Goal: Information Seeking & Learning: Learn about a topic

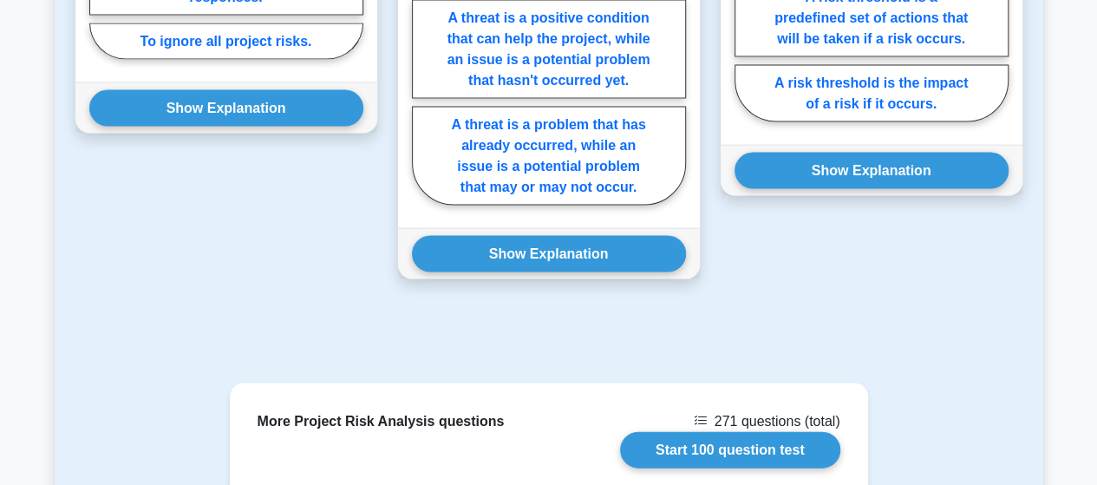
drag, startPoint x: 323, startPoint y: 296, endPoint x: 27, endPoint y: 292, distance: 295.8
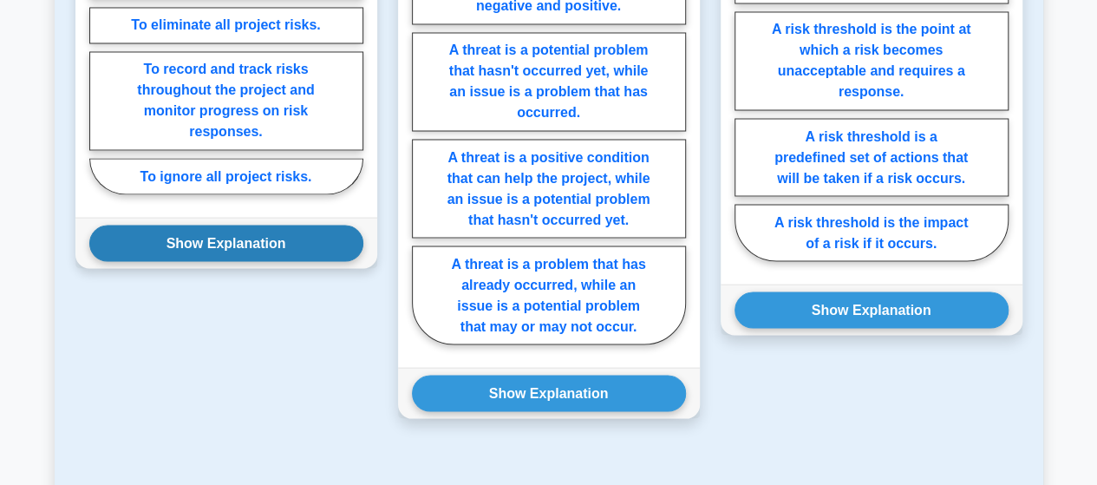
scroll to position [1908, 0]
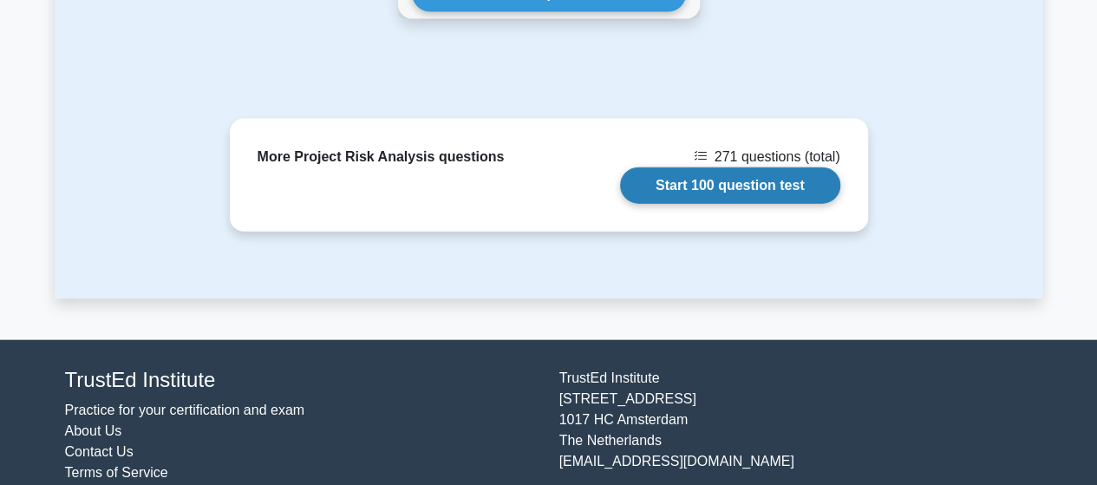
click at [710, 167] on link "Start 100 question test" at bounding box center [730, 185] width 220 height 36
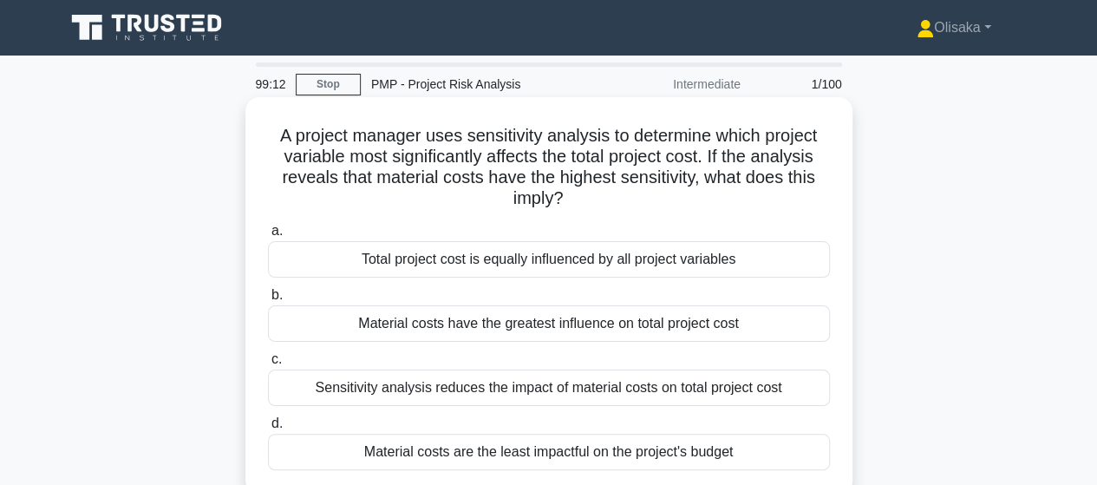
click at [459, 331] on div "Material costs have the greatest influence on total project cost" at bounding box center [549, 323] width 562 height 36
click at [268, 301] on input "b. Material costs have the greatest influence on total project cost" at bounding box center [268, 295] width 0 height 11
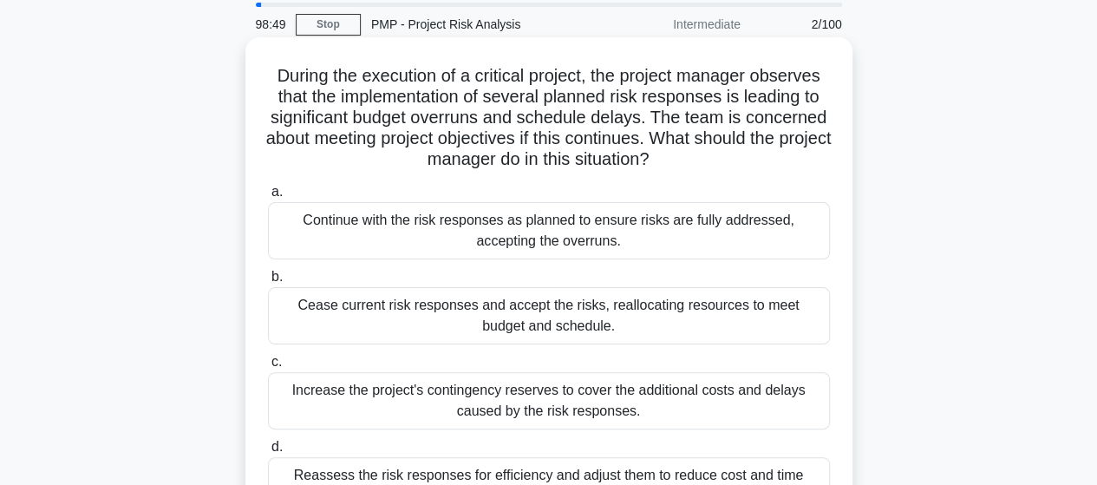
scroll to position [87, 0]
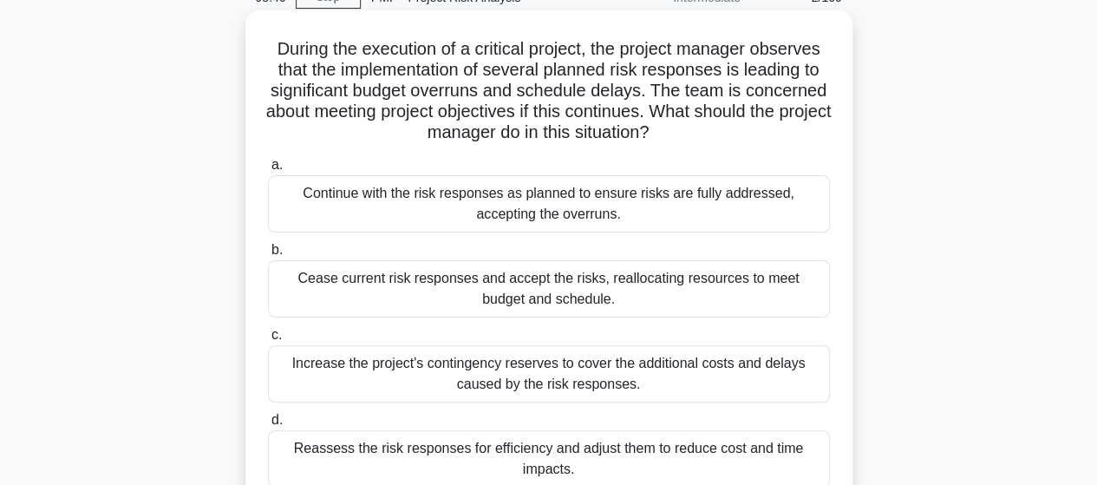
click at [538, 455] on div "Reassess the risk responses for efficiency and adjust them to reduce cost and t…" at bounding box center [549, 458] width 562 height 57
click at [268, 426] on input "d. Reassess the risk responses for efficiency and adjust them to reduce cost an…" at bounding box center [268, 420] width 0 height 11
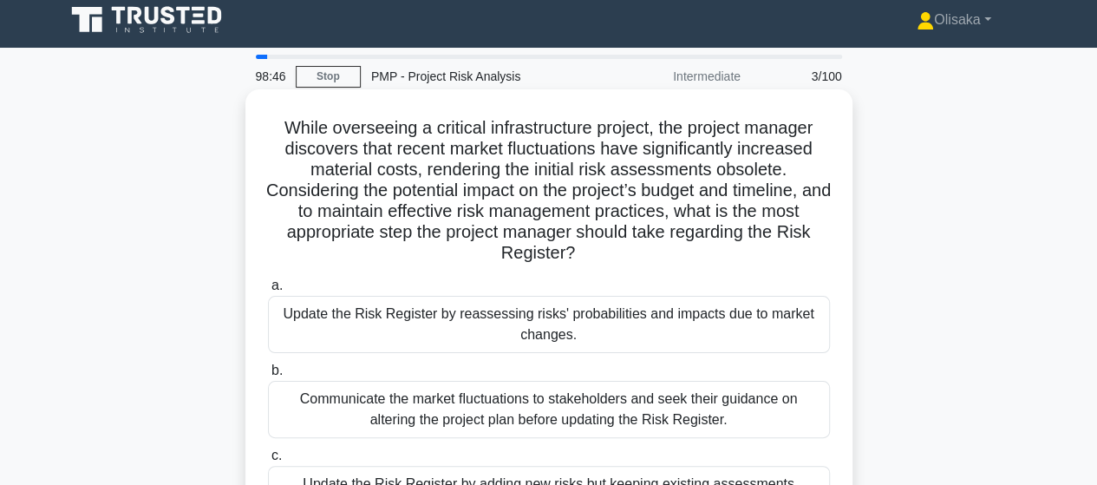
scroll to position [0, 0]
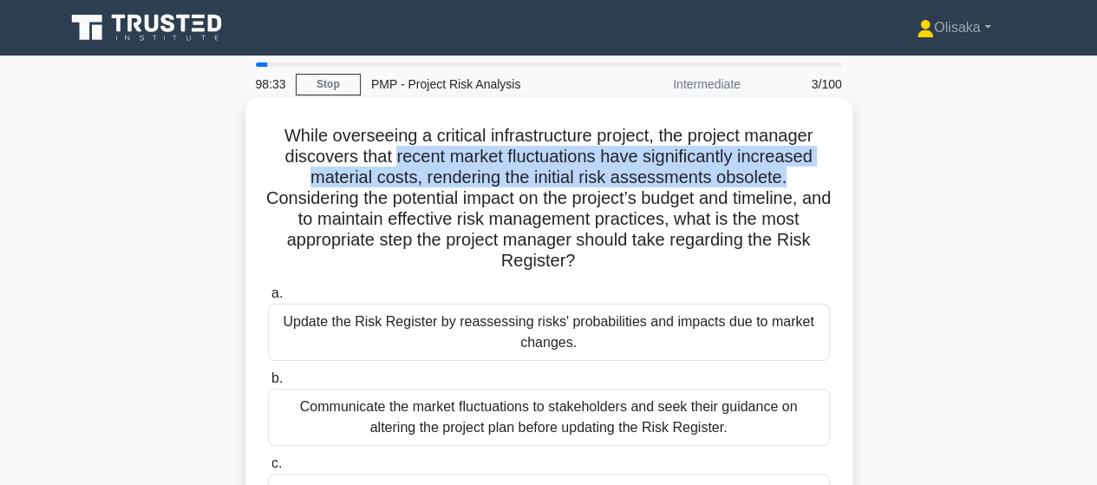
drag, startPoint x: 390, startPoint y: 158, endPoint x: 813, endPoint y: 180, distance: 423.0
click at [813, 180] on h5 "While overseeing a critical infrastructure project, the project manager discove…" at bounding box center [549, 198] width 566 height 147
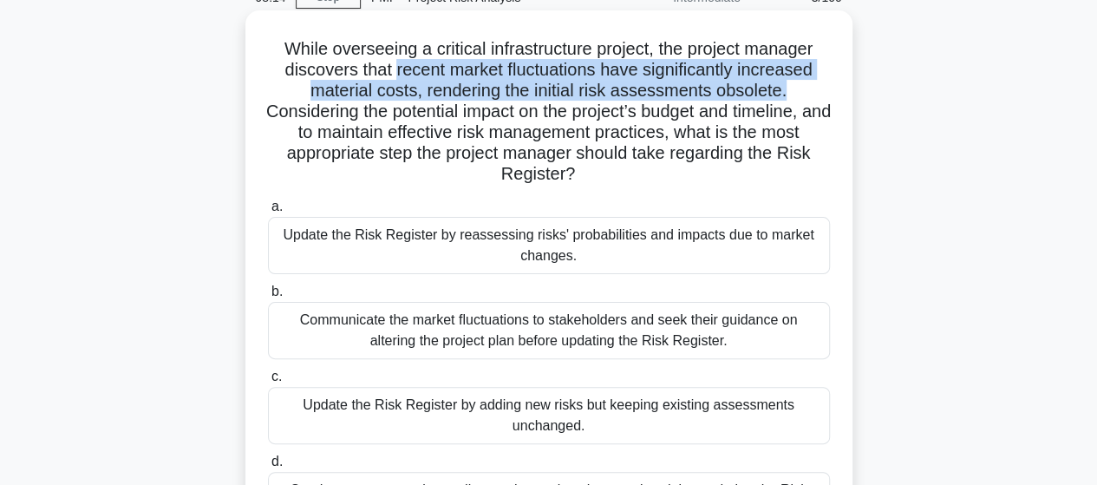
scroll to position [173, 0]
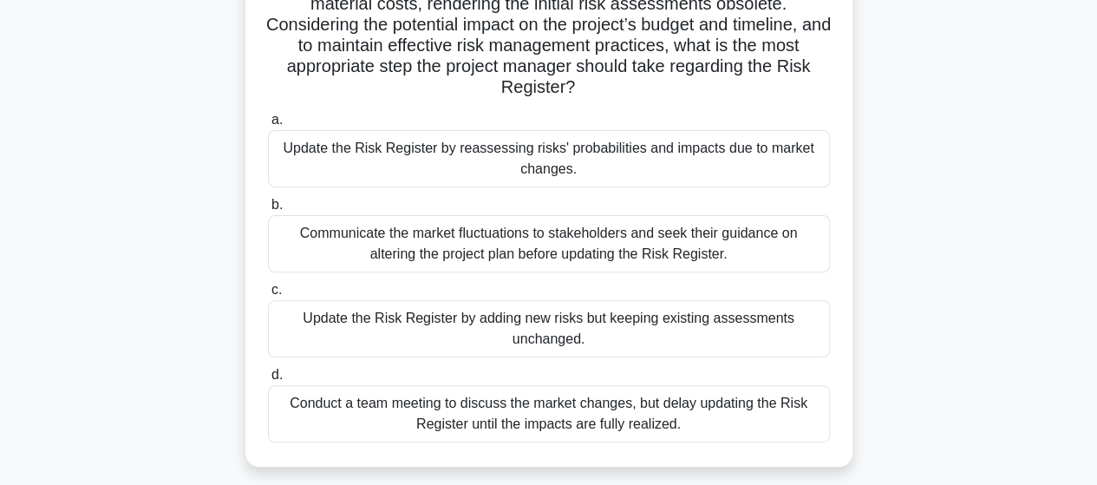
click at [458, 147] on div "Update the Risk Register by reassessing risks' probabilities and impacts due to…" at bounding box center [549, 158] width 562 height 57
click at [268, 126] on input "a. Update the Risk Register by reassessing risks' probabilities and impacts due…" at bounding box center [268, 120] width 0 height 11
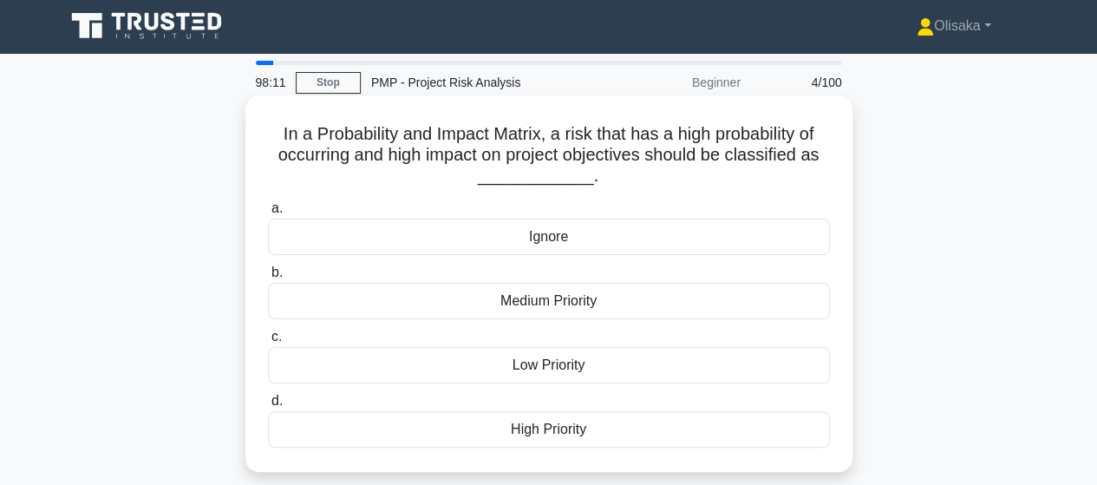
scroll to position [0, 0]
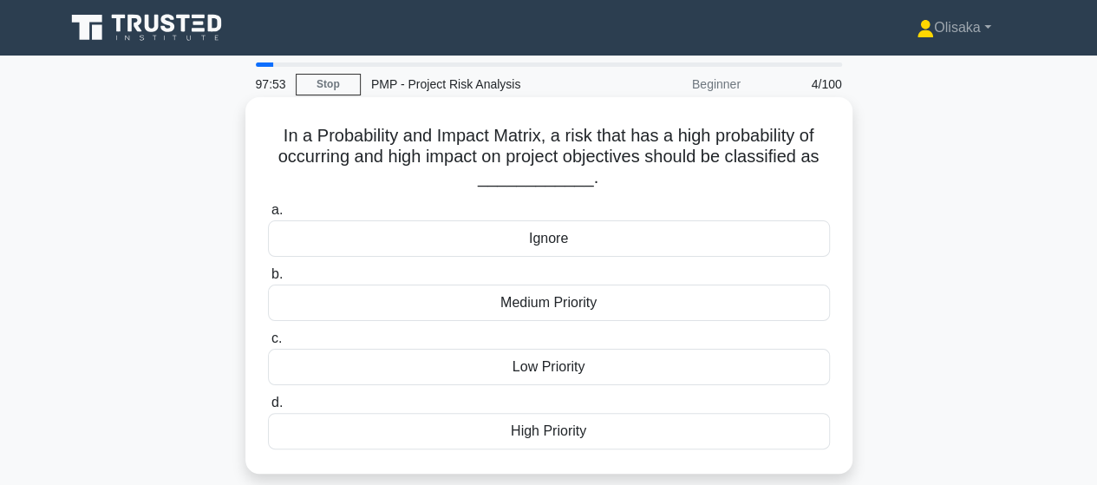
click at [539, 433] on div "High Priority" at bounding box center [549, 431] width 562 height 36
click at [268, 409] on input "d. High Priority" at bounding box center [268, 402] width 0 height 11
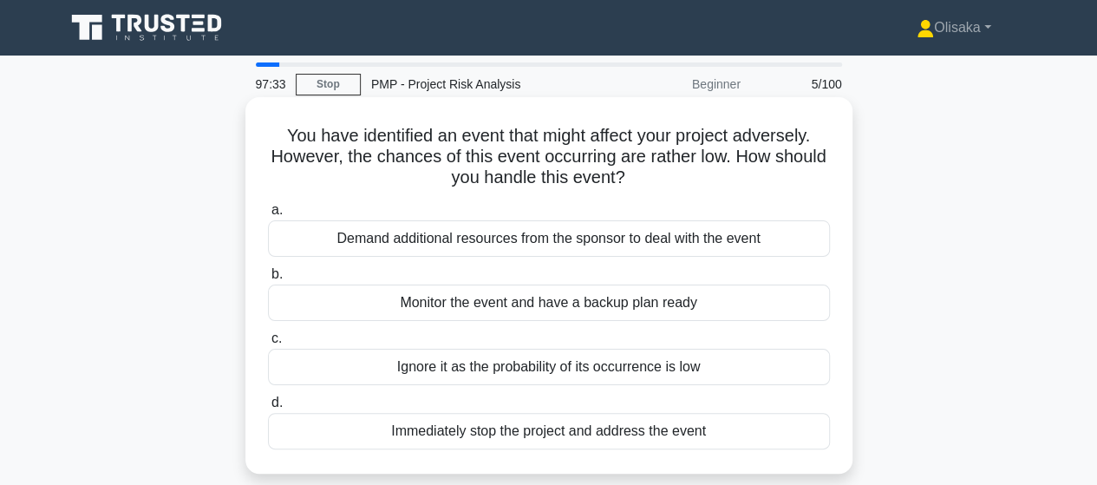
click at [552, 308] on div "Monitor the event and have a backup plan ready" at bounding box center [549, 303] width 562 height 36
click at [268, 280] on input "b. Monitor the event and have a backup plan ready" at bounding box center [268, 274] width 0 height 11
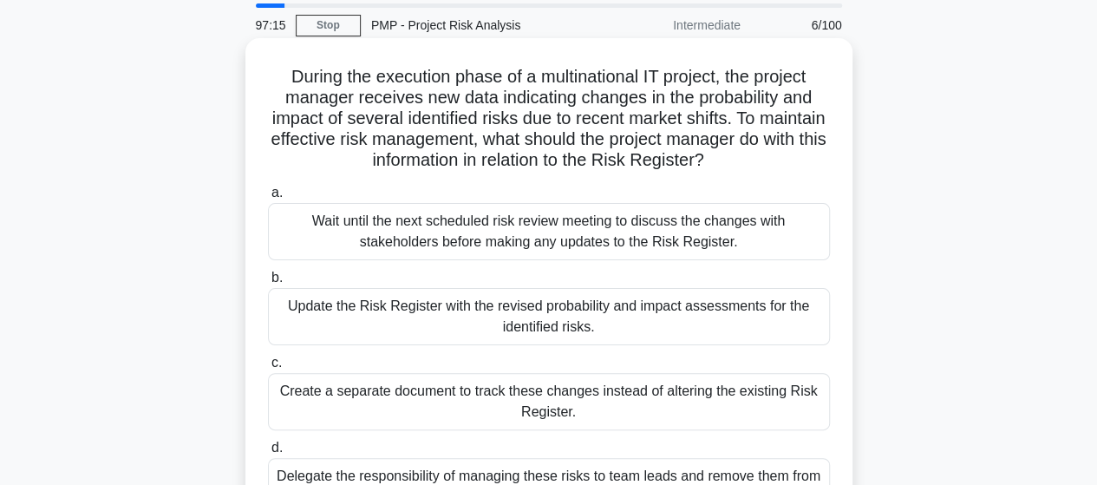
scroll to position [87, 0]
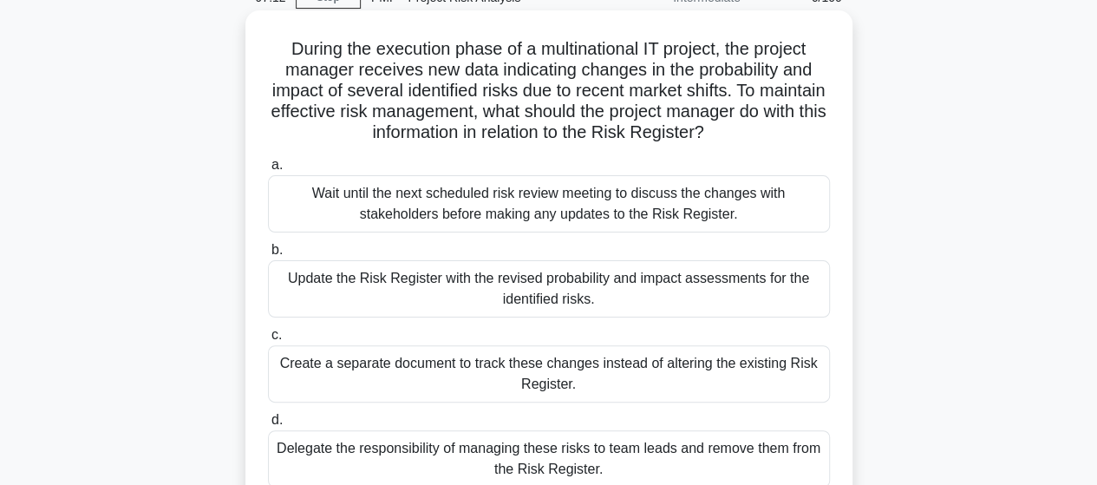
click at [533, 296] on div "Update the Risk Register with the revised probability and impact assessments fo…" at bounding box center [549, 288] width 562 height 57
click at [268, 256] on input "b. Update the Risk Register with the revised probability and impact assessments…" at bounding box center [268, 250] width 0 height 11
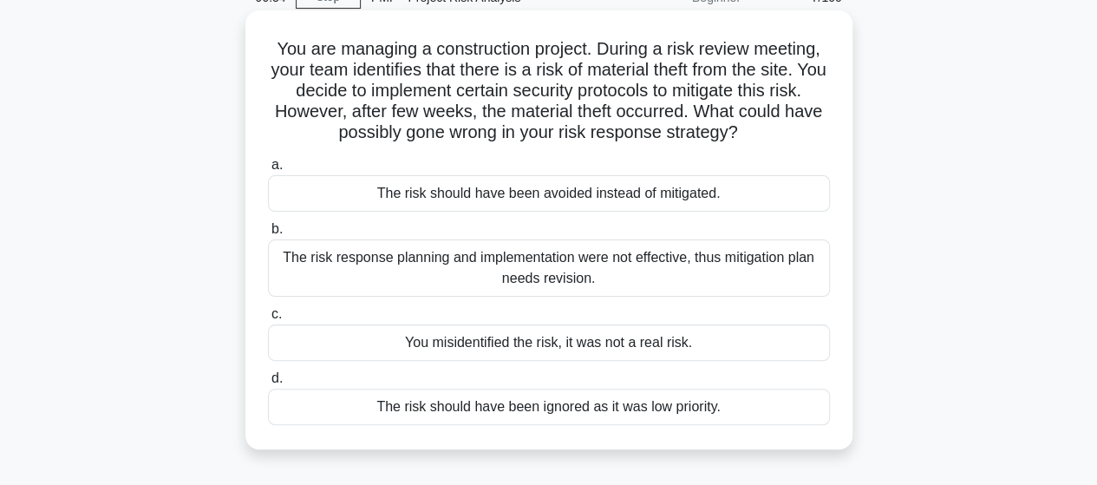
click at [541, 272] on div "The risk response planning and implementation were not effective, thus mitigati…" at bounding box center [549, 267] width 562 height 57
click at [268, 235] on input "b. The risk response planning and implementation were not effective, thus mitig…" at bounding box center [268, 229] width 0 height 11
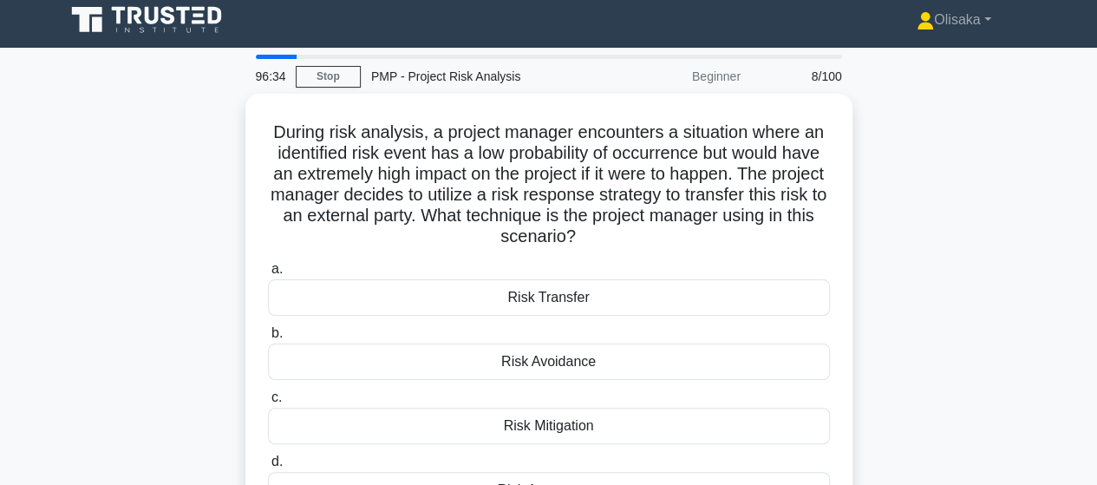
scroll to position [0, 0]
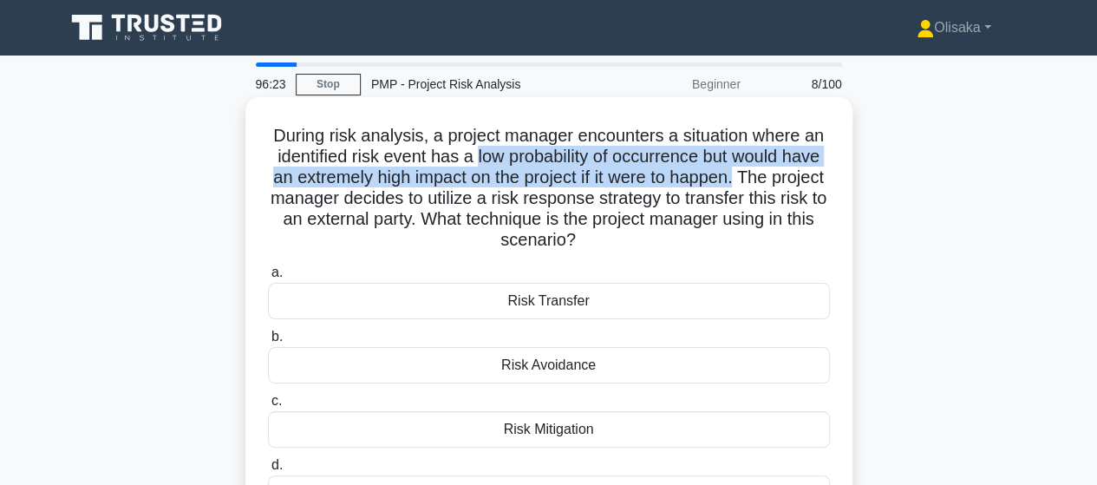
drag, startPoint x: 472, startPoint y: 156, endPoint x: 769, endPoint y: 180, distance: 298.5
click at [769, 180] on h5 "During risk analysis, a project manager encounters a situation where an identif…" at bounding box center [549, 188] width 566 height 127
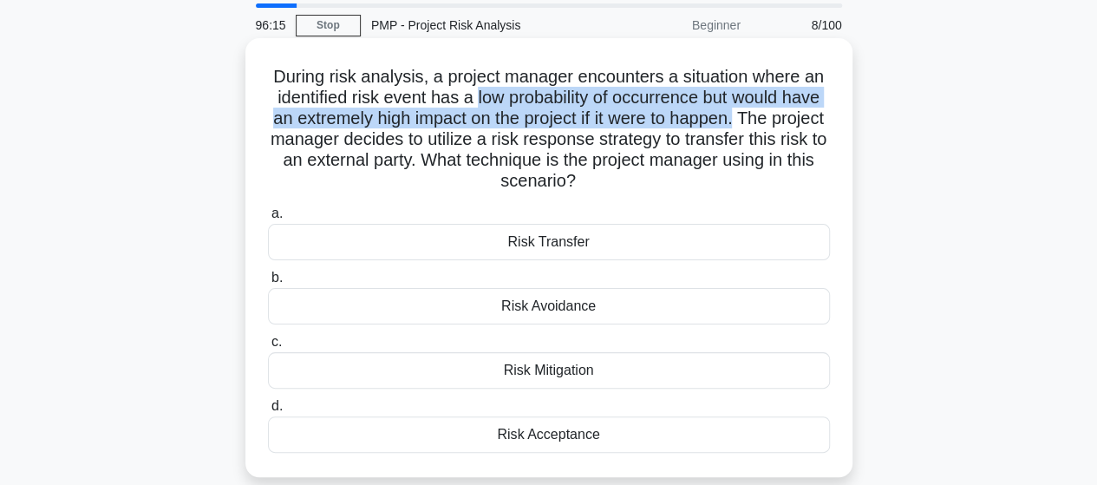
scroll to position [87, 0]
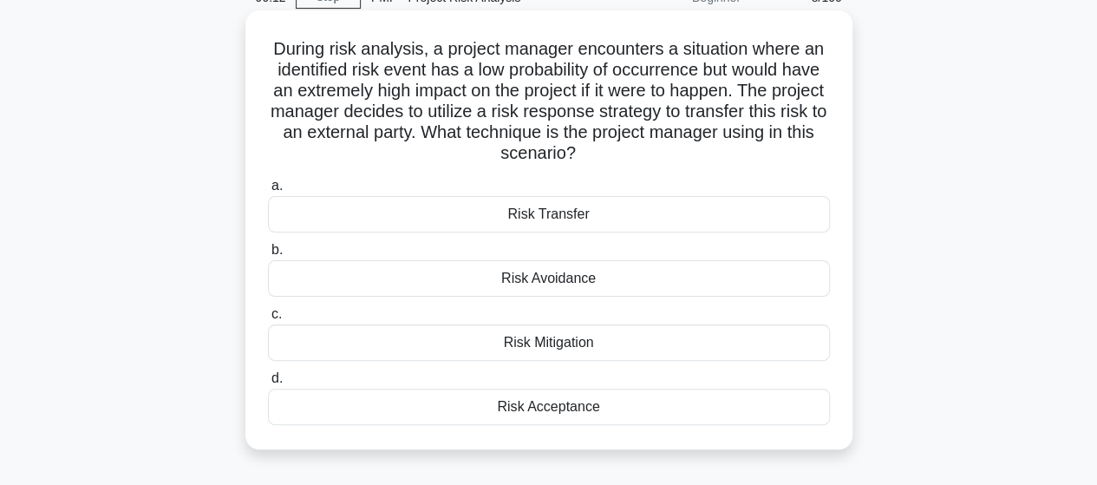
click at [550, 214] on div "Risk Transfer" at bounding box center [549, 214] width 562 height 36
click at [268, 192] on input "a. Risk Transfer" at bounding box center [268, 185] width 0 height 11
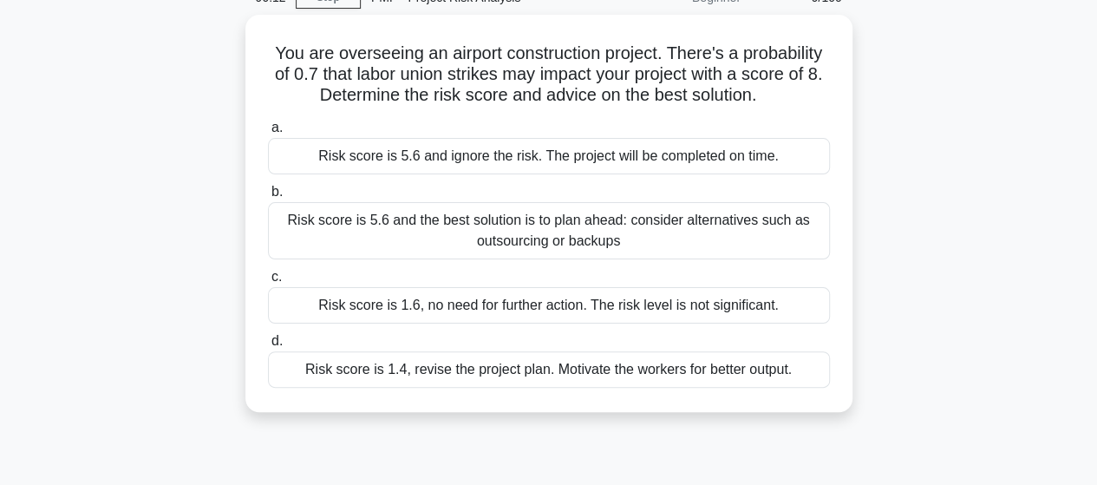
scroll to position [0, 0]
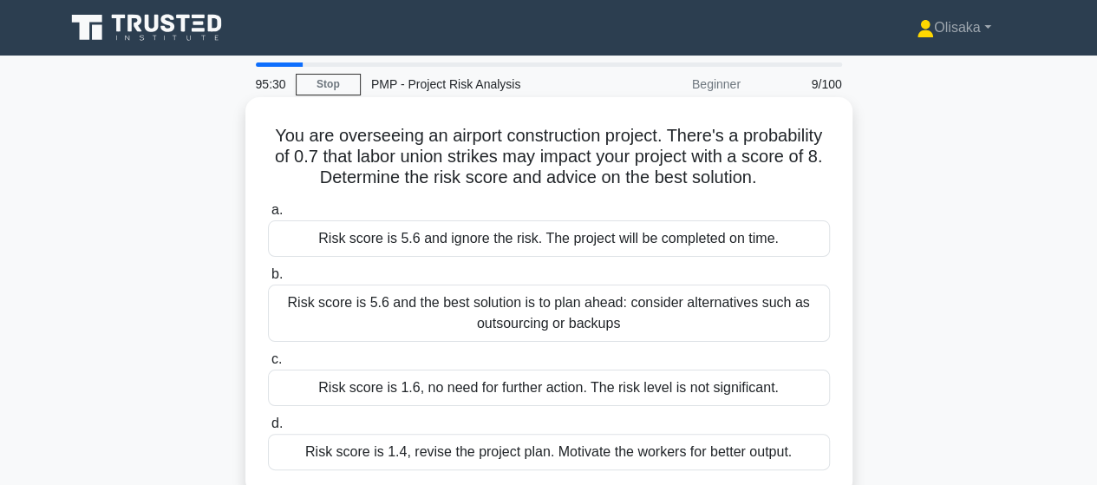
click at [519, 317] on div "Risk score is 5.6 and the best solution is to plan ahead: consider alternatives…" at bounding box center [549, 313] width 562 height 57
click at [268, 280] on input "b. Risk score is 5.6 and the best solution is to plan ahead: consider alternati…" at bounding box center [268, 274] width 0 height 11
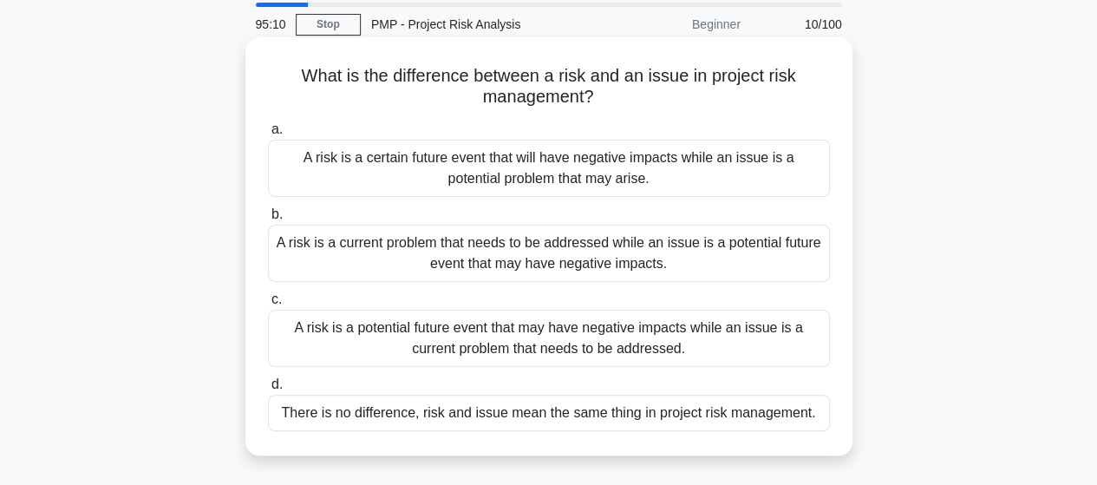
scroll to position [87, 0]
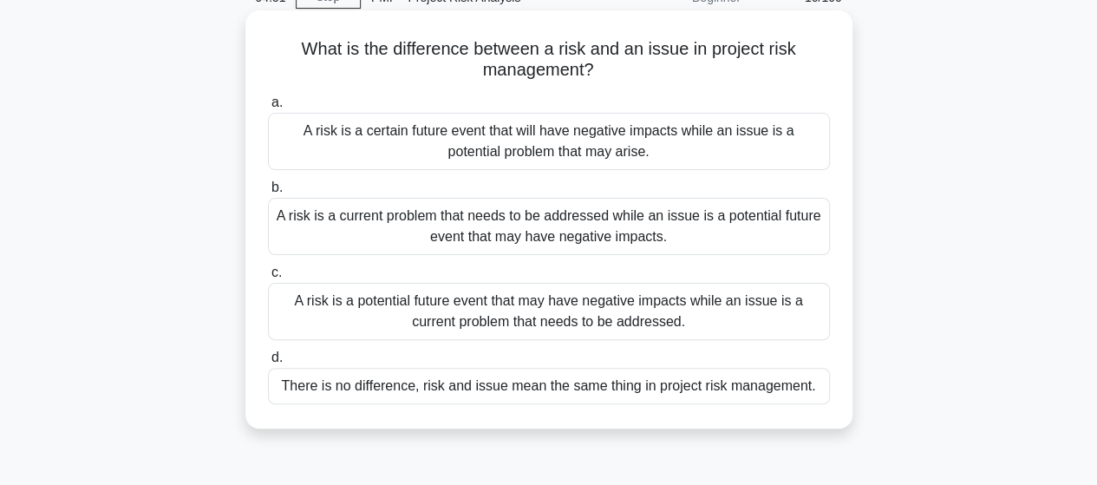
click at [563, 315] on div "A risk is a potential future event that may have negative impacts while an issu…" at bounding box center [549, 311] width 562 height 57
click at [268, 278] on input "c. A risk is a potential future event that may have negative impacts while an i…" at bounding box center [268, 272] width 0 height 11
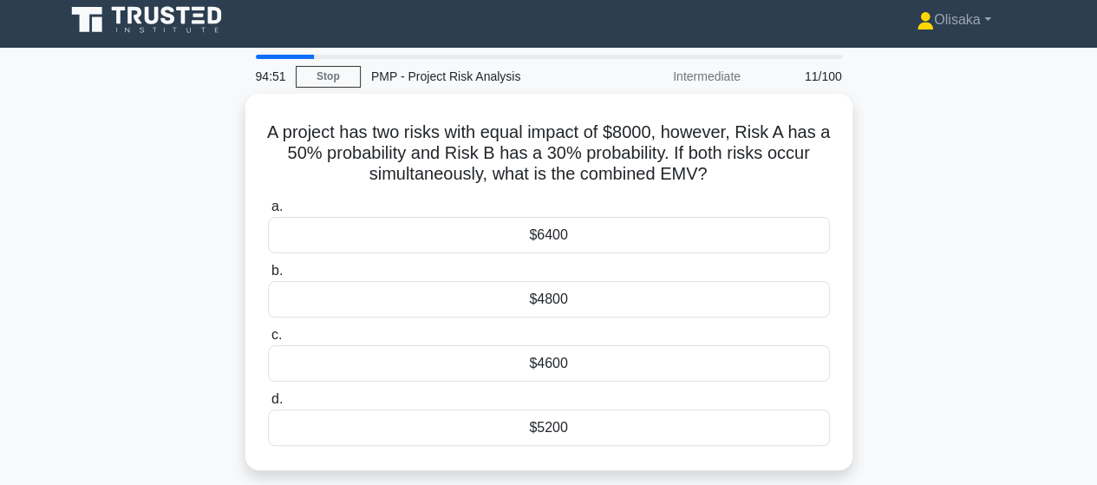
scroll to position [0, 0]
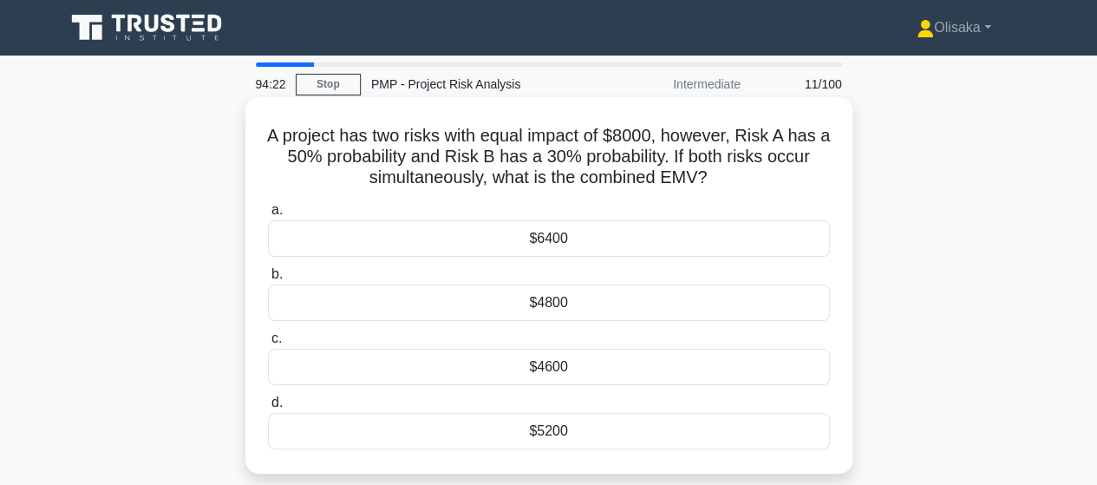
click at [564, 244] on div "$6400" at bounding box center [549, 238] width 562 height 36
click at [268, 216] on input "a. $6400" at bounding box center [268, 210] width 0 height 11
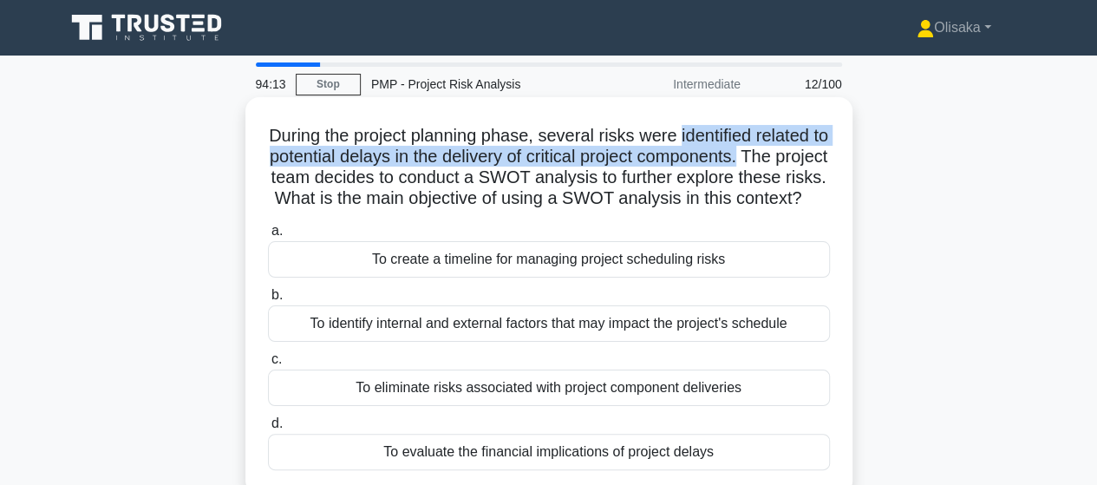
drag, startPoint x: 690, startPoint y: 136, endPoint x: 785, endPoint y: 158, distance: 97.9
click at [785, 158] on h5 "During the project planning phase, several risks were identified related to pot…" at bounding box center [549, 167] width 566 height 85
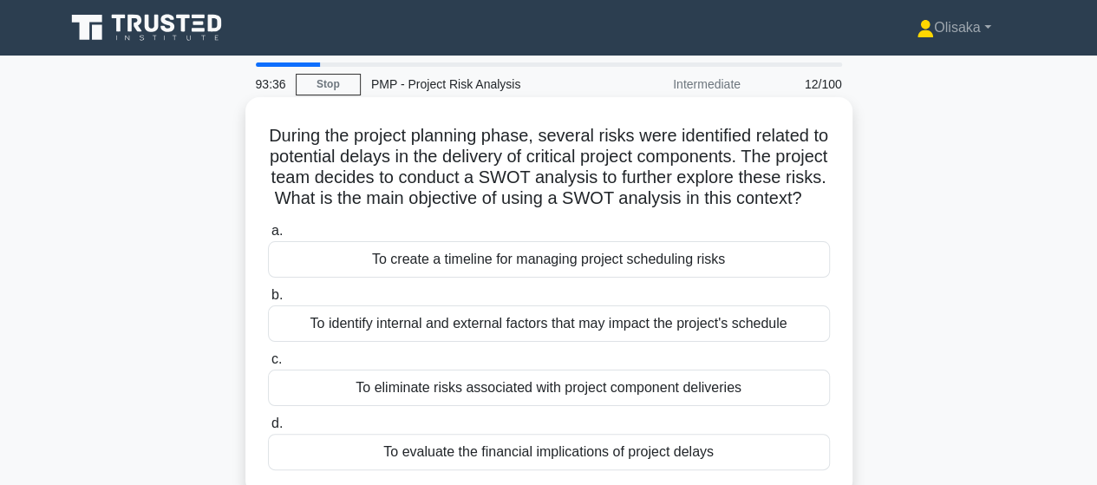
click at [549, 342] on div "To identify internal and external factors that may impact the project's schedule" at bounding box center [549, 323] width 562 height 36
click at [268, 301] on input "b. To identify internal and external factors that may impact the project's sche…" at bounding box center [268, 295] width 0 height 11
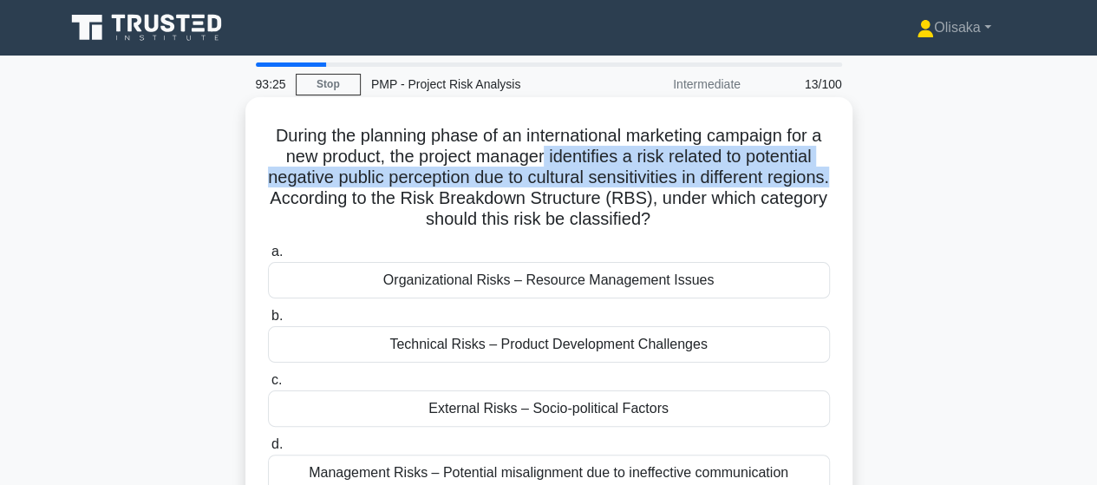
drag, startPoint x: 551, startPoint y: 155, endPoint x: 331, endPoint y: 200, distance: 224.1
click at [331, 200] on h5 "During the planning phase of an international marketing campaign for a new prod…" at bounding box center [549, 178] width 566 height 106
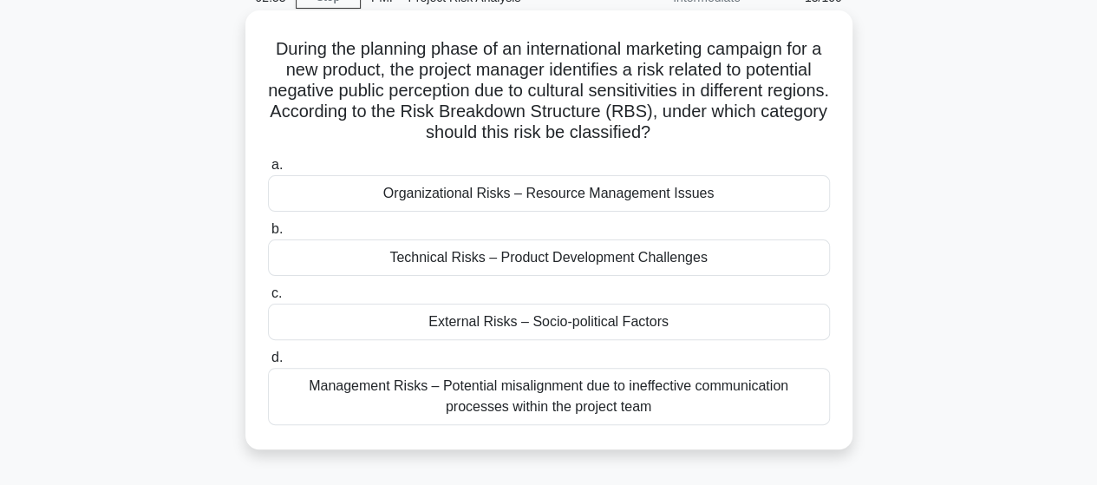
click at [464, 324] on div "External Risks – Socio-political Factors" at bounding box center [549, 322] width 562 height 36
click at [268, 299] on input "c. External Risks – Socio-political Factors" at bounding box center [268, 293] width 0 height 11
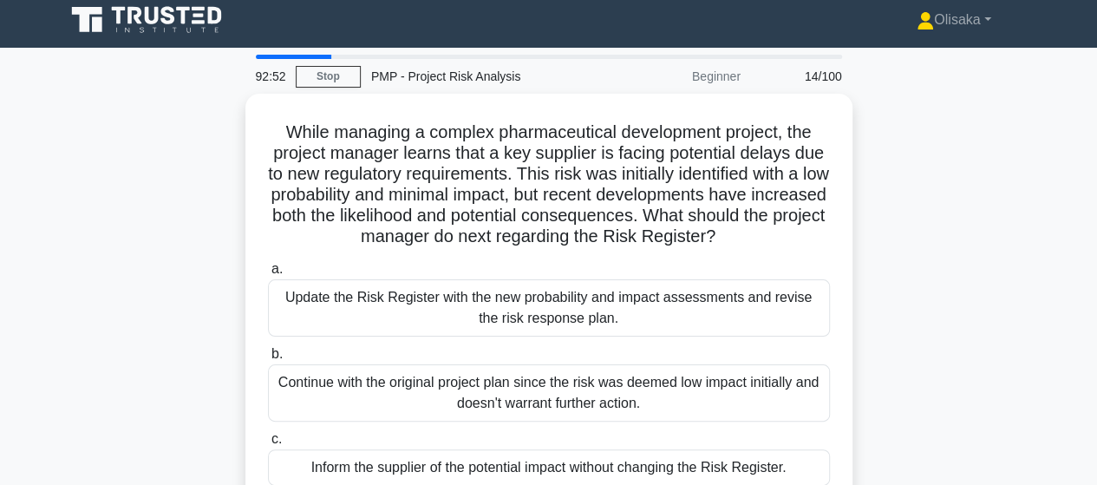
scroll to position [0, 0]
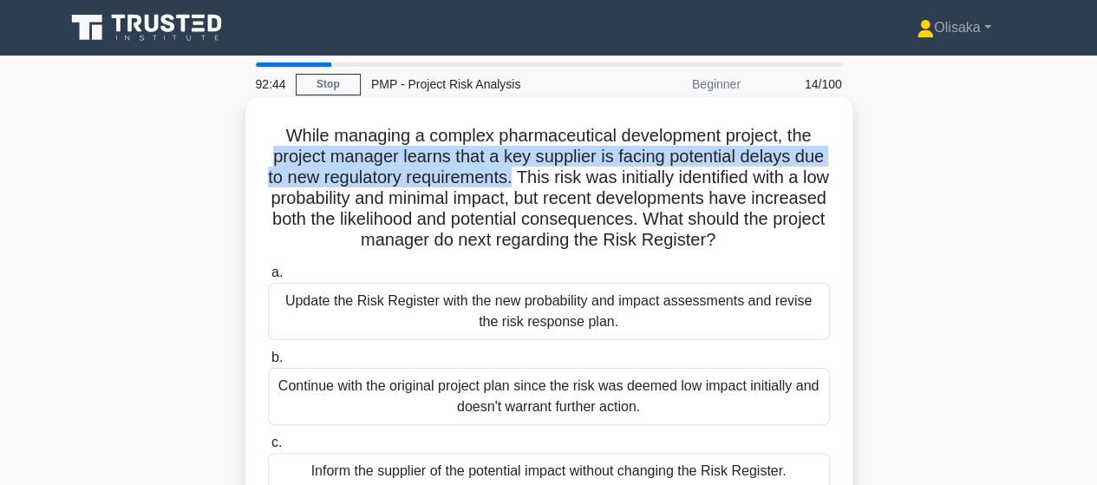
drag, startPoint x: 268, startPoint y: 160, endPoint x: 528, endPoint y: 180, distance: 260.9
click at [528, 180] on h5 "While managing a complex pharmaceutical development project, the project manage…" at bounding box center [549, 188] width 566 height 127
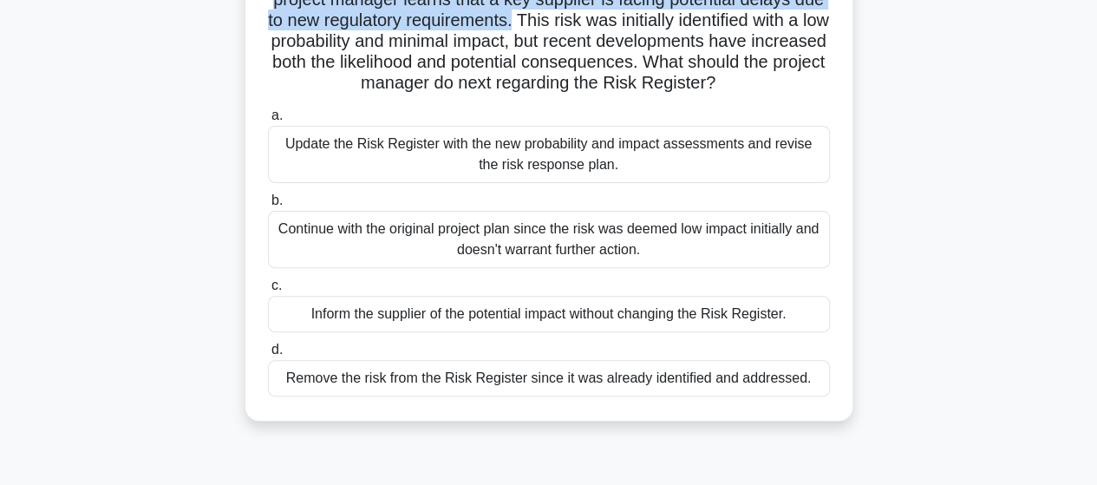
scroll to position [173, 0]
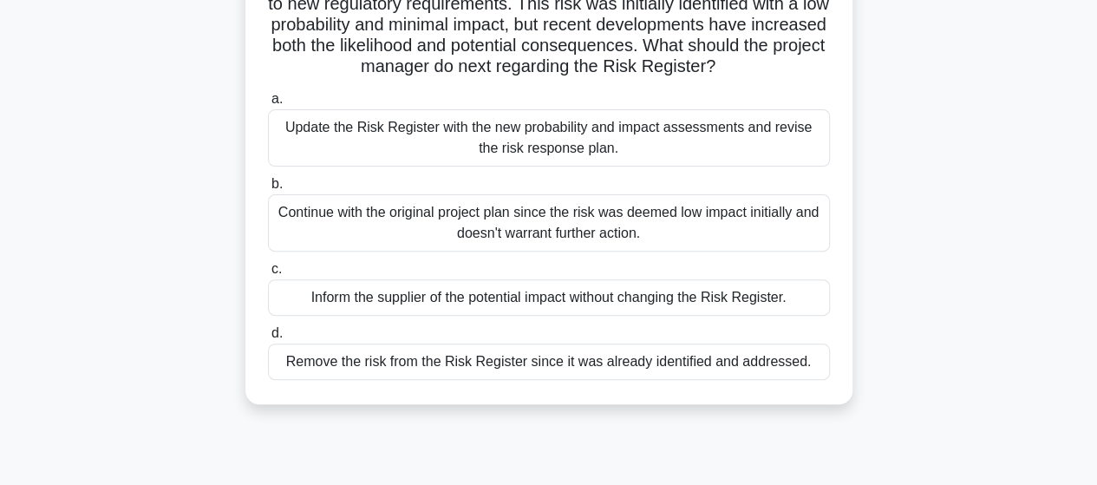
click at [538, 145] on div "Update the Risk Register with the new probability and impact assessments and re…" at bounding box center [549, 137] width 562 height 57
click at [268, 105] on input "a. Update the Risk Register with the new probability and impact assessments and…" at bounding box center [268, 99] width 0 height 11
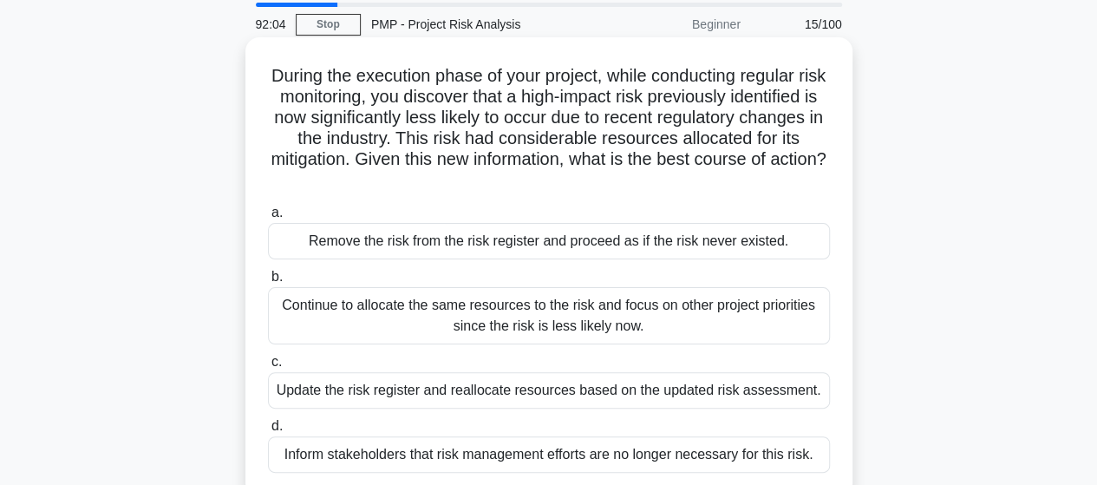
scroll to position [87, 0]
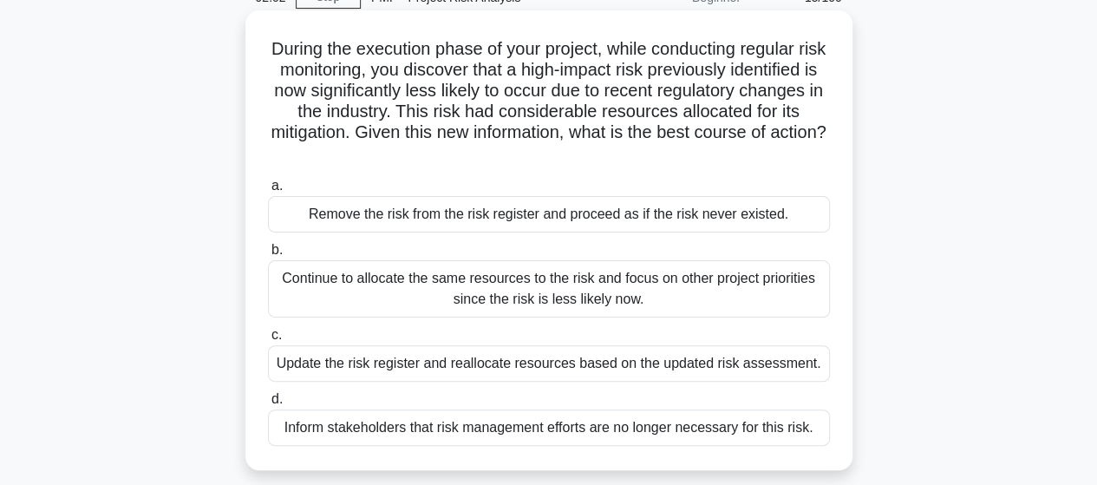
click at [508, 369] on div "Update the risk register and reallocate resources based on the updated risk ass…" at bounding box center [549, 363] width 562 height 36
click at [268, 341] on input "c. Update the risk register and reallocate resources based on the updated risk …" at bounding box center [268, 335] width 0 height 11
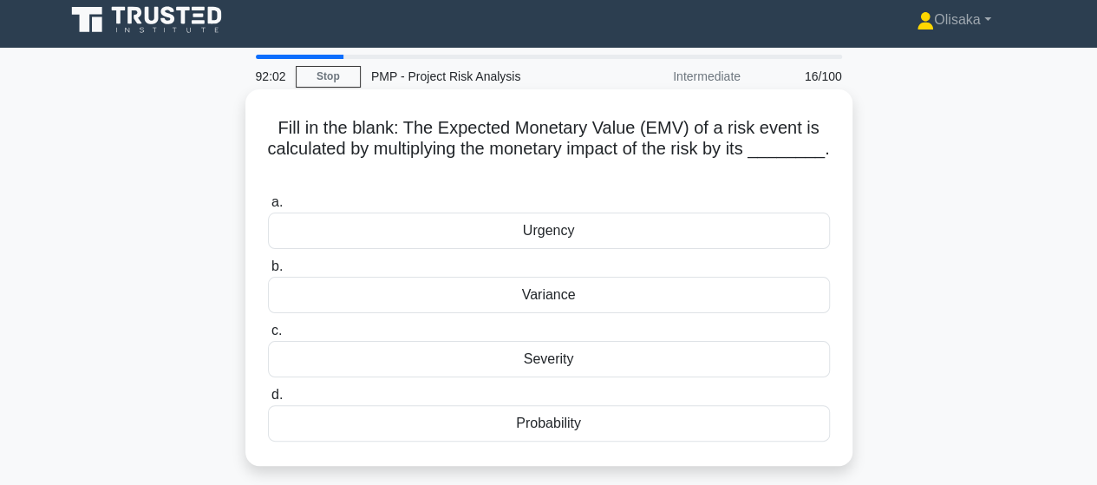
scroll to position [0, 0]
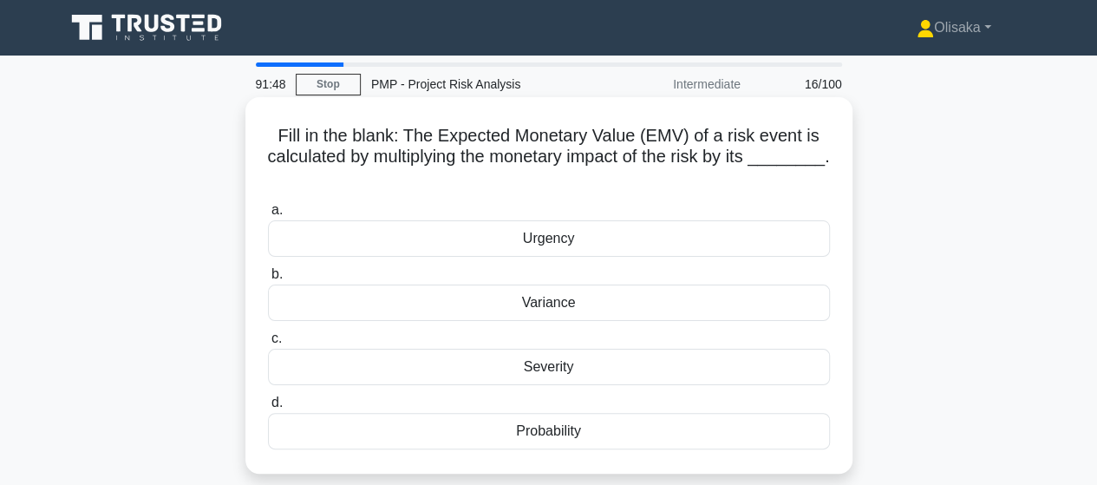
click at [543, 432] on div "Probability" at bounding box center [549, 431] width 562 height 36
click at [268, 409] on input "d. Probability" at bounding box center [268, 402] width 0 height 11
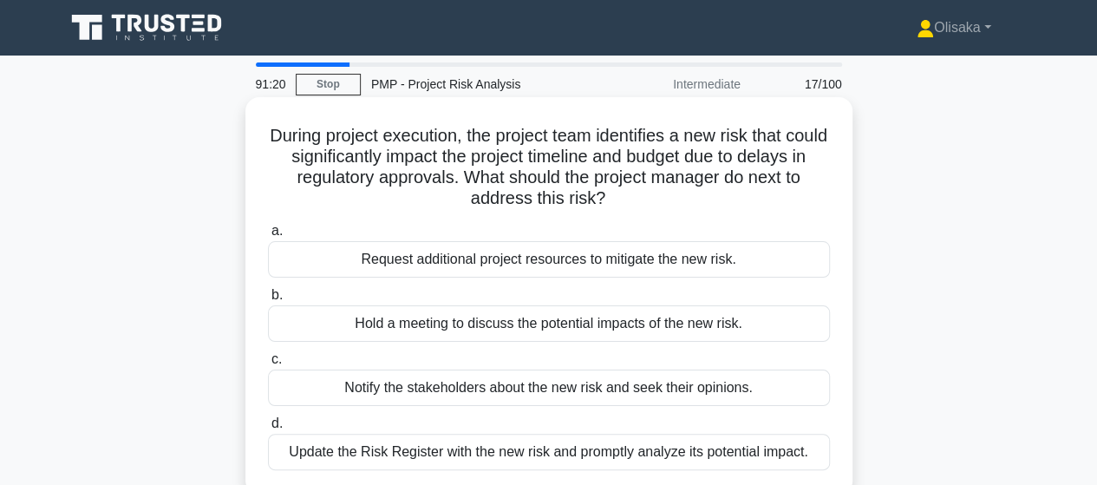
click at [510, 456] on div "Update the Risk Register with the new risk and promptly analyze its potential i…" at bounding box center [549, 452] width 562 height 36
click at [268, 429] on input "d. Update the Risk Register with the new risk and promptly analyze its potentia…" at bounding box center [268, 423] width 0 height 11
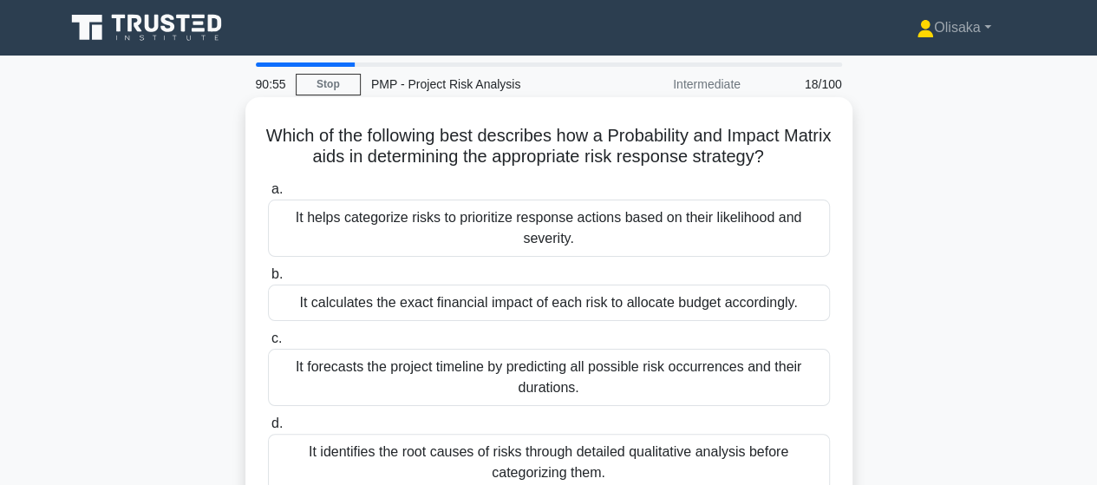
click at [475, 234] on div "It helps categorize risks to prioritize response actions based on their likelih…" at bounding box center [549, 228] width 562 height 57
click at [268, 195] on input "a. It helps categorize risks to prioritize response actions based on their like…" at bounding box center [268, 189] width 0 height 11
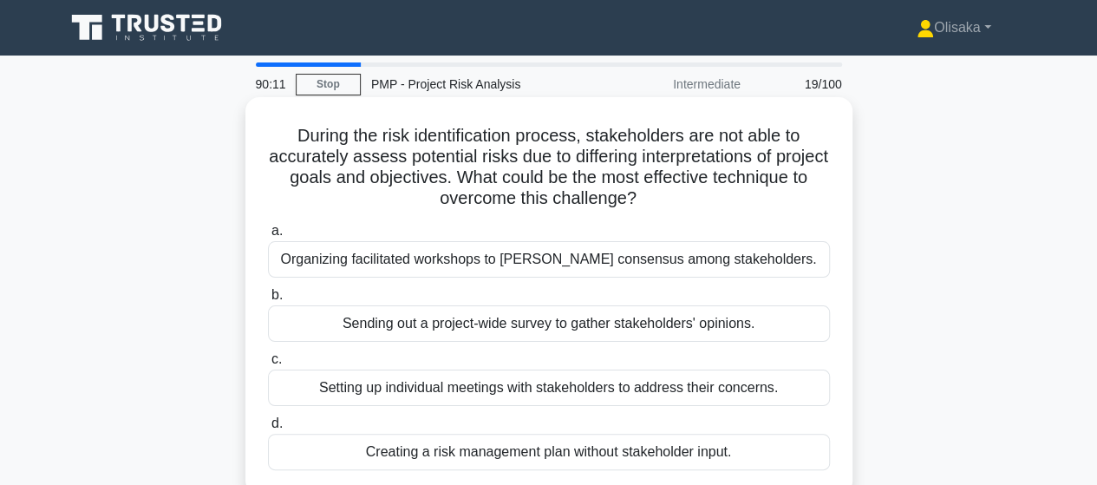
click at [596, 387] on div "Setting up individual meetings with stakeholders to address their concerns." at bounding box center [549, 388] width 562 height 36
click at [268, 365] on input "c. Setting up individual meetings with stakeholders to address their concerns." at bounding box center [268, 359] width 0 height 11
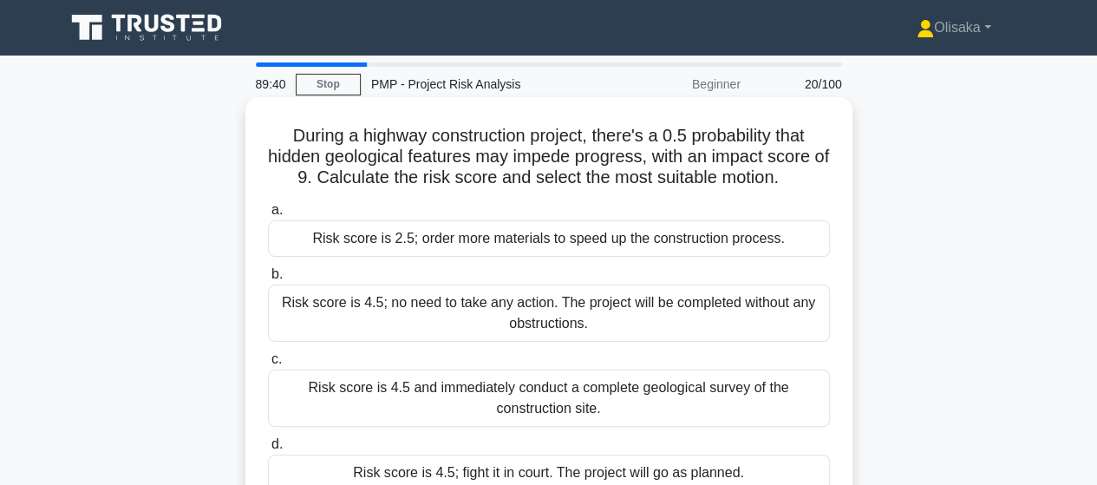
click at [533, 398] on div "Risk score is 4.5 and immediately conduct a complete geological survey of the c…" at bounding box center [549, 398] width 562 height 57
click at [268, 365] on input "c. Risk score is 4.5 and immediately conduct a complete geological survey of th…" at bounding box center [268, 359] width 0 height 11
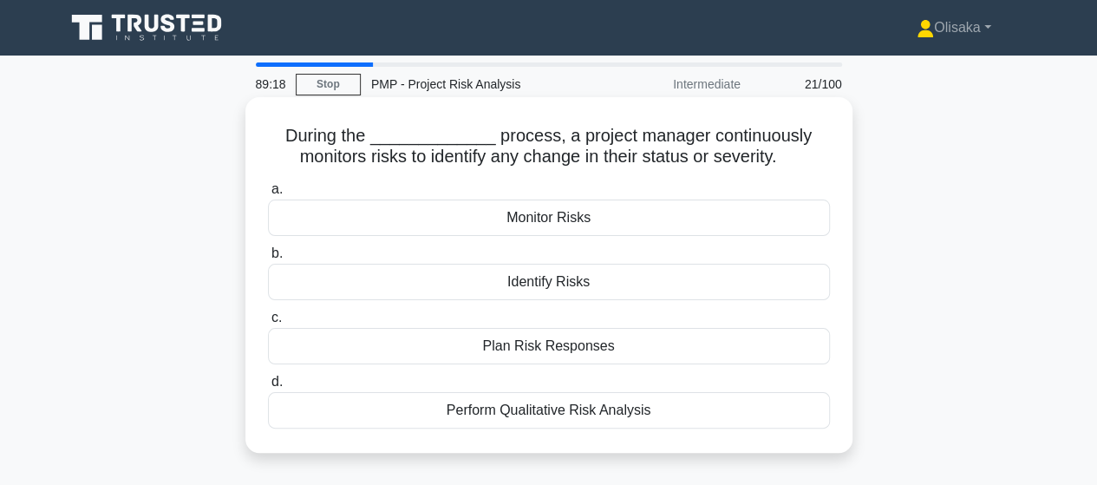
click at [523, 214] on div "Monitor Risks" at bounding box center [549, 218] width 562 height 36
click at [268, 195] on input "a. Monitor Risks" at bounding box center [268, 189] width 0 height 11
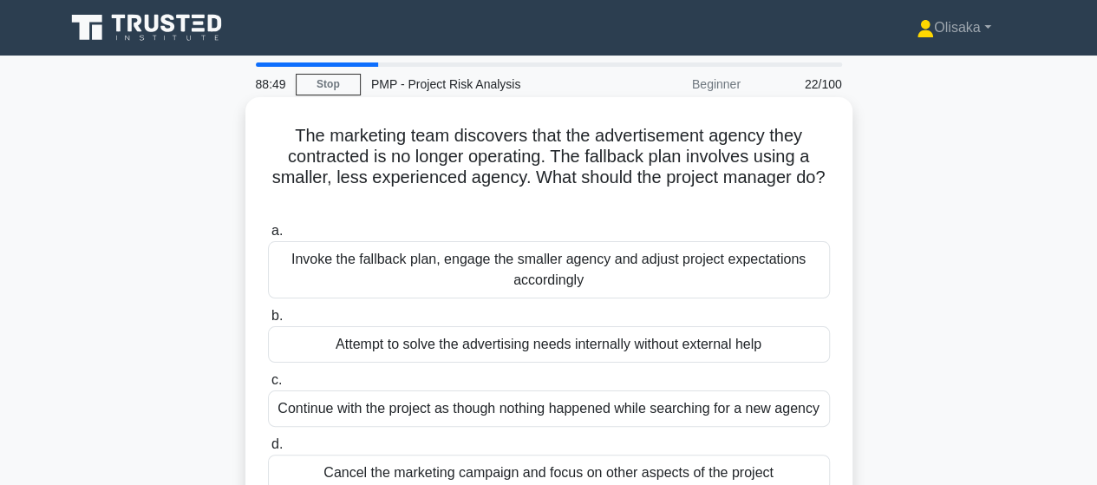
click at [563, 272] on div "Invoke the fallback plan, engage the smaller agency and adjust project expectat…" at bounding box center [549, 269] width 562 height 57
click at [268, 237] on input "a. Invoke the fallback plan, engage the smaller agency and adjust project expec…" at bounding box center [268, 231] width 0 height 11
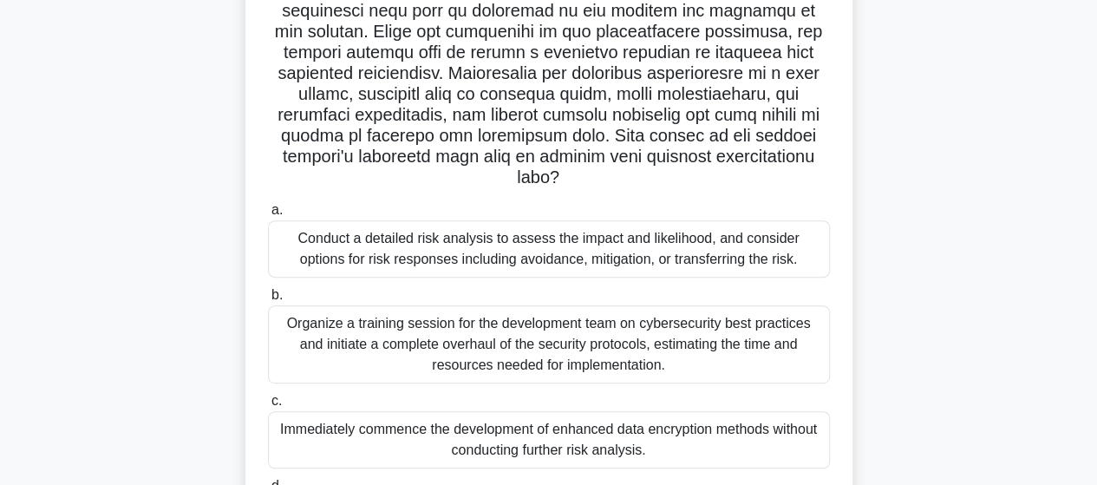
scroll to position [173, 0]
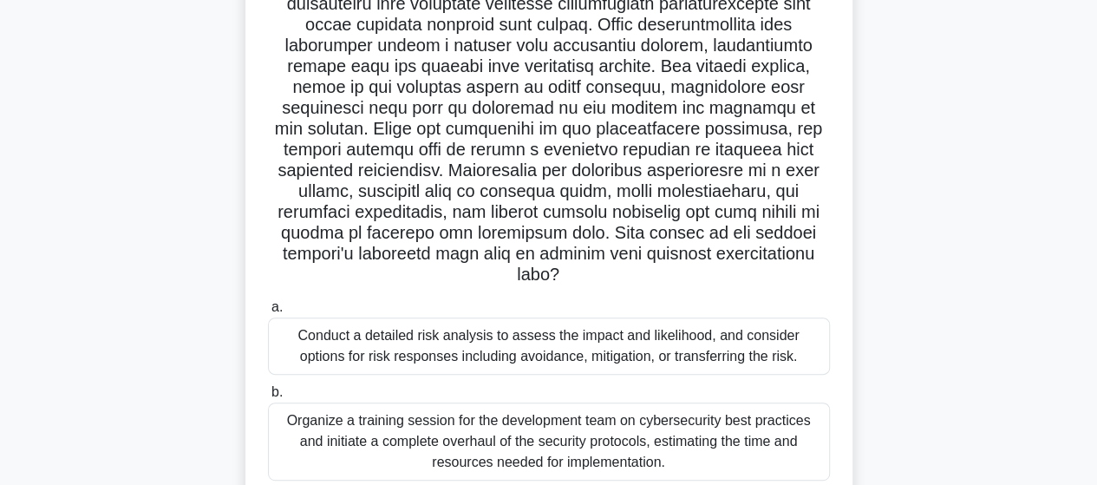
click at [562, 323] on div "Conduct a detailed risk analysis to assess the impact and likelihood, and consi…" at bounding box center [549, 346] width 562 height 57
click at [268, 313] on input "a. Conduct a detailed risk analysis to assess the impact and likelihood, and co…" at bounding box center [268, 307] width 0 height 11
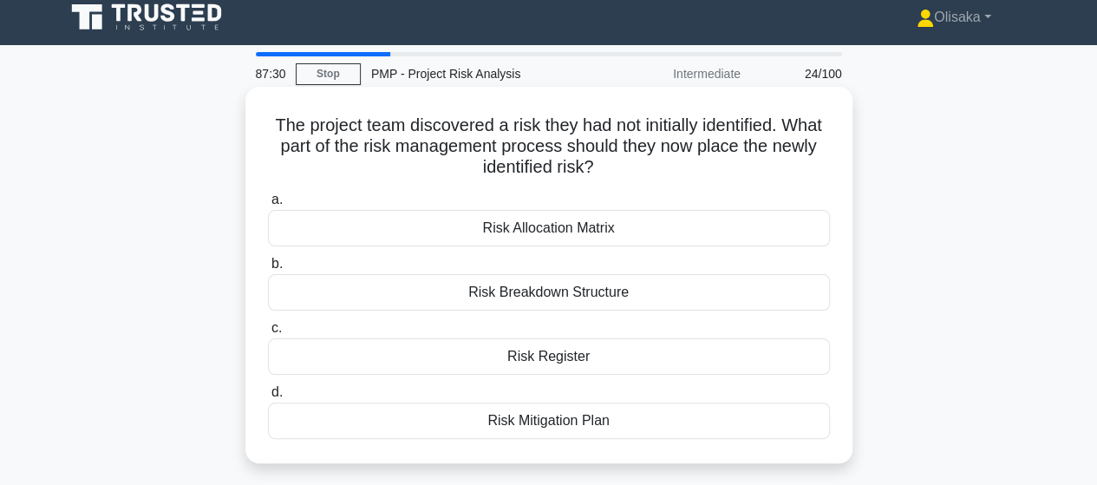
scroll to position [0, 0]
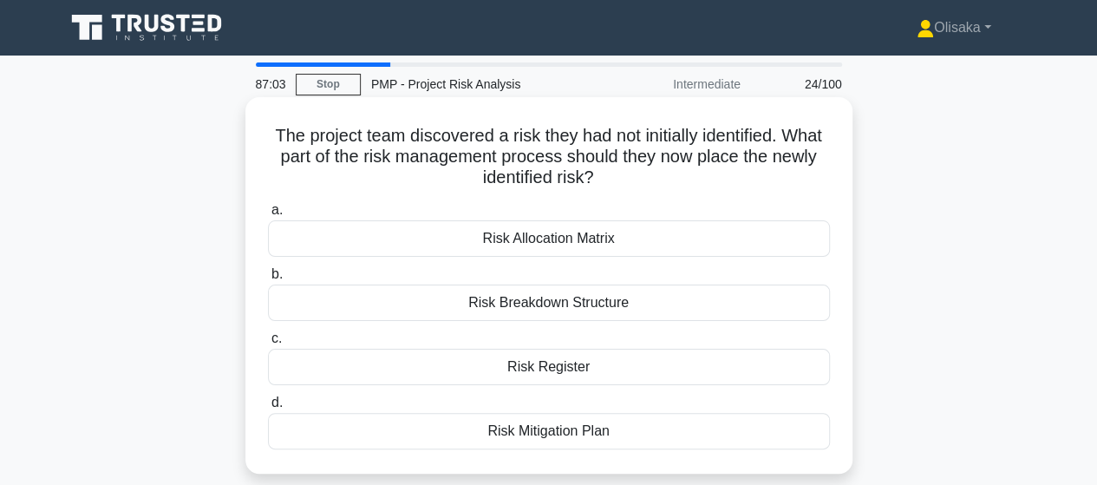
click at [553, 374] on div "Risk Register" at bounding box center [549, 367] width 562 height 36
click at [268, 344] on input "c. Risk Register" at bounding box center [268, 338] width 0 height 11
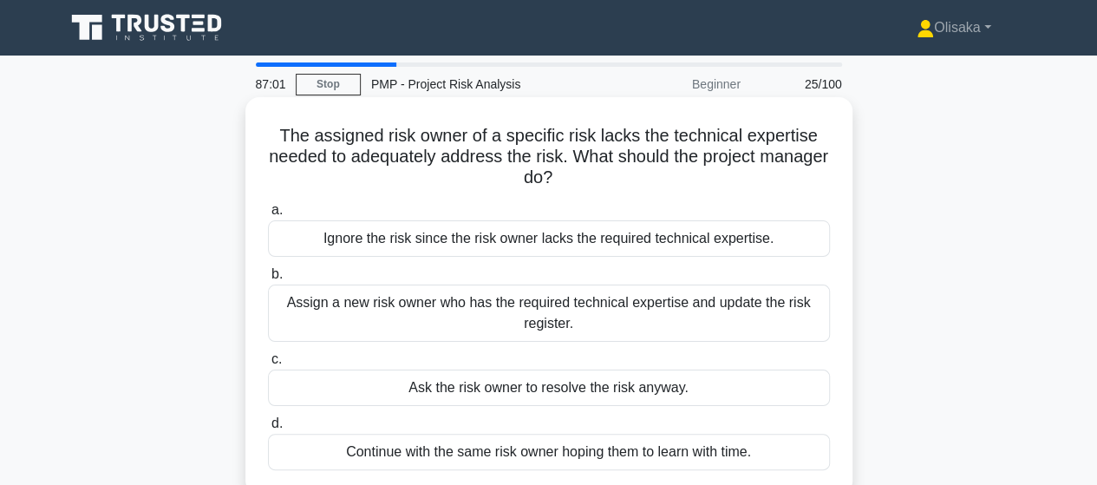
scroll to position [87, 0]
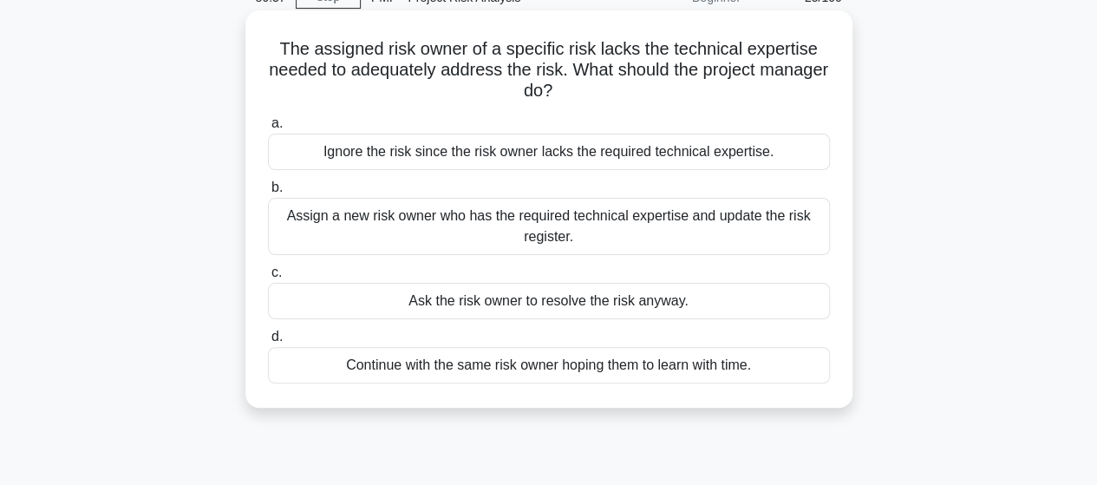
click at [534, 226] on div "Assign a new risk owner who has the required technical expertise and update the…" at bounding box center [549, 226] width 562 height 57
click at [268, 193] on input "b. Assign a new risk owner who has the required technical expertise and update …" at bounding box center [268, 187] width 0 height 11
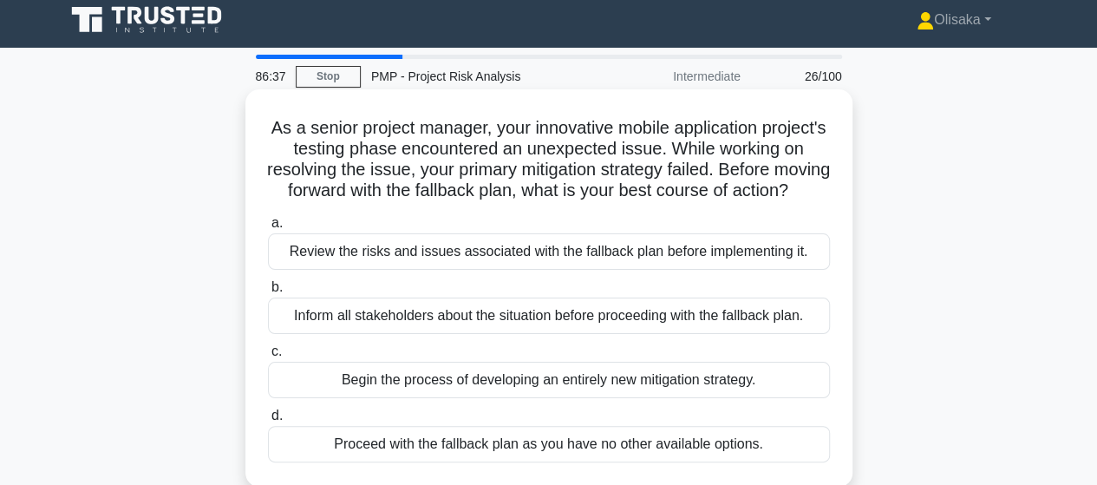
scroll to position [0, 0]
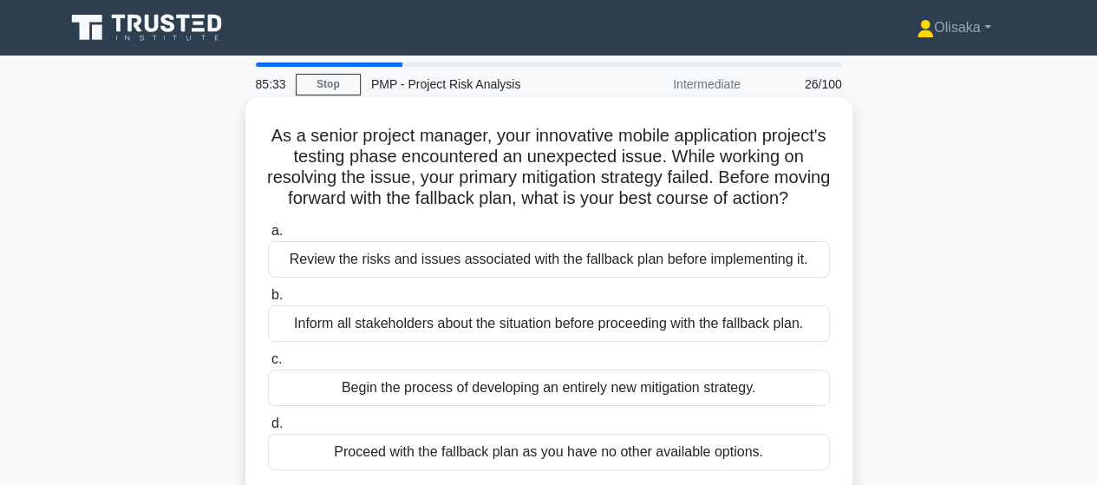
click at [516, 278] on div "Review the risks and issues associated with the fallback plan before implementi…" at bounding box center [549, 259] width 562 height 36
click at [268, 237] on input "a. Review the risks and issues associated with the fallback plan before impleme…" at bounding box center [268, 231] width 0 height 11
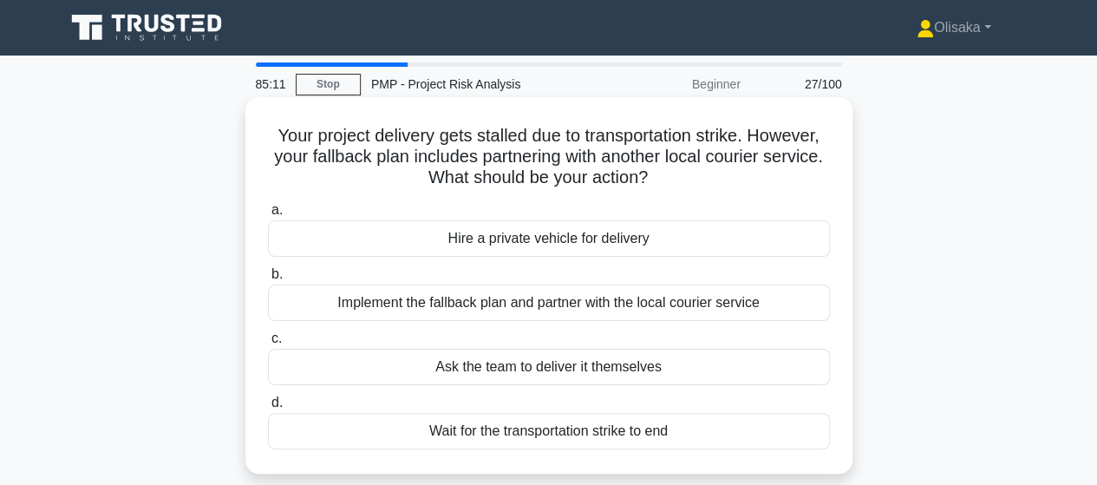
click at [491, 304] on div "Implement the fallback plan and partner with the local courier service" at bounding box center [549, 303] width 562 height 36
click at [268, 280] on input "b. Implement the fallback plan and partner with the local courier service" at bounding box center [268, 274] width 0 height 11
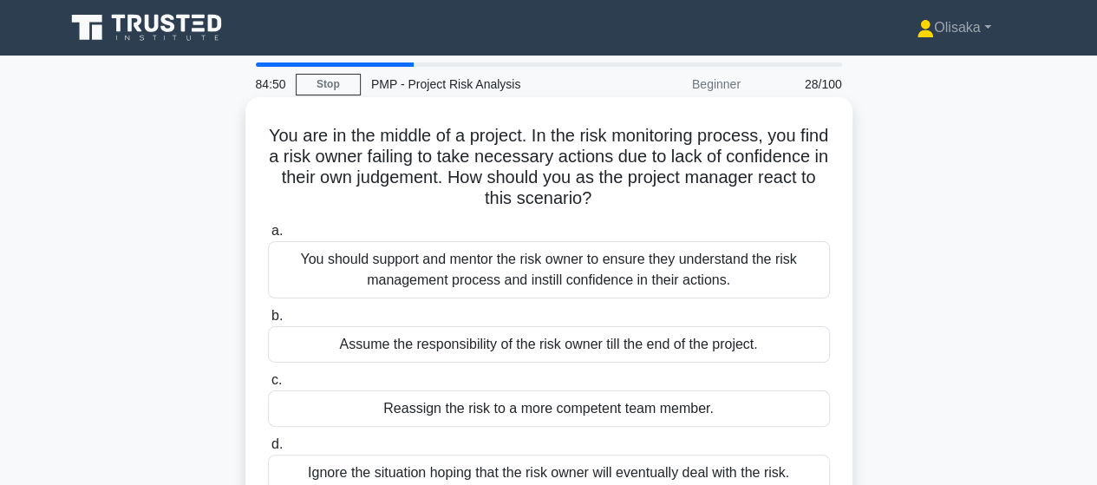
click at [488, 280] on div "You should support and mentor the risk owner to ensure they understand the risk…" at bounding box center [549, 269] width 562 height 57
click at [268, 237] on input "a. You should support and mentor the risk owner to ensure they understand the r…" at bounding box center [268, 231] width 0 height 11
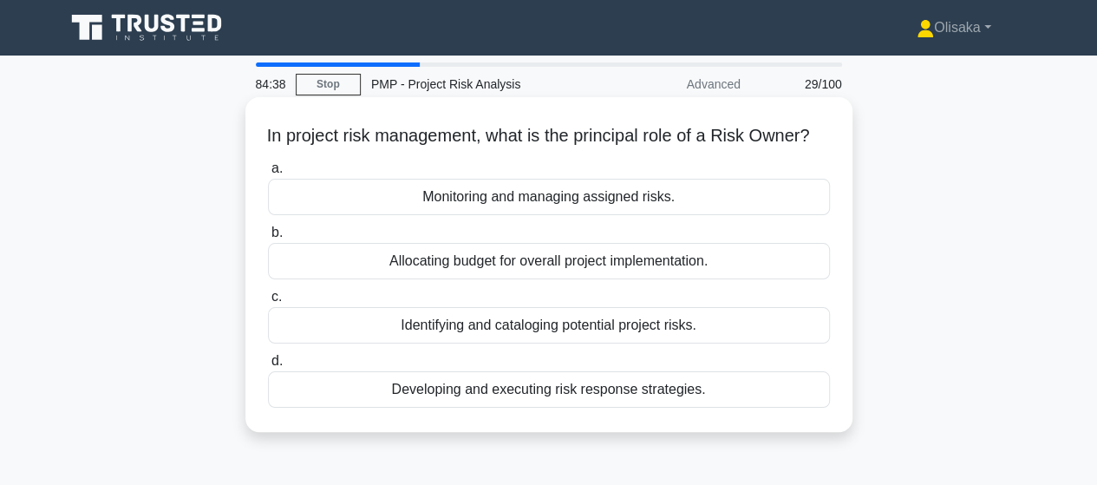
click at [470, 215] on div "Monitoring and managing assigned risks." at bounding box center [549, 197] width 562 height 36
click at [268, 174] on input "a. Monitoring and managing assigned risks." at bounding box center [268, 168] width 0 height 11
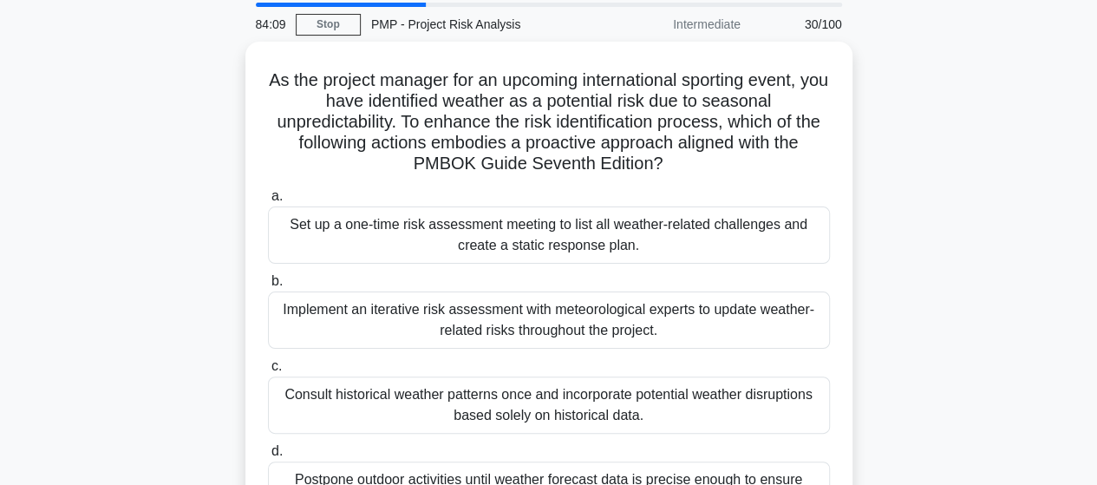
scroll to position [87, 0]
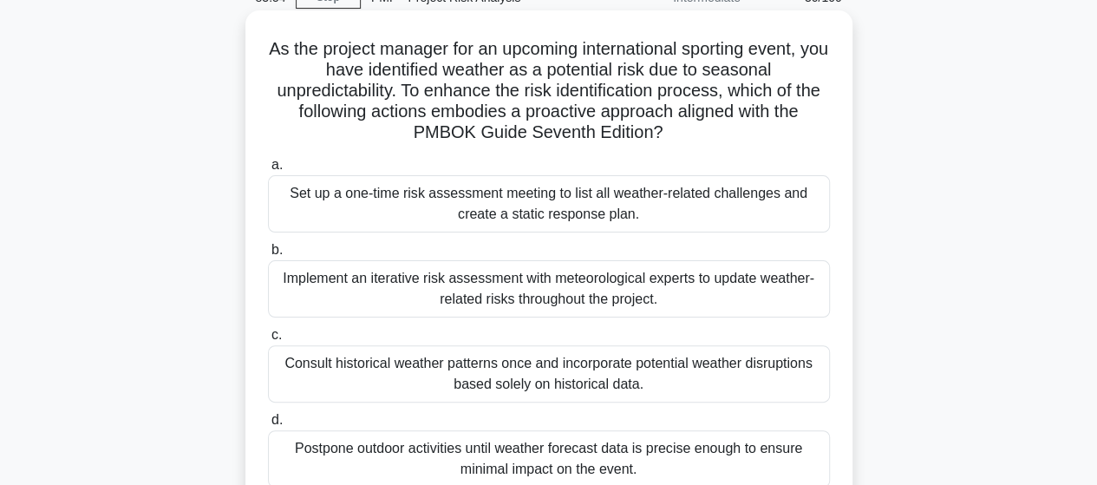
click at [462, 294] on div "Implement an iterative risk assessment with meteorological experts to update we…" at bounding box center [549, 288] width 562 height 57
click at [268, 256] on input "b. Implement an iterative risk assessment with meteorological experts to update…" at bounding box center [268, 250] width 0 height 11
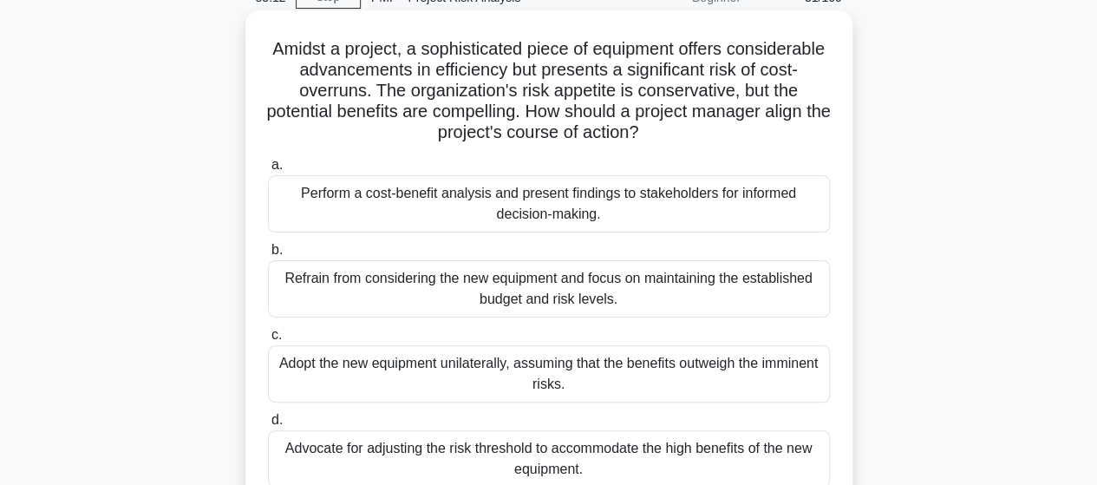
click at [550, 213] on div "Perform a cost-benefit analysis and present findings to stakeholders for inform…" at bounding box center [549, 203] width 562 height 57
click at [268, 171] on input "a. Perform a cost-benefit analysis and present findings to stakeholders for inf…" at bounding box center [268, 165] width 0 height 11
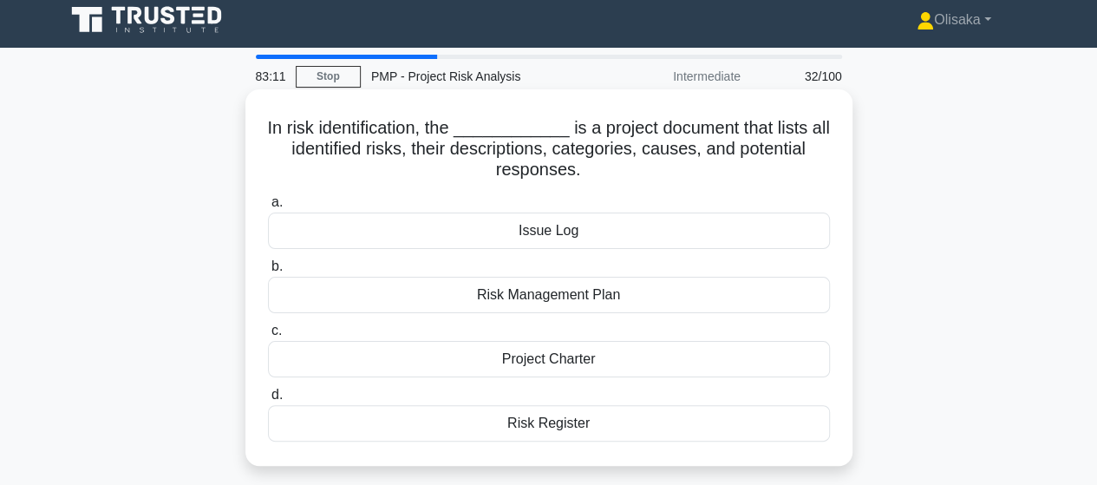
scroll to position [0, 0]
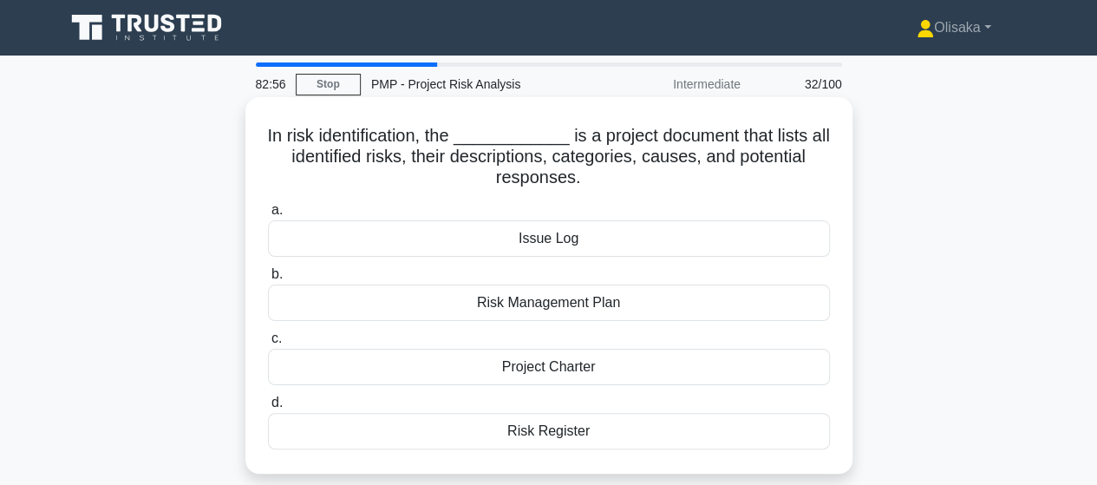
click at [553, 429] on div "Risk Register" at bounding box center [549, 431] width 562 height 36
click at [268, 409] on input "d. Risk Register" at bounding box center [268, 402] width 0 height 11
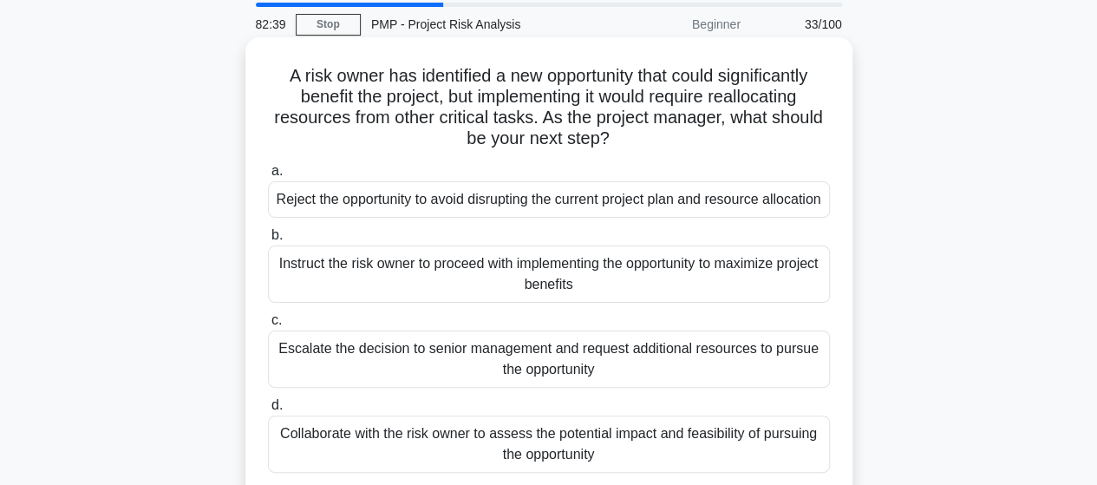
scroll to position [87, 0]
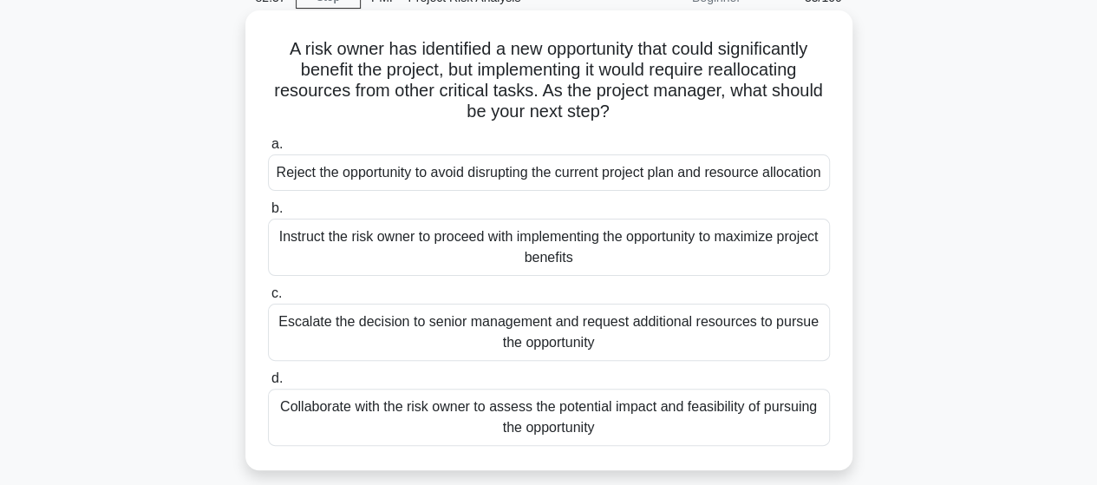
click at [555, 441] on div "Collaborate with the risk owner to assess the potential impact and feasibility …" at bounding box center [549, 417] width 562 height 57
click at [268, 384] on input "d. Collaborate with the risk owner to assess the potential impact and feasibili…" at bounding box center [268, 378] width 0 height 11
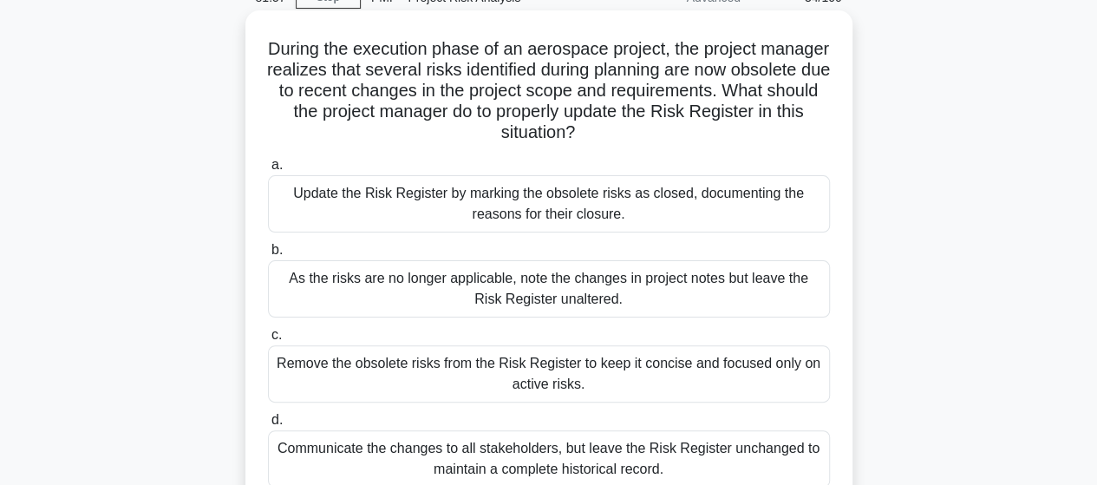
click at [534, 223] on div "Update the Risk Register by marking the obsolete risks as closed, documenting t…" at bounding box center [549, 203] width 562 height 57
click at [268, 171] on input "a. Update the Risk Register by marking the obsolete risks as closed, documentin…" at bounding box center [268, 165] width 0 height 11
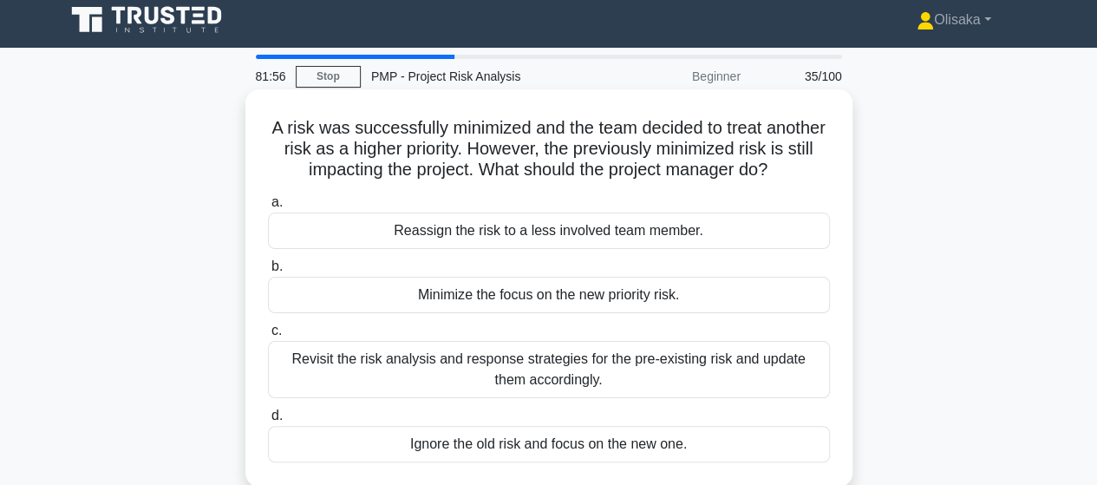
scroll to position [0, 0]
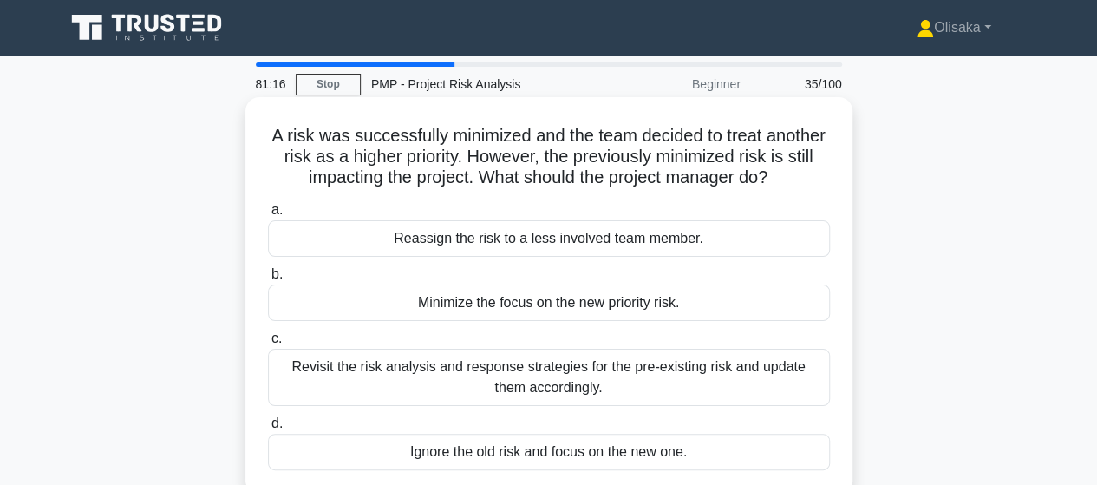
click at [565, 379] on div "Revisit the risk analysis and response strategies for the pre-existing risk and…" at bounding box center [549, 377] width 562 height 57
click at [268, 344] on input "c. Revisit the risk analysis and response strategies for the pre-existing risk …" at bounding box center [268, 338] width 0 height 11
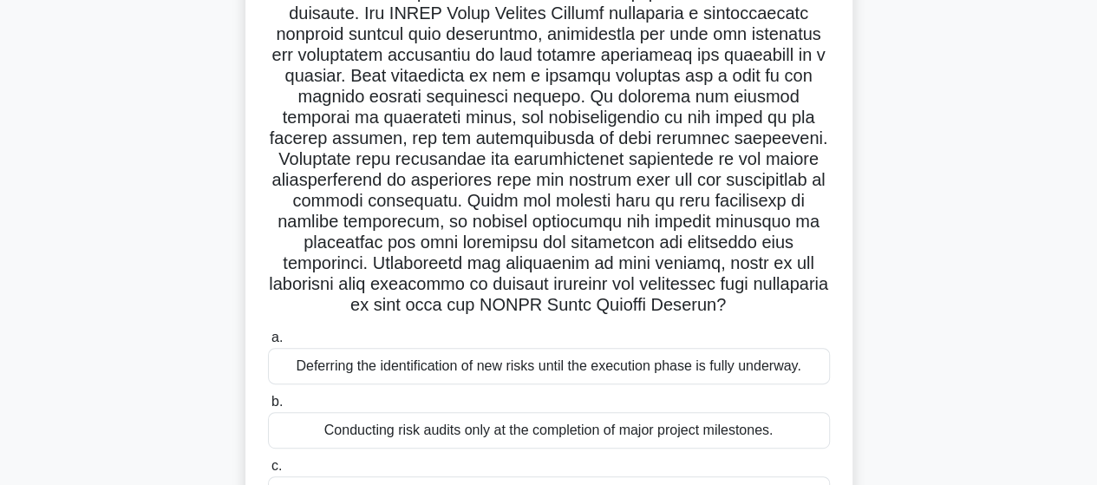
scroll to position [260, 0]
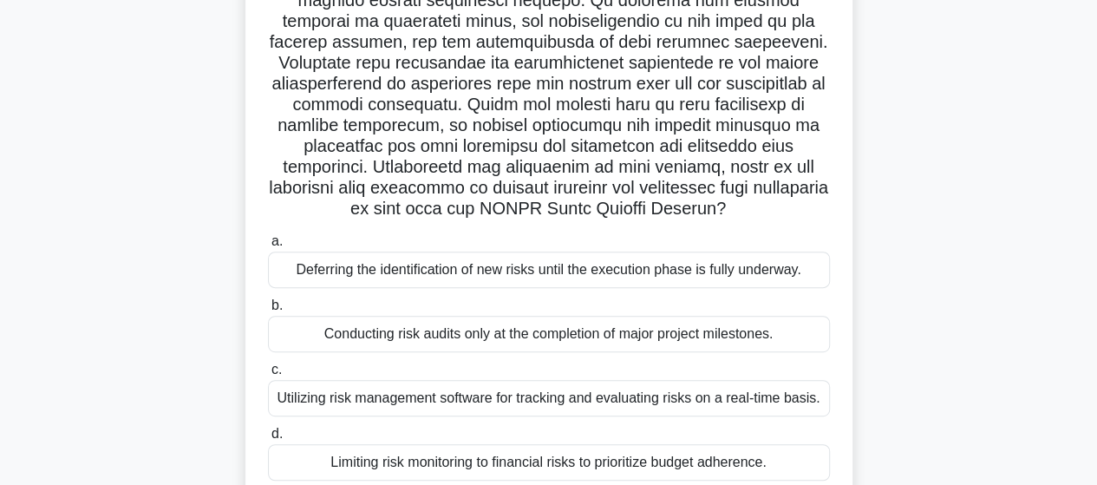
click at [557, 396] on div "Utilizing risk management software for tracking and evaluating risks on a real-…" at bounding box center [549, 398] width 562 height 36
click at [268, 376] on input "c. Utilizing risk management software for tracking and evaluating risks on a re…" at bounding box center [268, 369] width 0 height 11
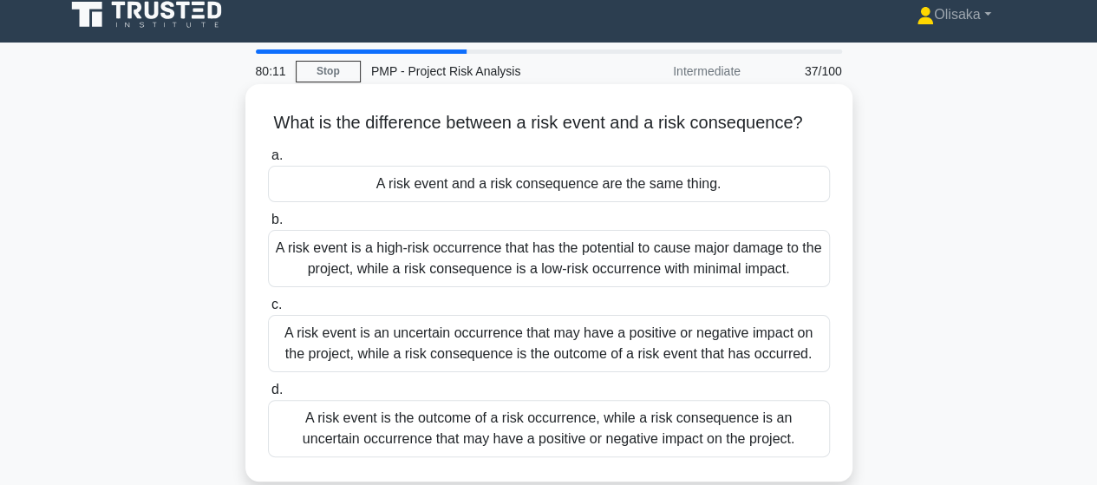
scroll to position [0, 0]
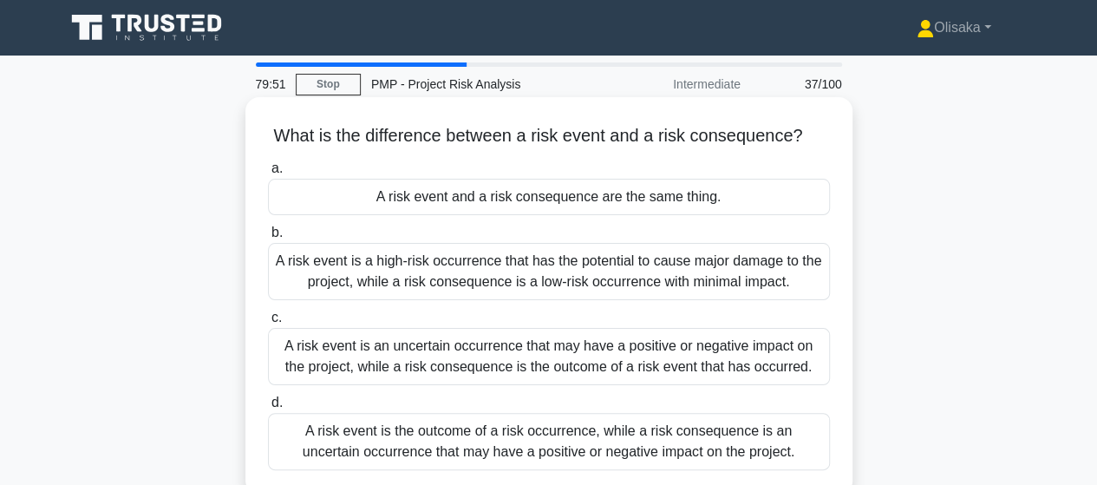
click at [520, 353] on div "A risk event is an uncertain occurrence that may have a positive or negative im…" at bounding box center [549, 356] width 562 height 57
click at [268, 324] on input "c. A risk event is an uncertain occurrence that may have a positive or negative…" at bounding box center [268, 317] width 0 height 11
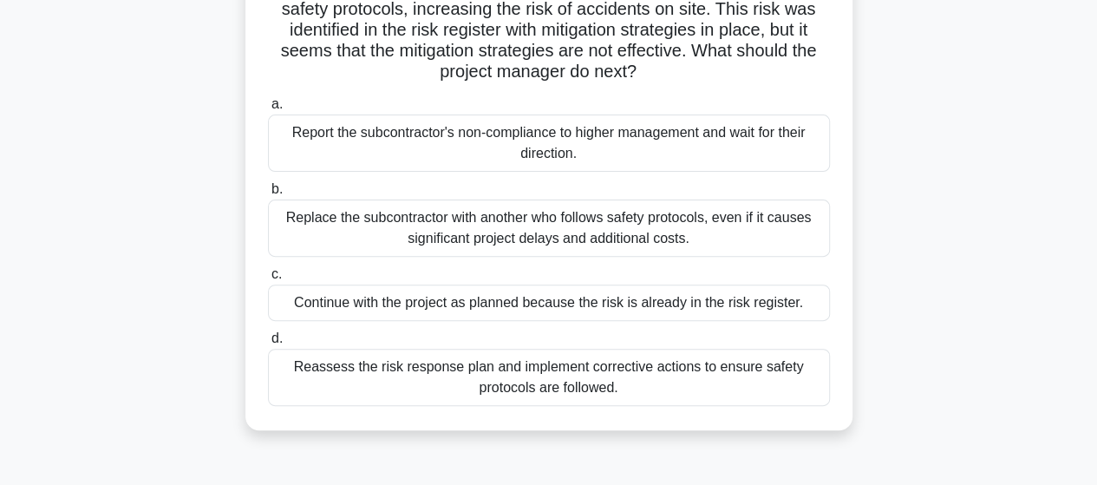
scroll to position [173, 0]
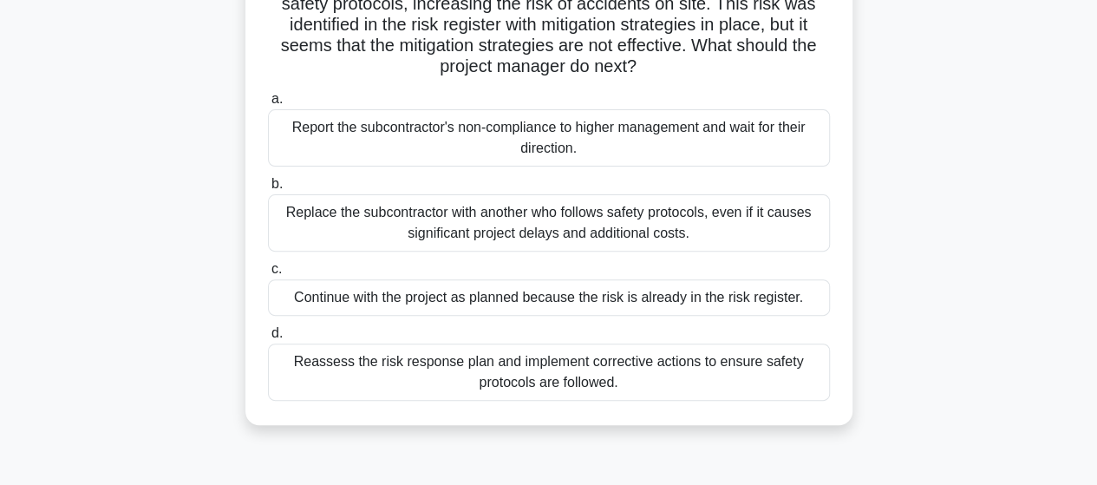
click at [536, 372] on div "Reassess the risk response plan and implement corrective actions to ensure safe…" at bounding box center [549, 372] width 562 height 57
click at [268, 339] on input "d. Reassess the risk response plan and implement corrective actions to ensure s…" at bounding box center [268, 333] width 0 height 11
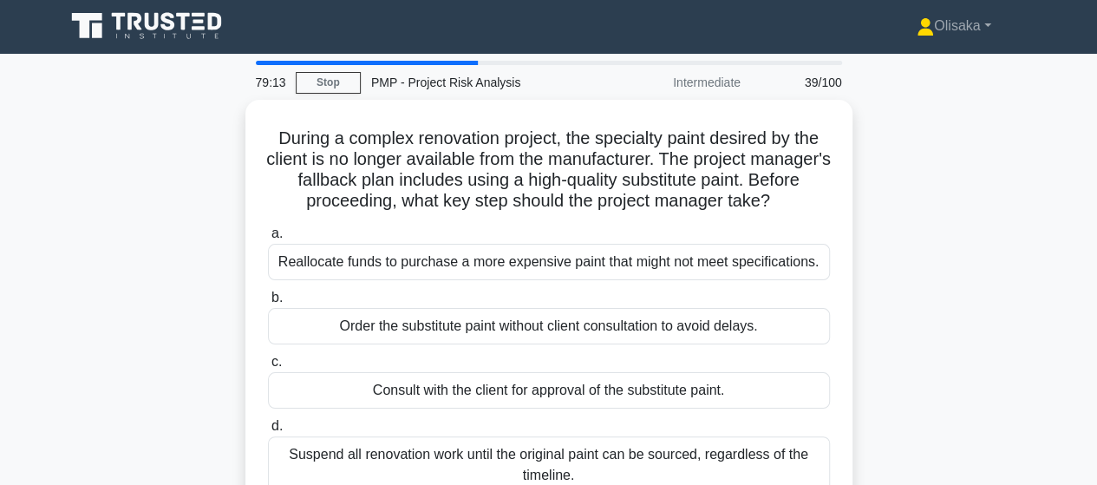
scroll to position [0, 0]
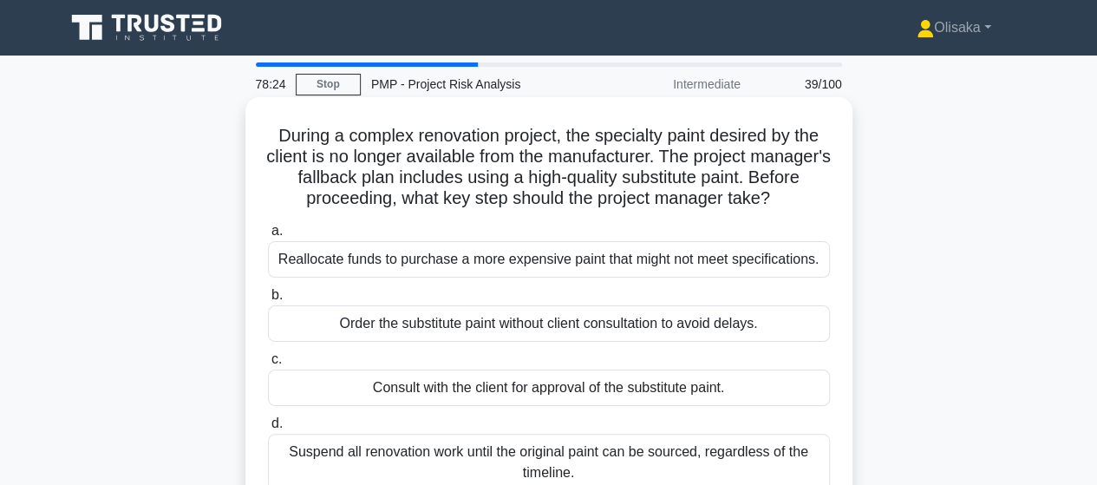
click at [500, 398] on div "Consult with the client for approval of the substitute paint." at bounding box center [549, 388] width 562 height 36
click at [268, 365] on input "c. Consult with the client for approval of the substitute paint." at bounding box center [268, 359] width 0 height 11
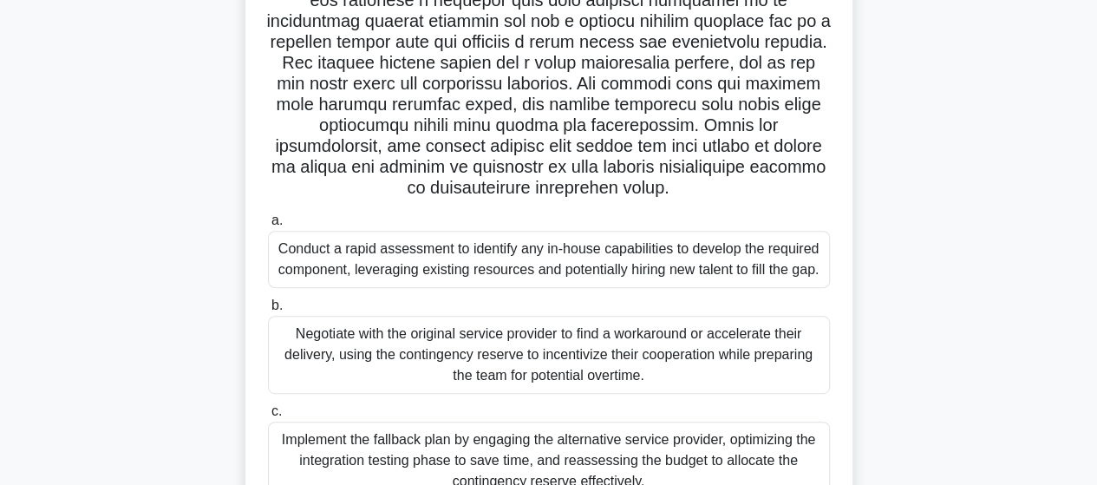
scroll to position [87, 0]
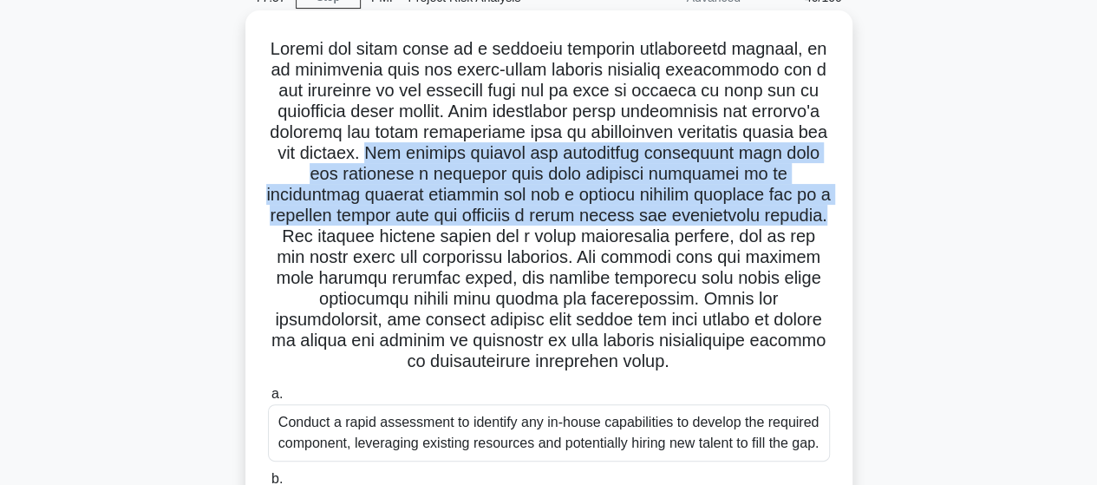
drag, startPoint x: 356, startPoint y: 152, endPoint x: 776, endPoint y: 219, distance: 425.3
click at [776, 219] on h5 ".spinner_0XTQ{transform-origin:center;animation:spinner_y6GP .75s linear infini…" at bounding box center [549, 205] width 566 height 335
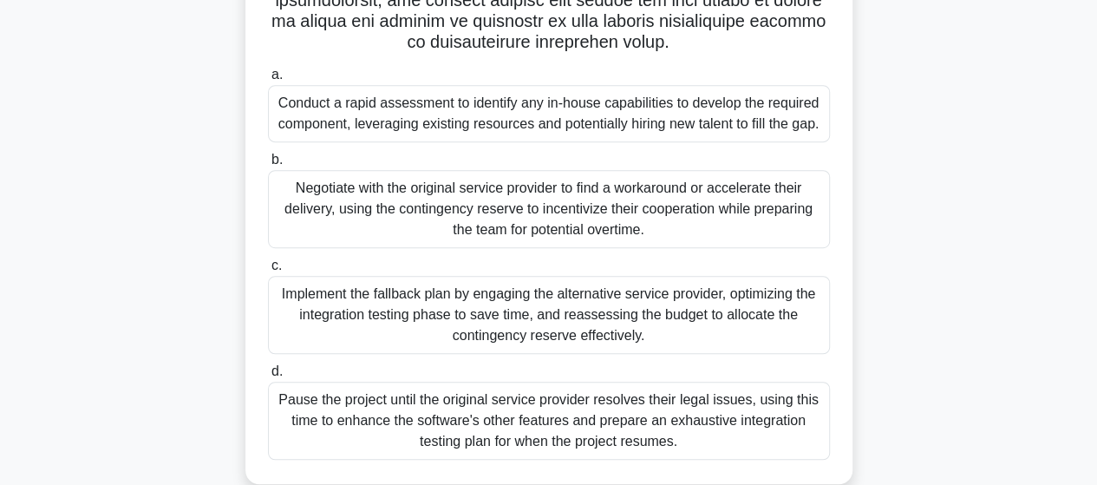
scroll to position [434, 0]
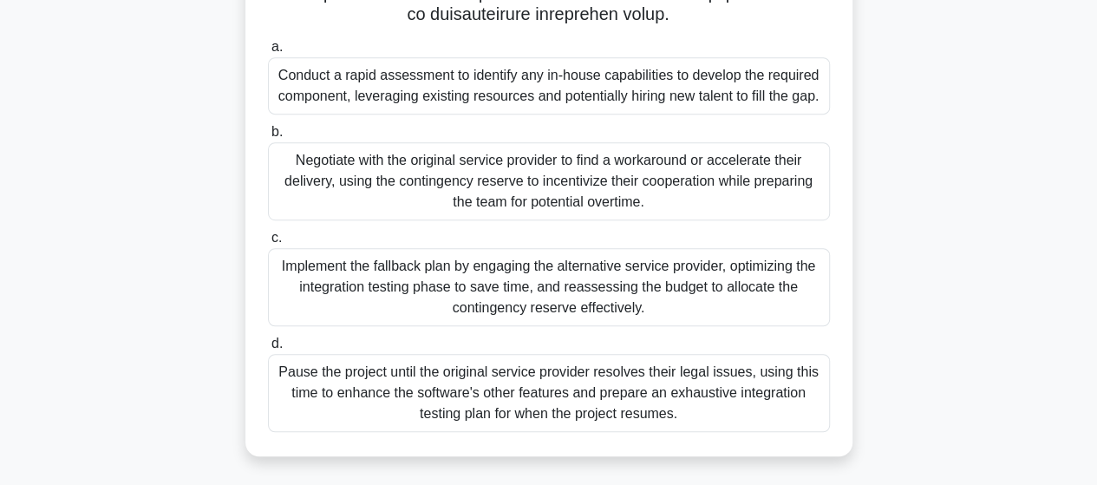
click at [519, 298] on div "Implement the fallback plan by engaging the alternative service provider, optim…" at bounding box center [549, 287] width 562 height 78
click at [268, 244] on input "c. Implement the fallback plan by engaging the alternative service provider, op…" at bounding box center [268, 237] width 0 height 11
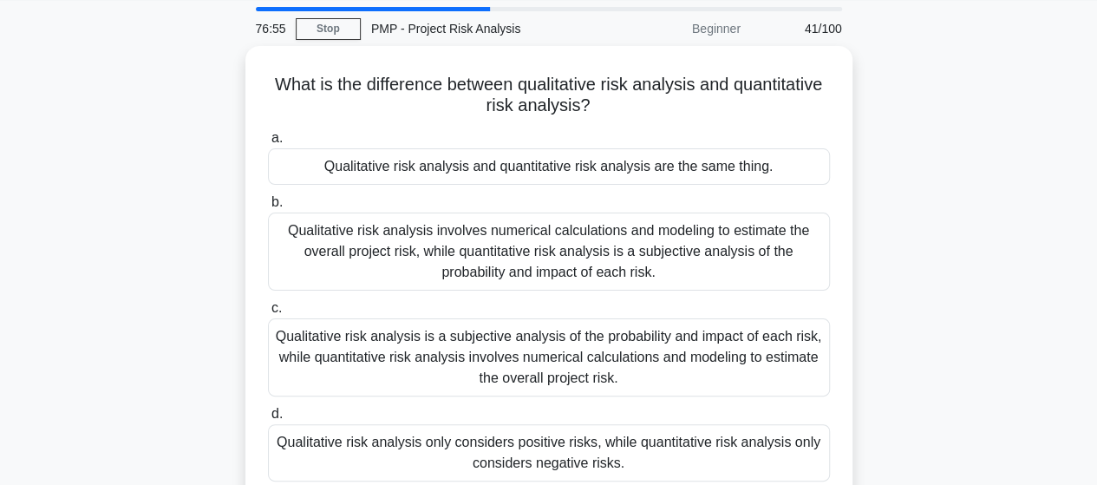
scroll to position [0, 0]
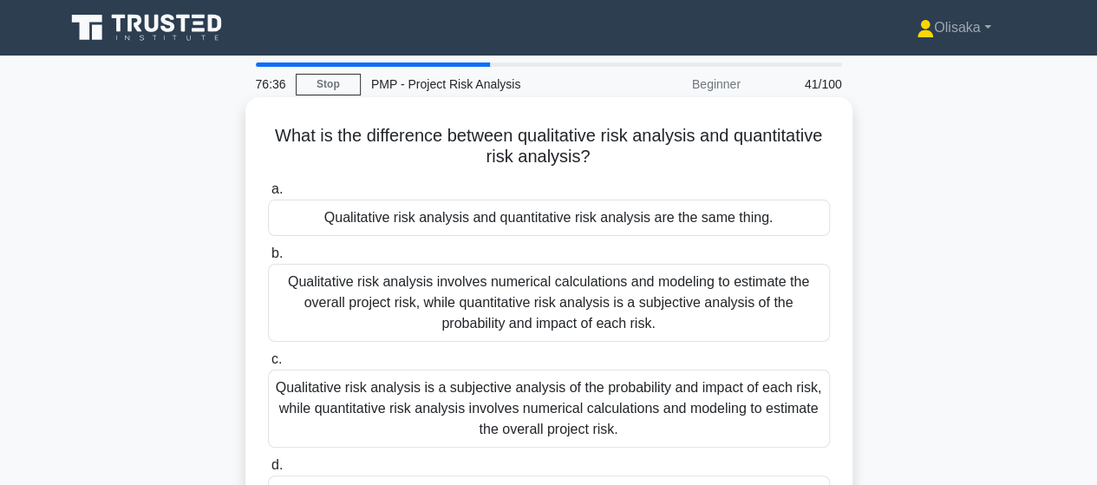
click at [593, 386] on div "Qualitative risk analysis is a subjective analysis of the probability and impac…" at bounding box center [549, 409] width 562 height 78
click at [268, 365] on input "c. Qualitative risk analysis is a subjective analysis of the probability and im…" at bounding box center [268, 359] width 0 height 11
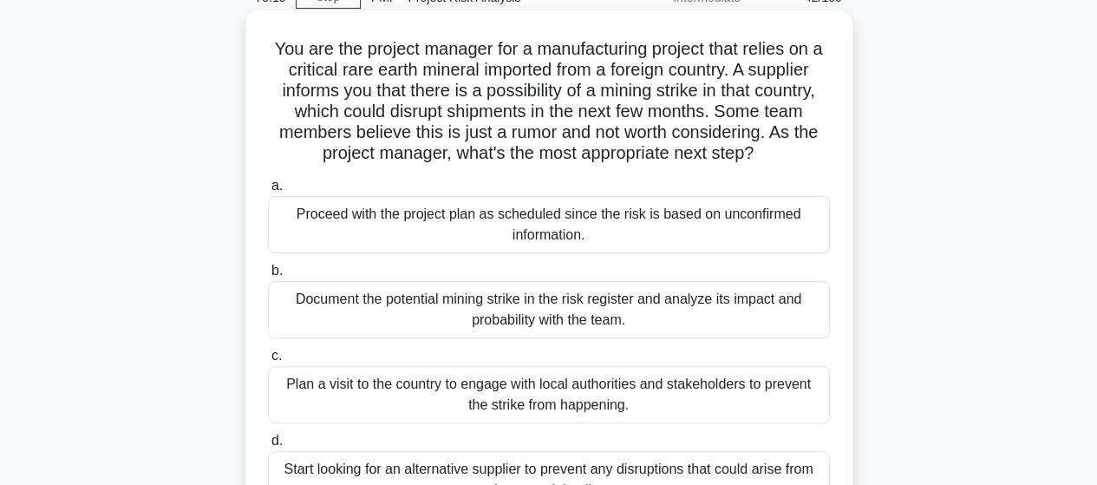
scroll to position [173, 0]
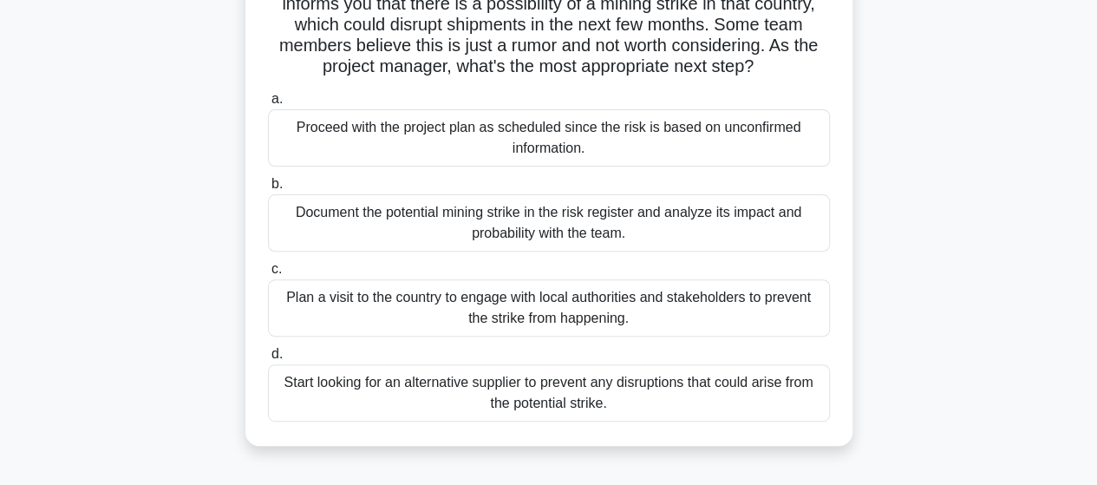
click at [545, 401] on div "Start looking for an alternative supplier to prevent any disruptions that could…" at bounding box center [549, 392] width 562 height 57
click at [268, 360] on input "d. Start looking for an alternative supplier to prevent any disruptions that co…" at bounding box center [268, 354] width 0 height 11
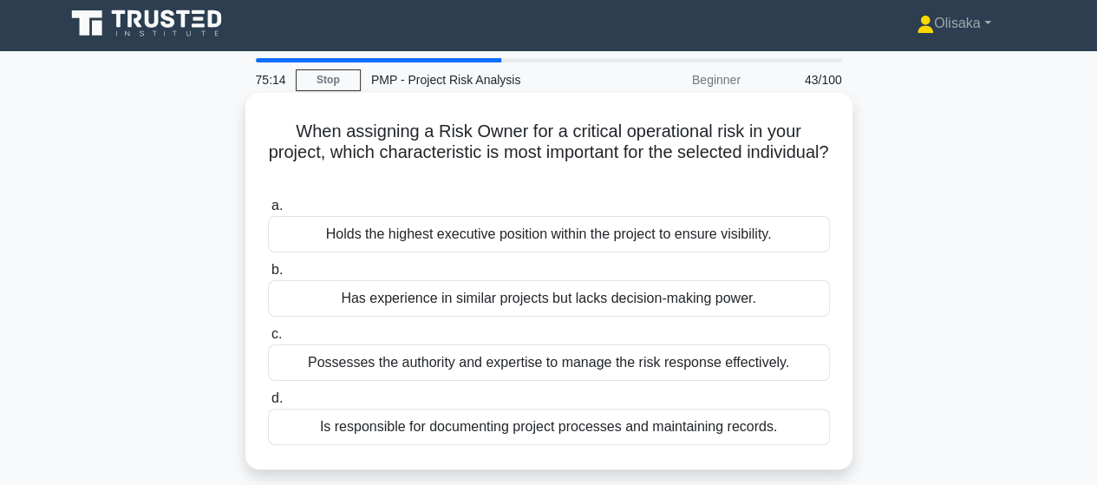
scroll to position [0, 0]
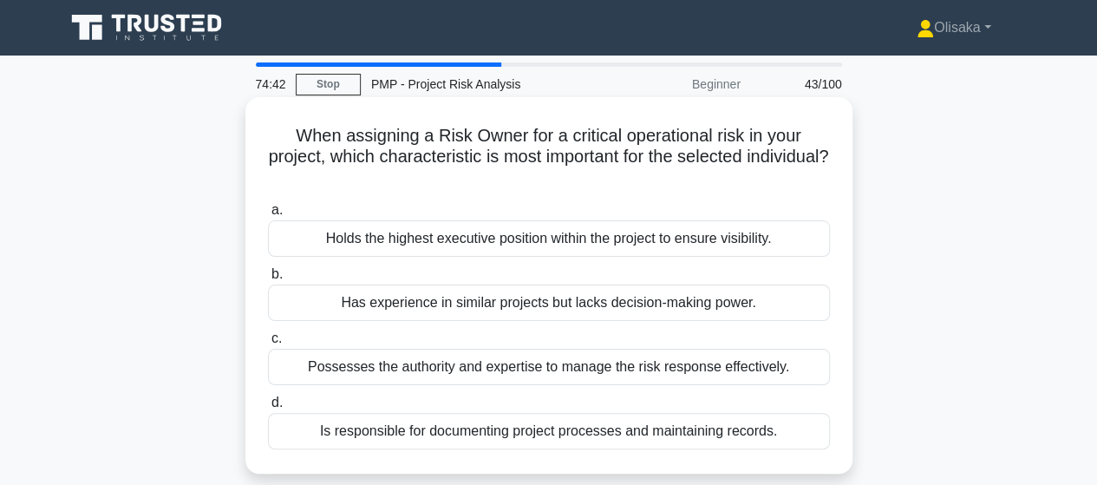
click at [494, 369] on div "Possesses the authority and expertise to manage the risk response effectively." at bounding box center [549, 367] width 562 height 36
click at [268, 344] on input "c. Possesses the authority and expertise to manage the risk response effectivel…" at bounding box center [268, 338] width 0 height 11
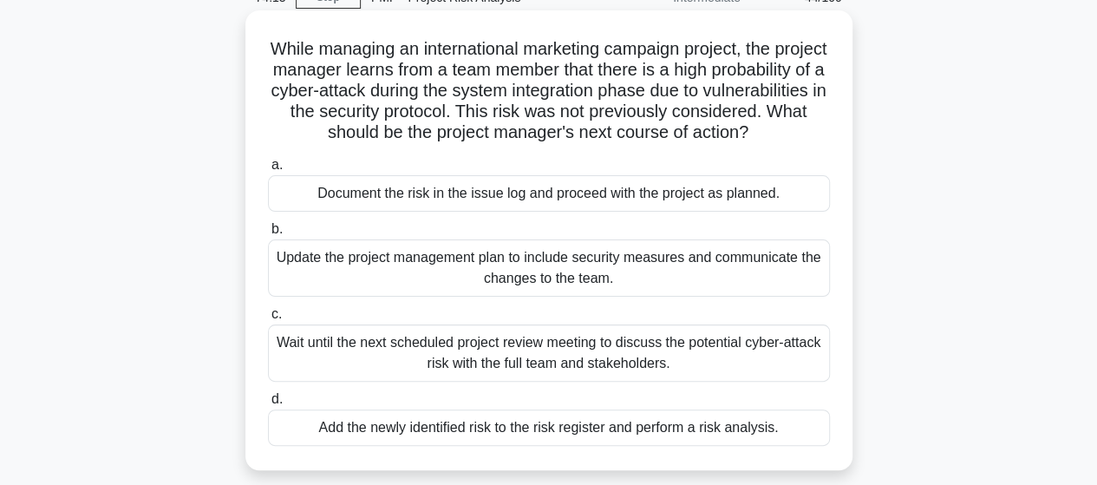
scroll to position [173, 0]
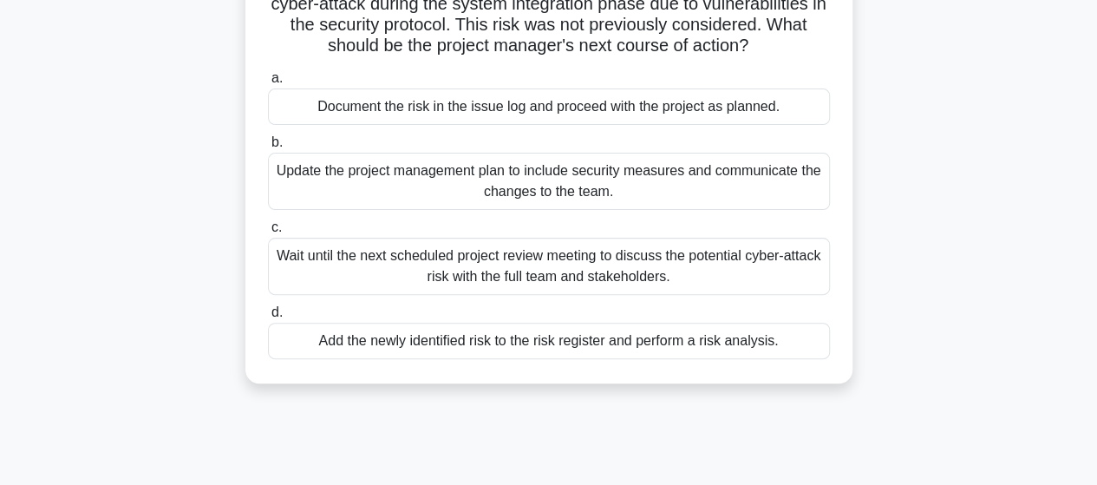
click at [632, 359] on div "Add the newly identified risk to the risk register and perform a risk analysis." at bounding box center [549, 341] width 562 height 36
click at [268, 318] on input "d. Add the newly identified risk to the risk register and perform a risk analys…" at bounding box center [268, 312] width 0 height 11
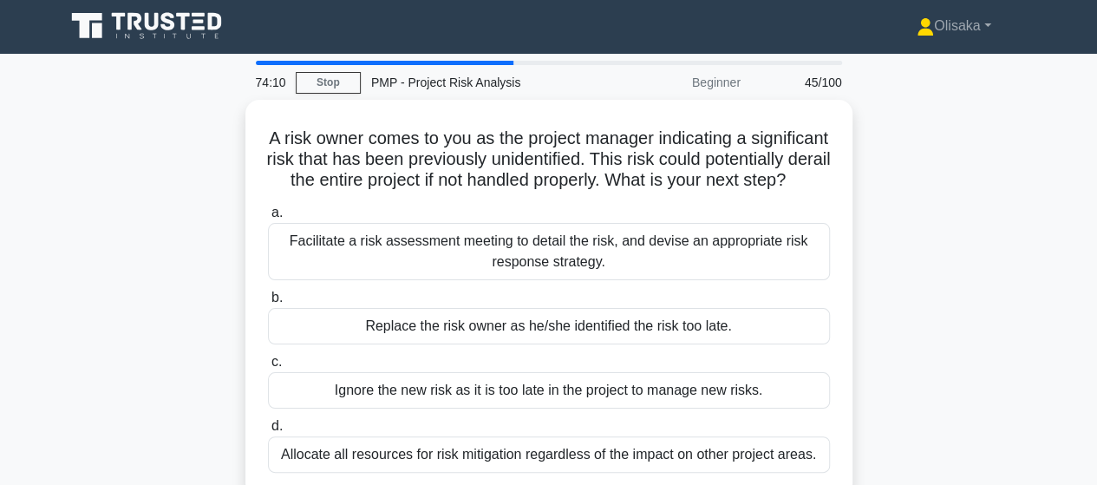
scroll to position [0, 0]
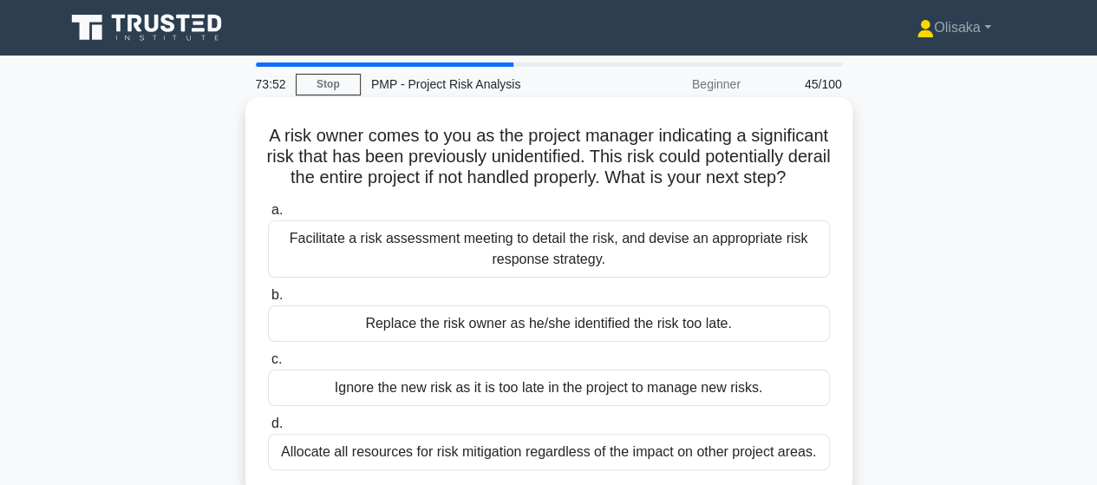
click at [574, 278] on div "Facilitate a risk assessment meeting to detail the risk, and devise an appropri…" at bounding box center [549, 248] width 562 height 57
click at [268, 216] on input "a. Facilitate a risk assessment meeting to detail the risk, and devise an appro…" at bounding box center [268, 210] width 0 height 11
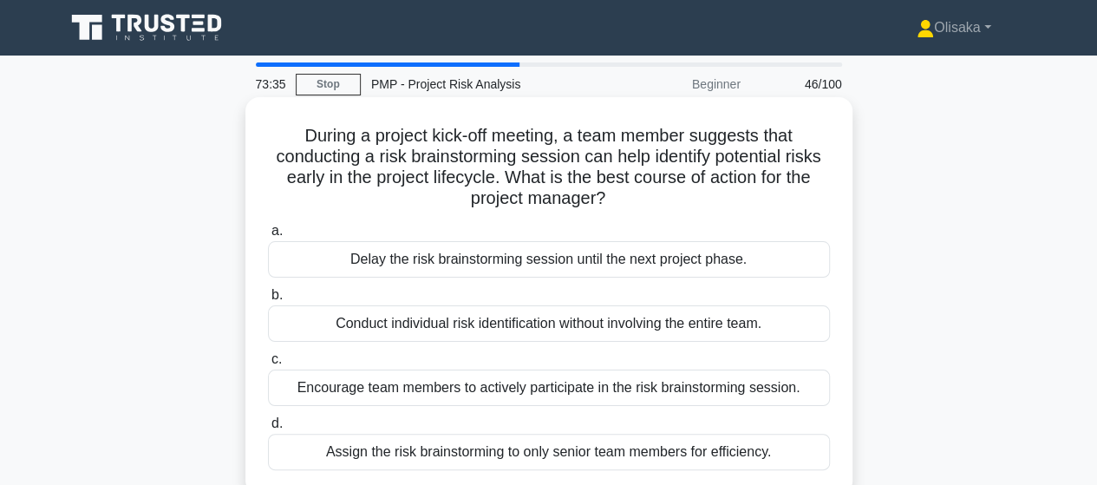
click at [579, 392] on div "Encourage team members to actively participate in the risk brainstorming sessio…" at bounding box center [549, 388] width 562 height 36
click at [268, 365] on input "c. Encourage team members to actively participate in the risk brainstorming ses…" at bounding box center [268, 359] width 0 height 11
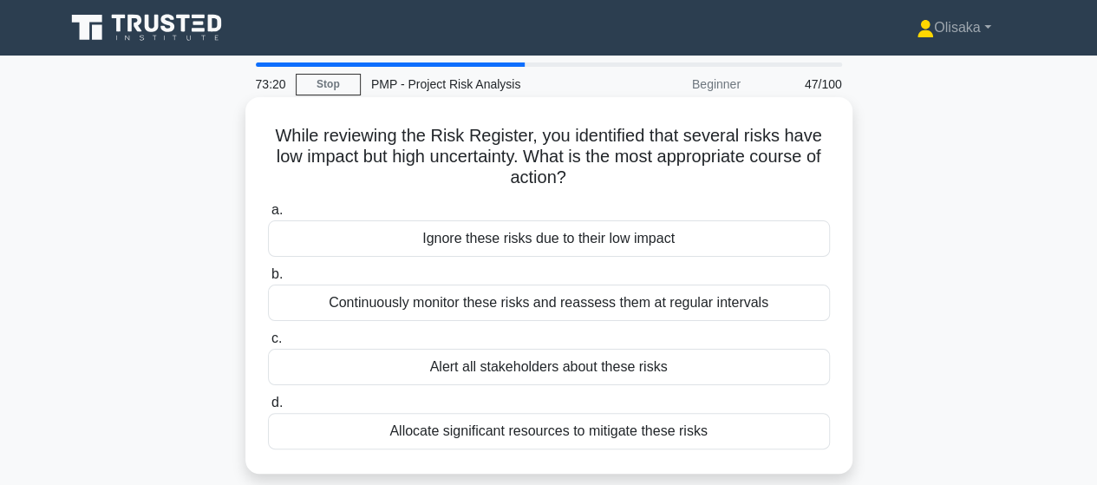
click at [552, 306] on div "Continuously monitor these risks and reassess them at regular intervals" at bounding box center [549, 303] width 562 height 36
click at [268, 280] on input "b. Continuously monitor these risks and reassess them at regular intervals" at bounding box center [268, 274] width 0 height 11
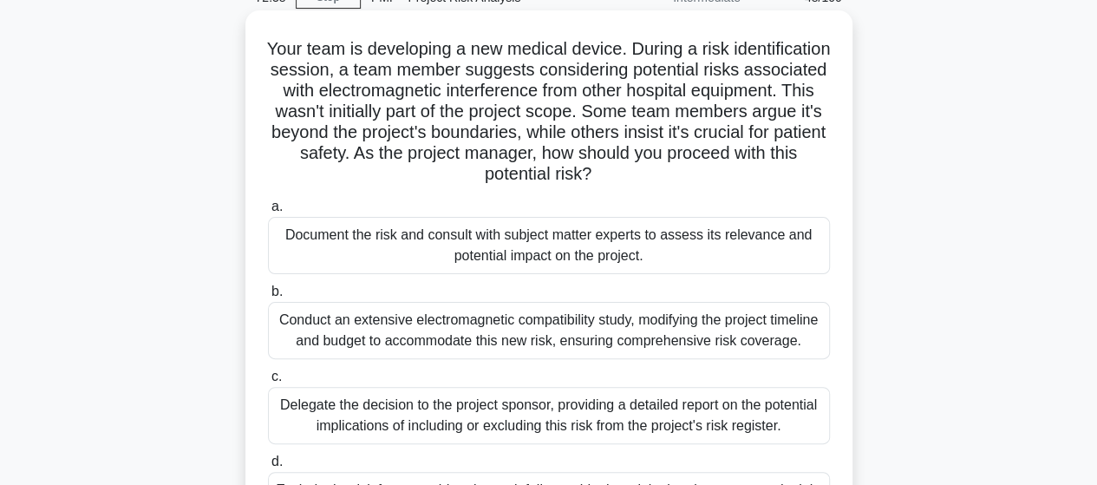
scroll to position [173, 0]
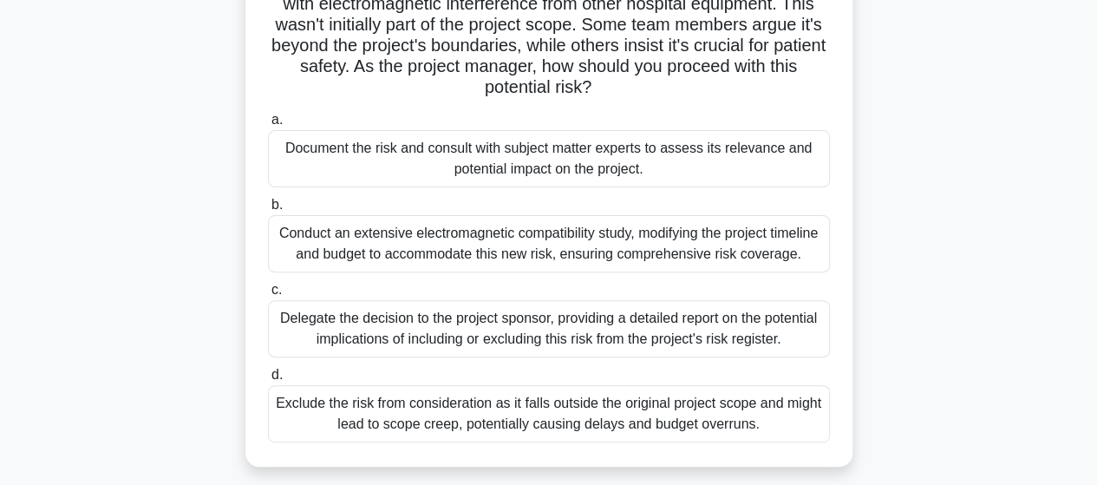
click at [578, 165] on div "Document the risk and consult with subject matter experts to assess its relevan…" at bounding box center [549, 158] width 562 height 57
click at [268, 126] on input "a. Document the risk and consult with subject matter experts to assess its rele…" at bounding box center [268, 120] width 0 height 11
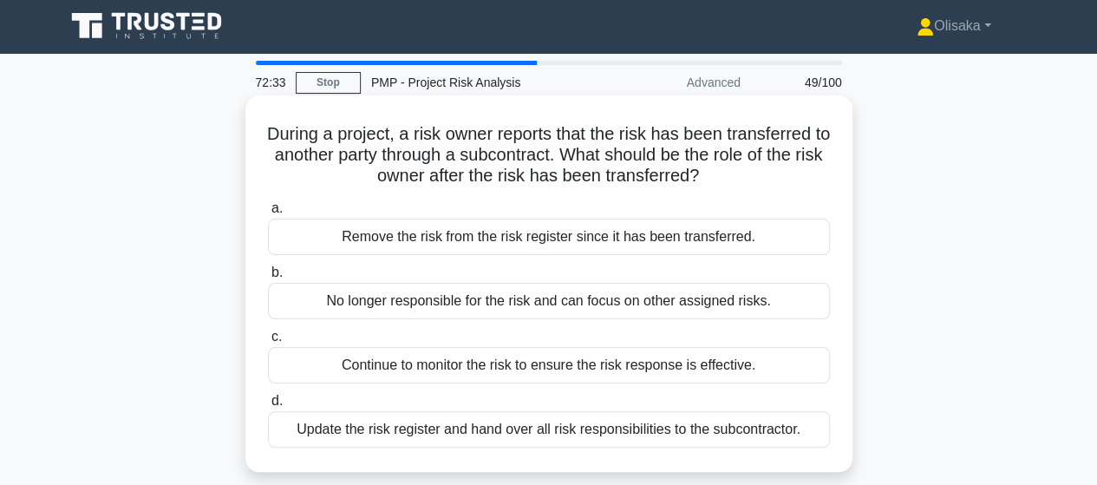
scroll to position [0, 0]
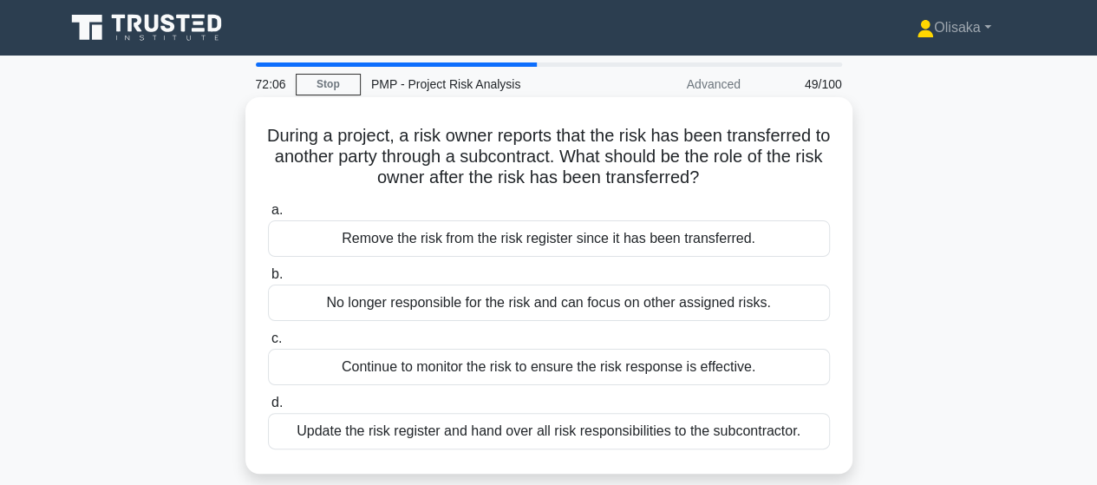
click at [564, 371] on div "Continue to monitor the risk to ensure the risk response is effective." at bounding box center [549, 367] width 562 height 36
click at [268, 344] on input "c. Continue to monitor the risk to ensure the risk response is effective." at bounding box center [268, 338] width 0 height 11
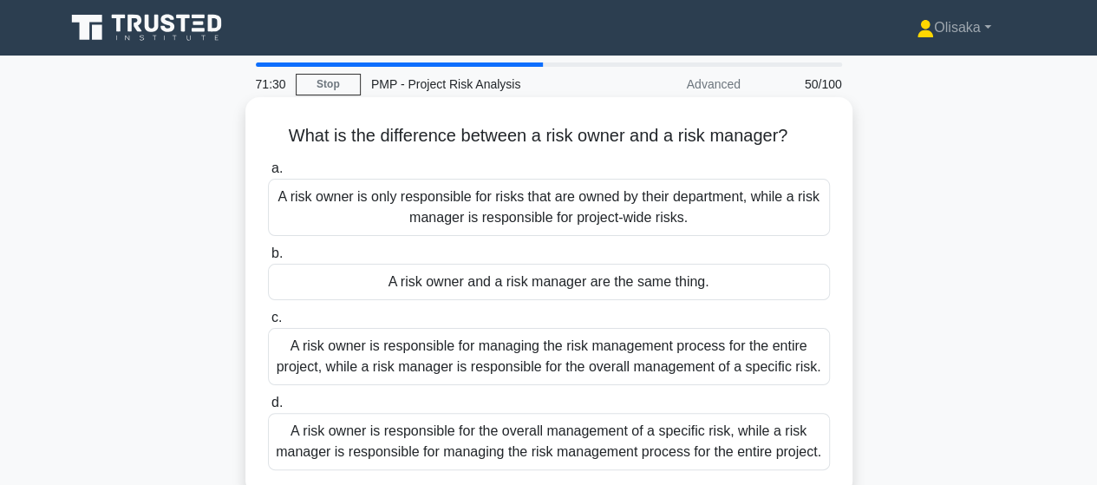
click at [557, 443] on div "A risk owner is responsible for the overall management of a specific risk, whil…" at bounding box center [549, 441] width 562 height 57
click at [268, 409] on input "d. A risk owner is responsible for the overall management of a specific risk, w…" at bounding box center [268, 402] width 0 height 11
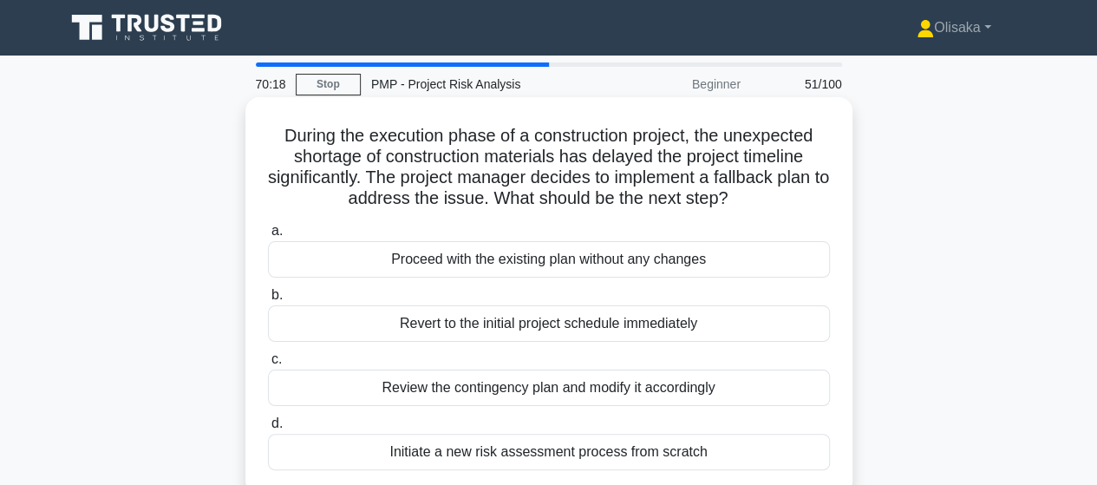
click at [547, 391] on div "Review the contingency plan and modify it accordingly" at bounding box center [549, 388] width 562 height 36
click at [268, 365] on input "c. Review the contingency plan and modify it accordingly" at bounding box center [268, 359] width 0 height 11
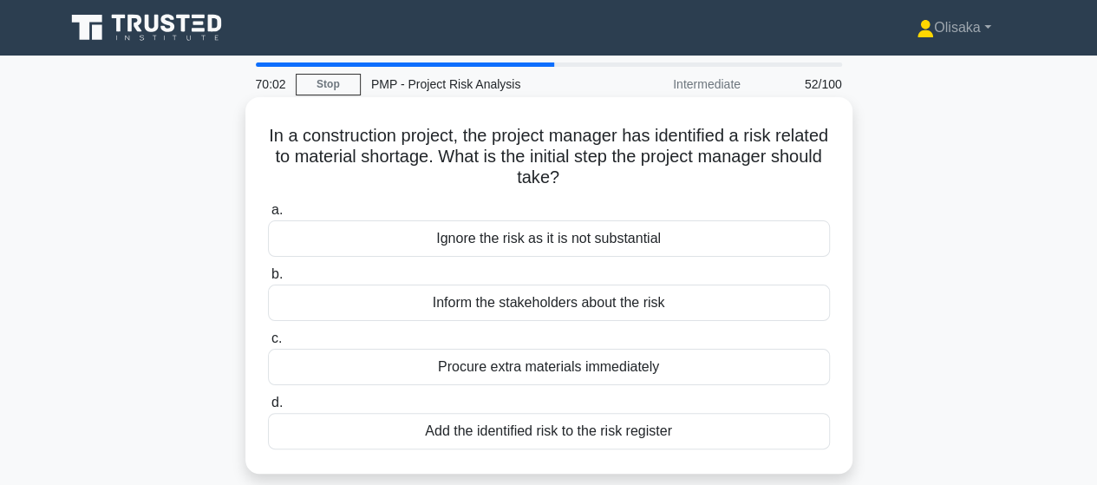
click at [522, 435] on div "Add the identified risk to the risk register" at bounding box center [549, 431] width 562 height 36
click at [268, 409] on input "d. Add the identified risk to the risk register" at bounding box center [268, 402] width 0 height 11
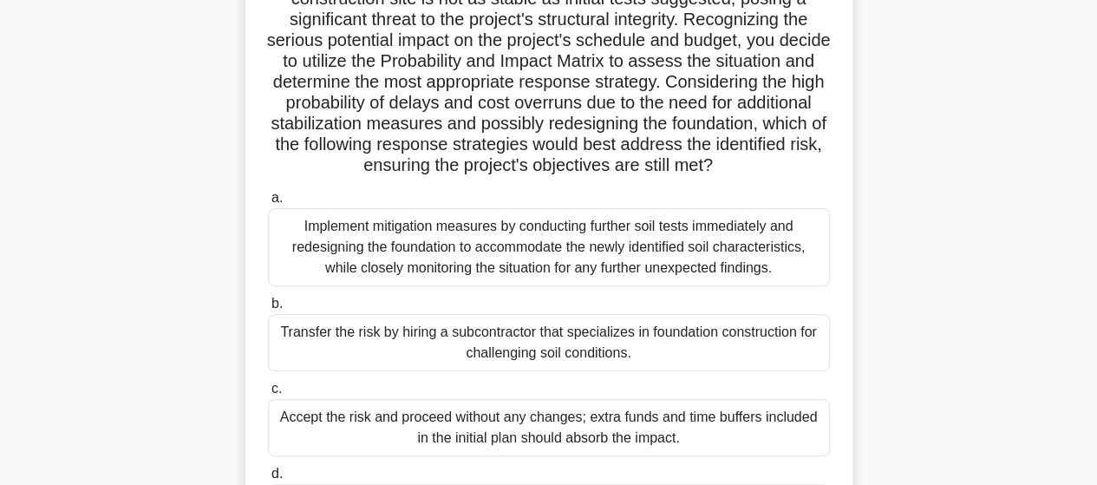
scroll to position [173, 0]
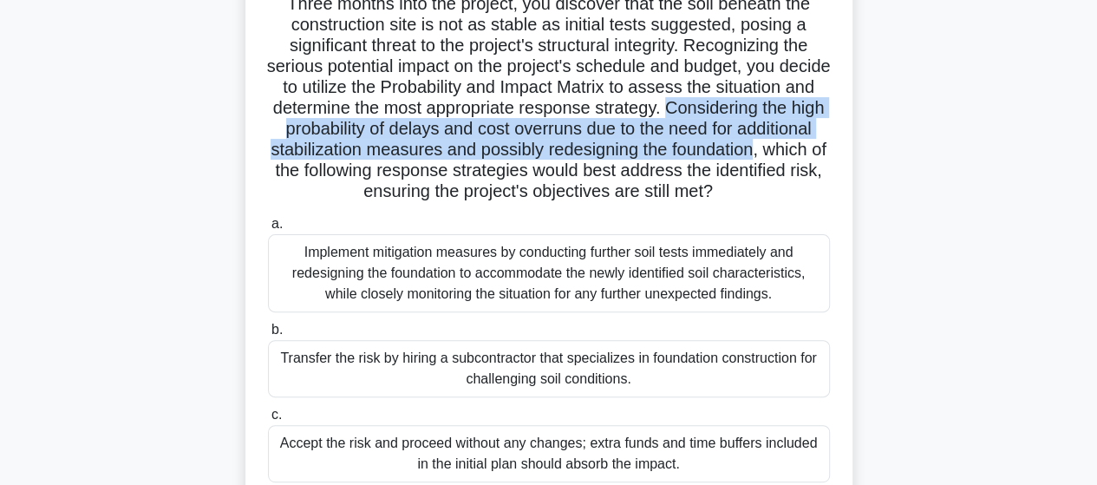
drag, startPoint x: 269, startPoint y: 131, endPoint x: 376, endPoint y: 172, distance: 115.0
click at [376, 172] on h5 "As a project manager overseeing the construction of a new commercial building, …" at bounding box center [549, 77] width 566 height 252
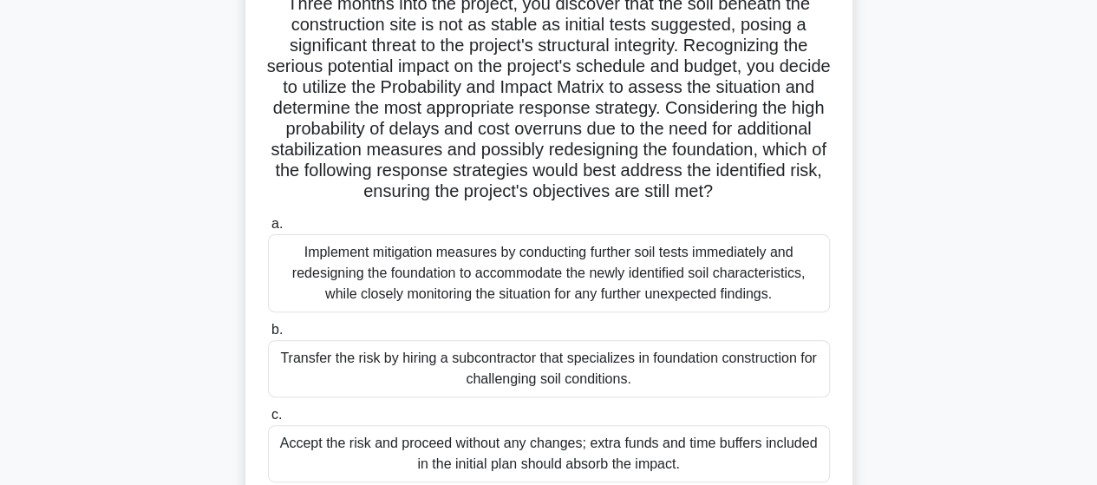
click at [451, 296] on div "Implement mitigation measures by conducting further soil tests immediately and …" at bounding box center [549, 273] width 562 height 78
click at [268, 230] on input "a. Implement mitigation measures by conducting further soil tests immediately a…" at bounding box center [268, 224] width 0 height 11
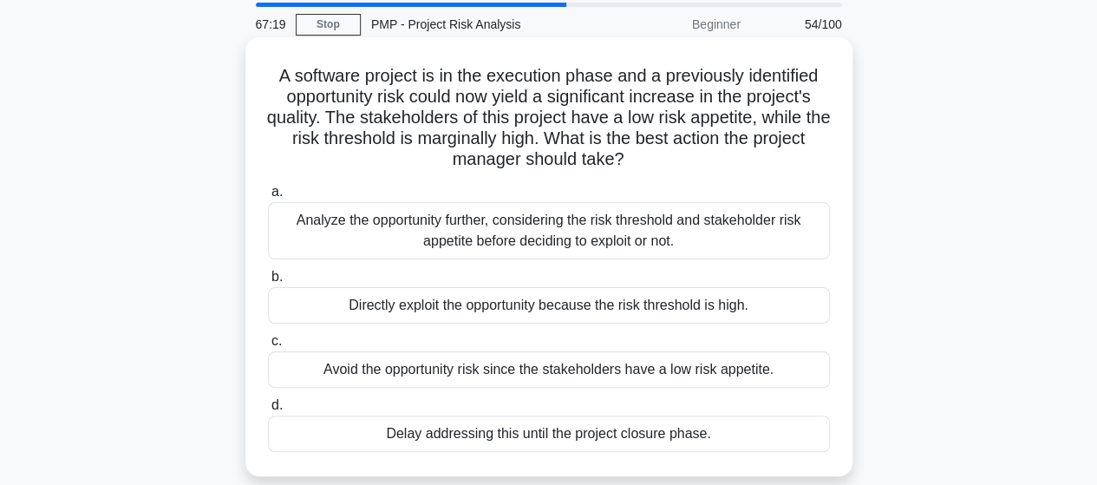
scroll to position [87, 0]
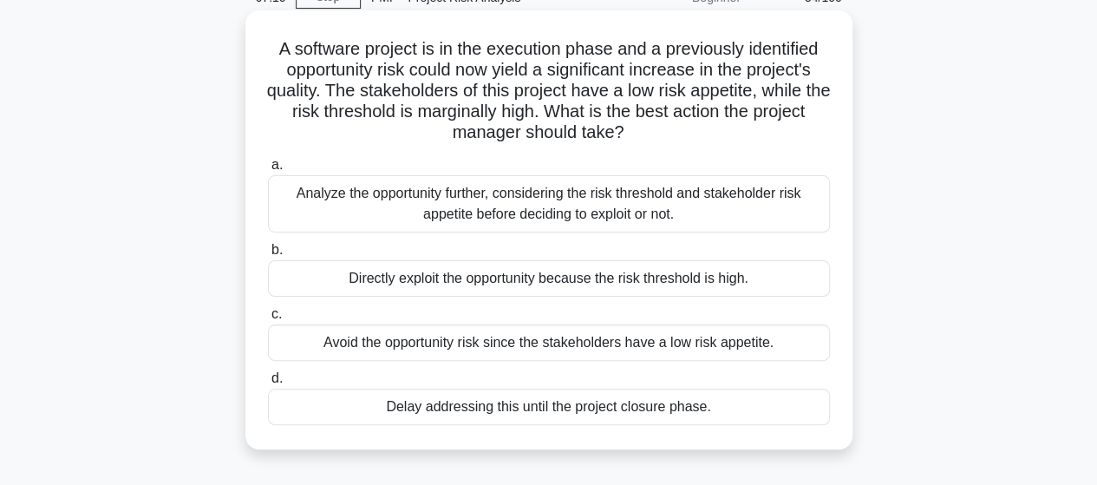
click at [514, 212] on div "Analyze the opportunity further, considering the risk threshold and stakeholder…" at bounding box center [549, 203] width 562 height 57
click at [268, 171] on input "a. Analyze the opportunity further, considering the risk threshold and stakehol…" at bounding box center [268, 165] width 0 height 11
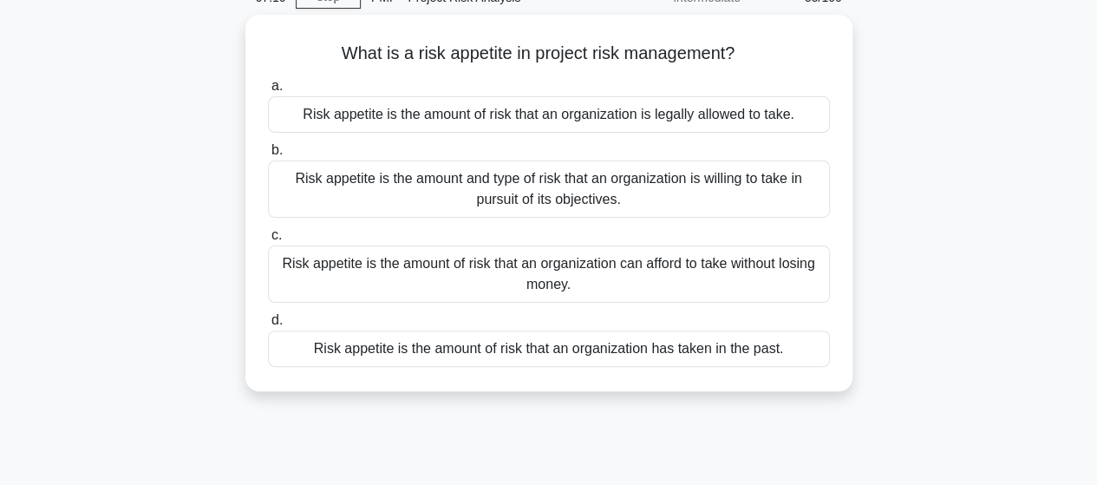
scroll to position [0, 0]
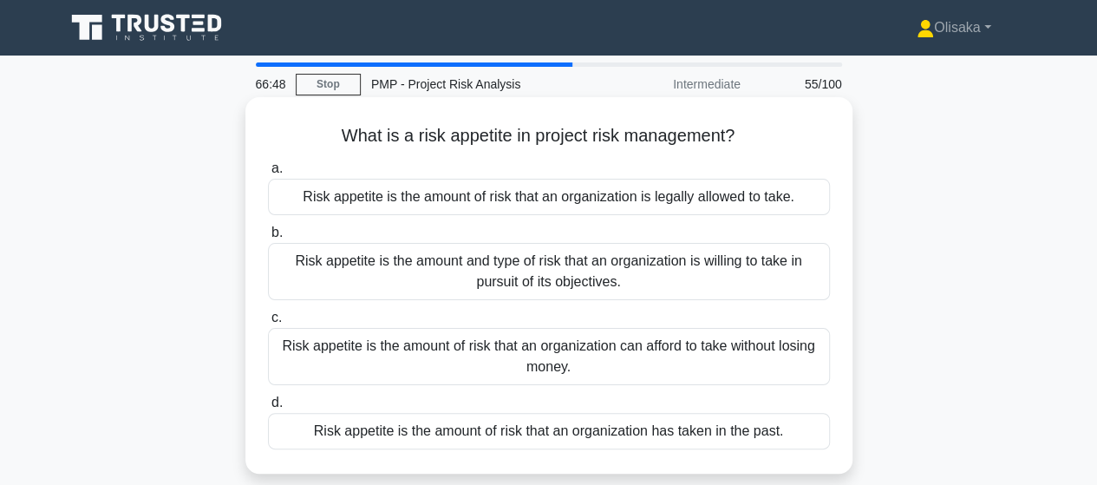
click at [580, 272] on div "Risk appetite is the amount and type of risk that an organization is willing to…" at bounding box center [549, 271] width 562 height 57
click at [268, 239] on input "b. Risk appetite is the amount and type of risk that an organization is willing…" at bounding box center [268, 232] width 0 height 11
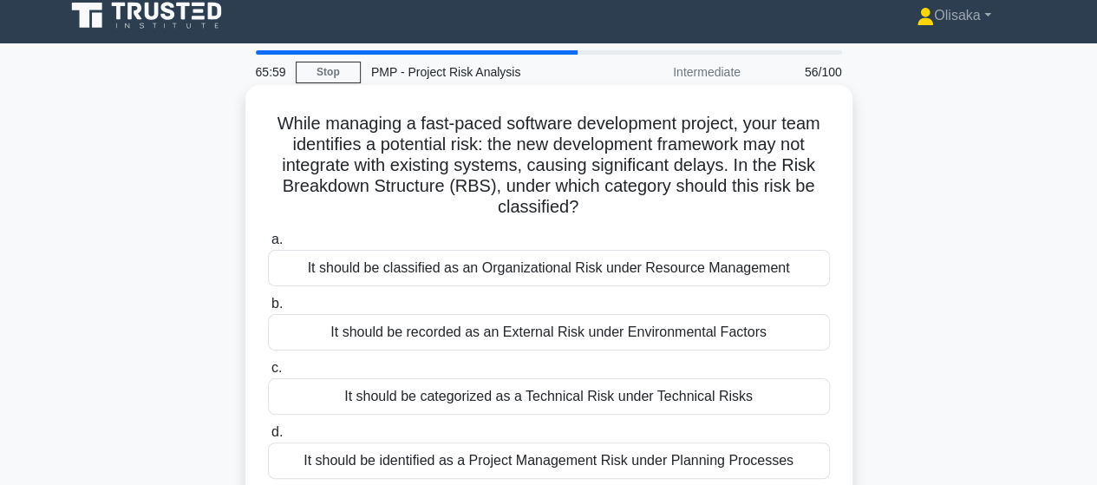
scroll to position [87, 0]
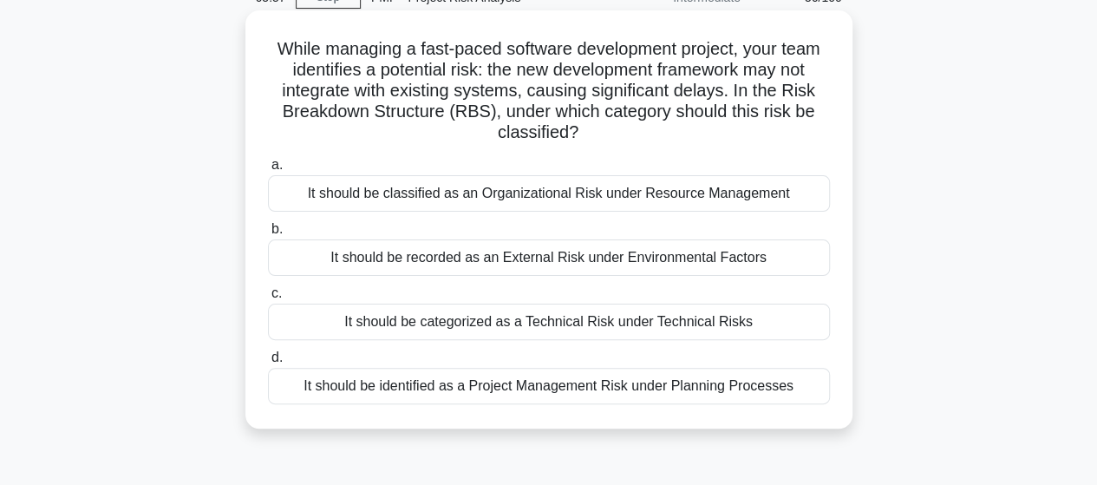
click at [545, 320] on div "It should be categorized as a Technical Risk under Technical Risks" at bounding box center [549, 322] width 562 height 36
click at [268, 299] on input "c. It should be categorized as a Technical Risk under Technical Risks" at bounding box center [268, 293] width 0 height 11
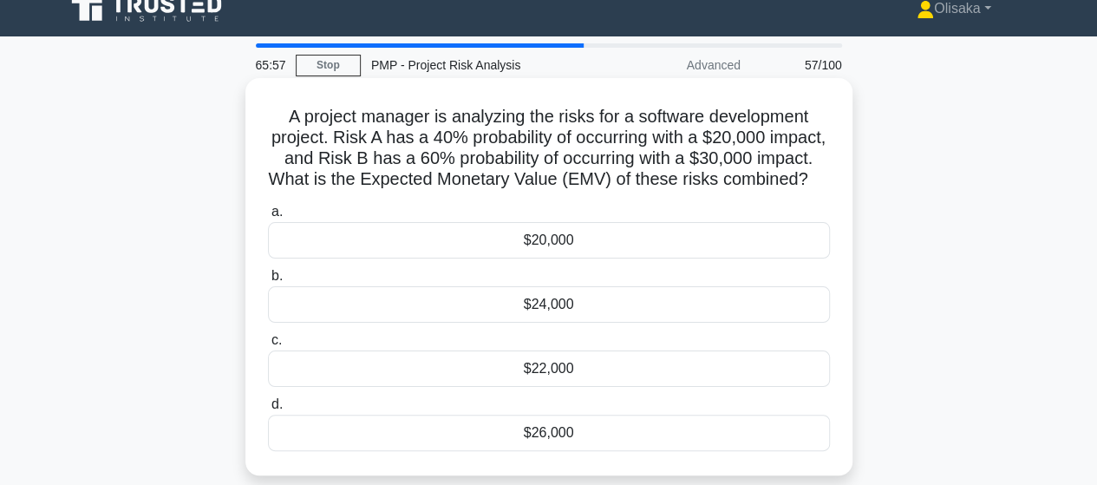
scroll to position [0, 0]
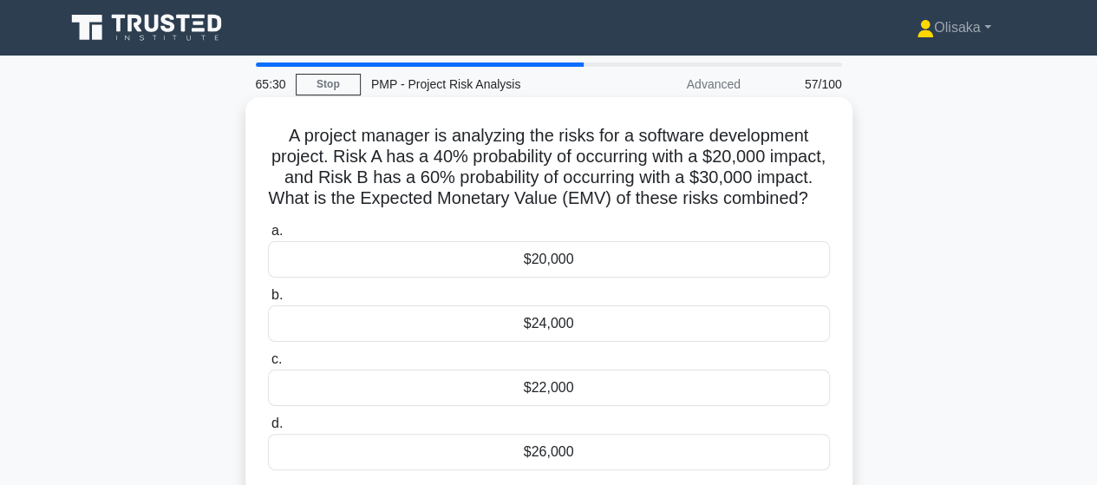
click at [557, 470] on div "$26,000" at bounding box center [549, 452] width 562 height 36
click at [268, 429] on input "d. $26,000" at bounding box center [268, 423] width 0 height 11
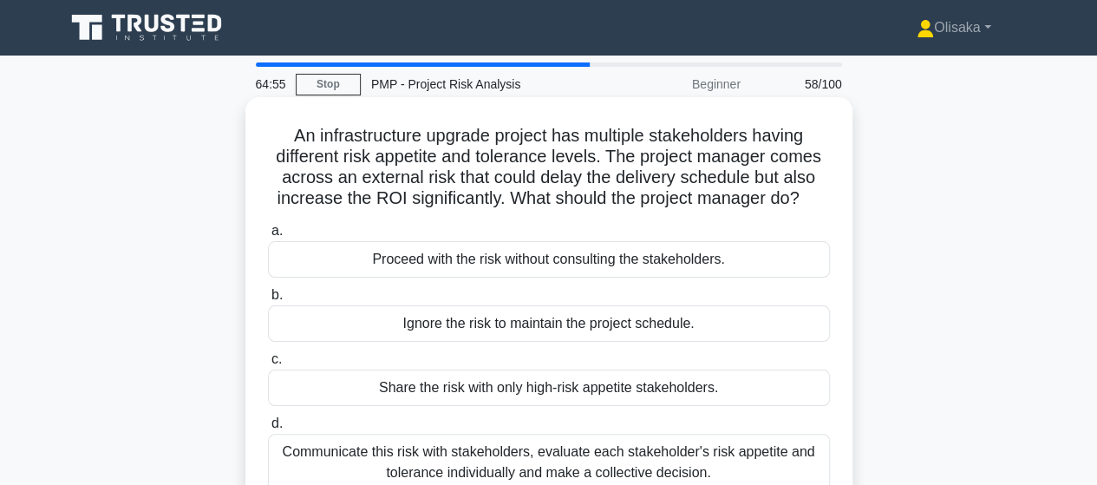
click at [520, 455] on div "Communicate this risk with stakeholders, evaluate each stakeholder's risk appet…" at bounding box center [549, 462] width 562 height 57
click at [268, 429] on input "d. Communicate this risk with stakeholders, evaluate each stakeholder's risk ap…" at bounding box center [268, 423] width 0 height 11
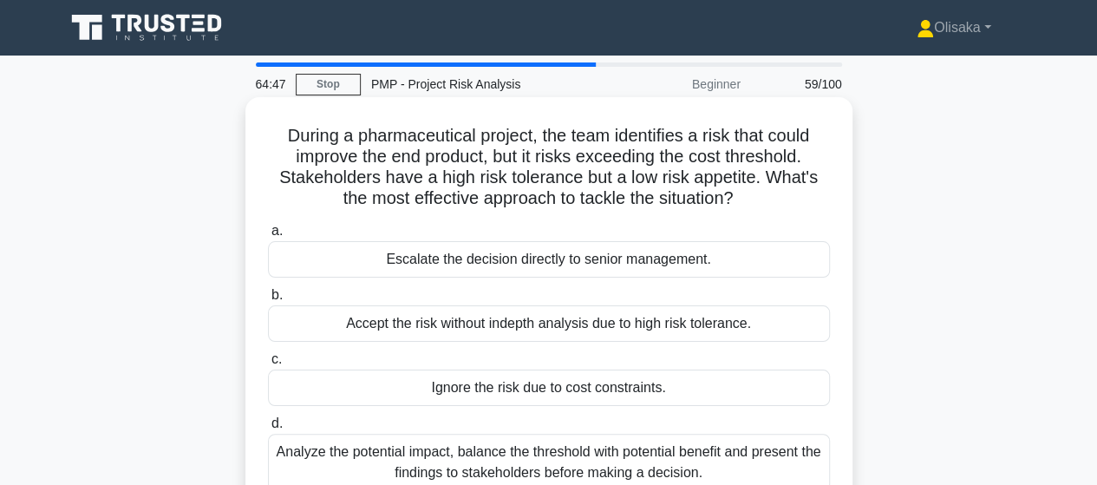
click at [525, 461] on div "Analyze the potential impact, balance the threshold with potential benefit and …" at bounding box center [549, 462] width 562 height 57
click at [268, 429] on input "d. Analyze the potential impact, balance the threshold with potential benefit a…" at bounding box center [268, 423] width 0 height 11
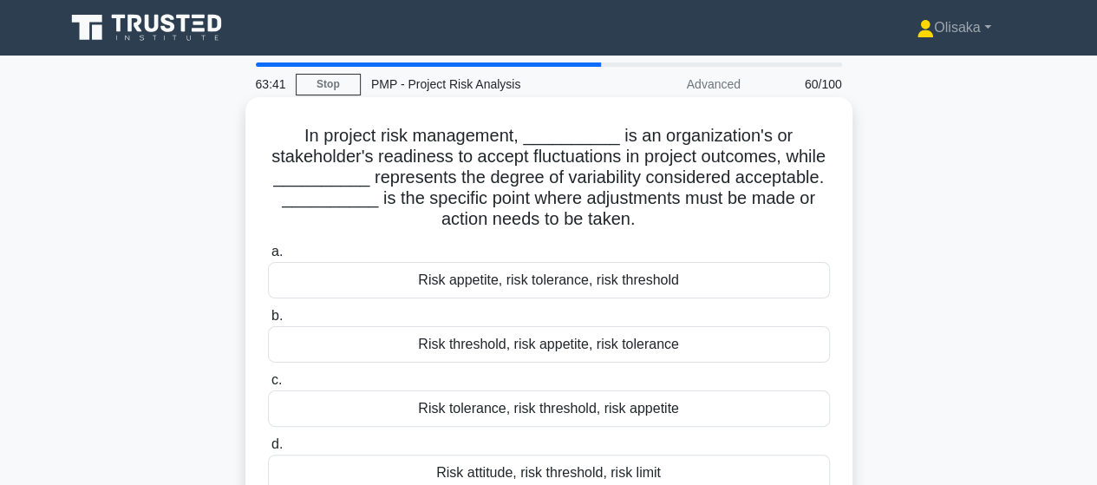
click at [534, 471] on div "Risk attitude, risk threshold, risk limit" at bounding box center [549, 473] width 562 height 36
click at [268, 450] on input "d. Risk attitude, risk threshold, risk limit" at bounding box center [268, 444] width 0 height 11
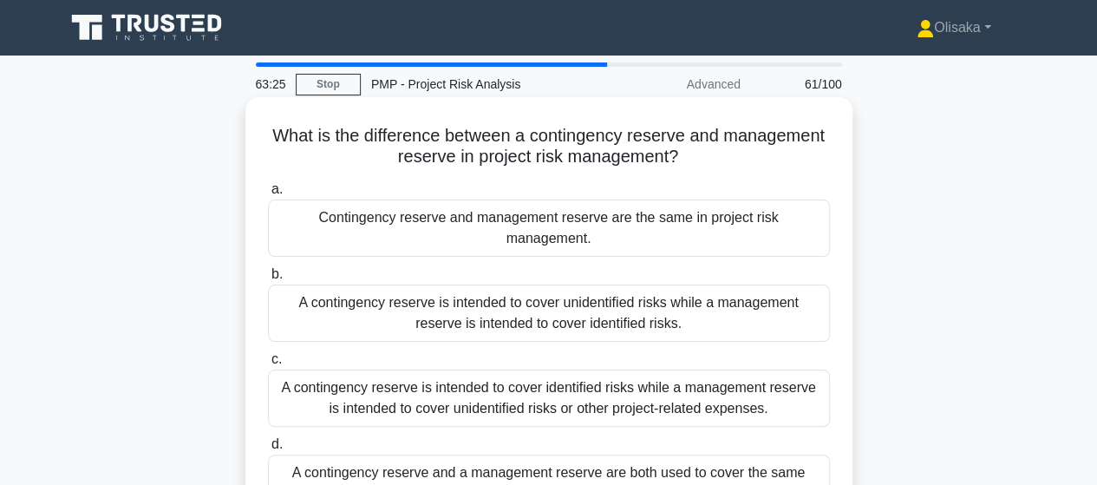
click at [586, 388] on div "A contingency reserve is intended to cover identified risks while a management …" at bounding box center [549, 398] width 562 height 57
click at [268, 365] on input "c. A contingency reserve is intended to cover identified risks while a manageme…" at bounding box center [268, 359] width 0 height 11
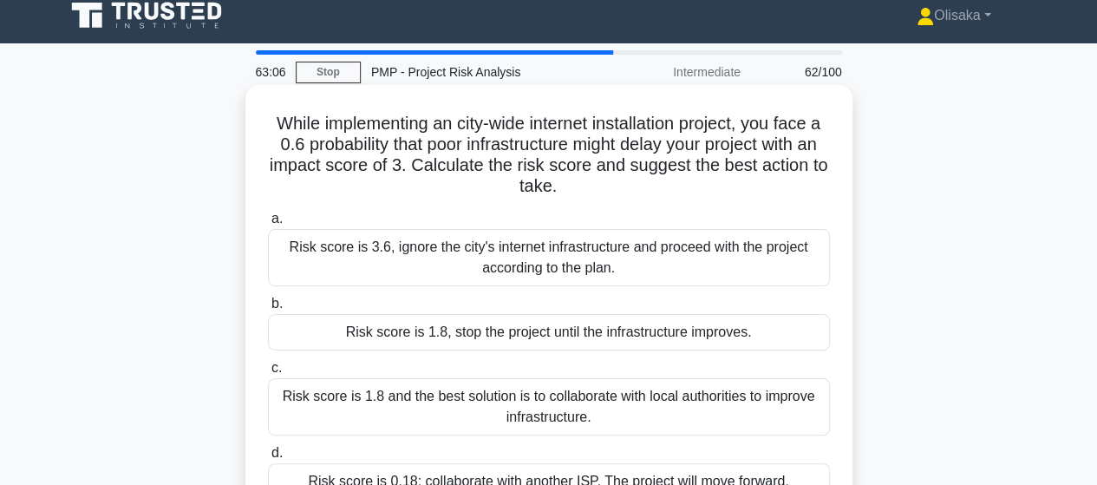
scroll to position [87, 0]
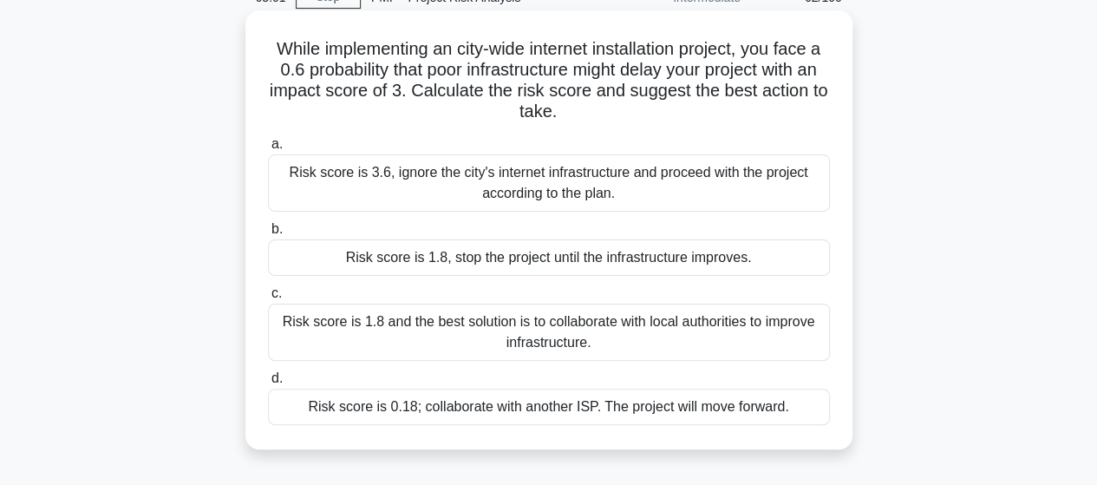
click at [547, 335] on div "Risk score is 1.8 and the best solution is to collaborate with local authoritie…" at bounding box center [549, 332] width 562 height 57
click at [268, 299] on input "c. Risk score is 1.8 and the best solution is to collaborate with local authori…" at bounding box center [268, 293] width 0 height 11
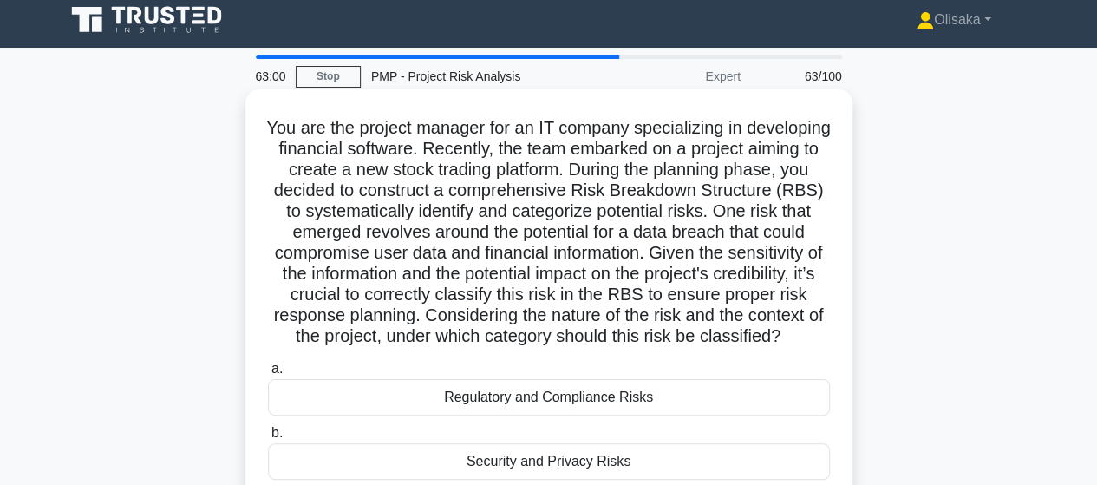
scroll to position [0, 0]
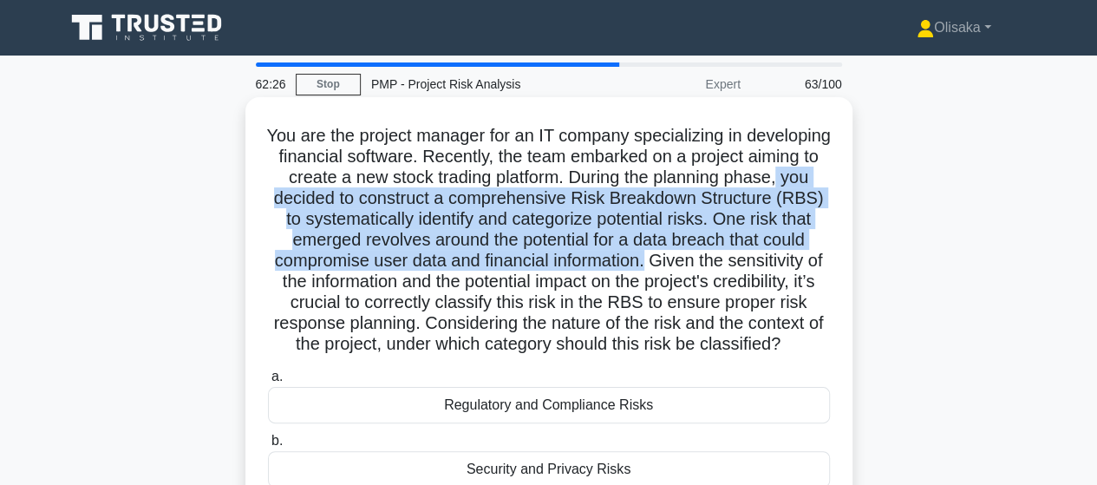
drag, startPoint x: 423, startPoint y: 200, endPoint x: 373, endPoint y: 283, distance: 96.6
click at [373, 283] on h5 "You are the project manager for an IT company specializing in developing financ…" at bounding box center [549, 240] width 566 height 231
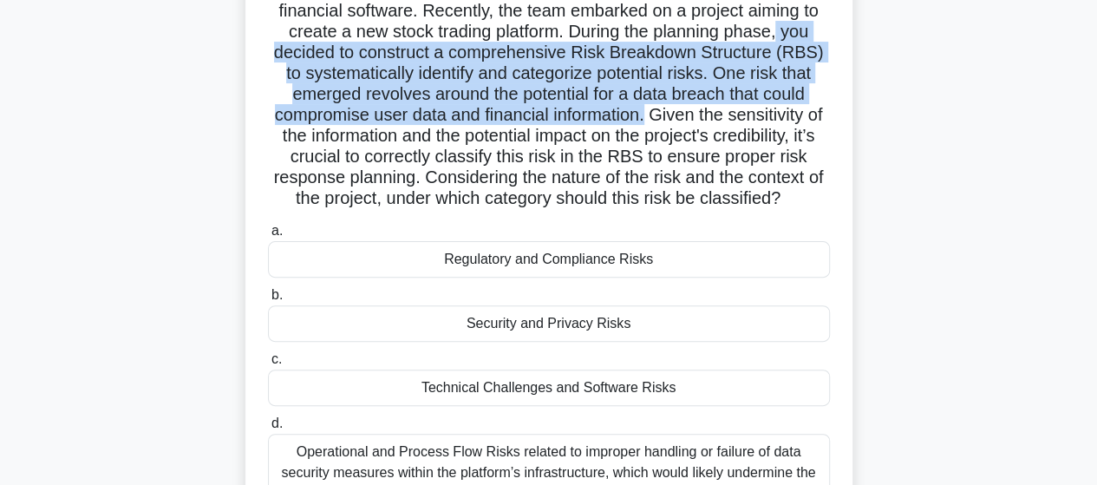
scroll to position [173, 0]
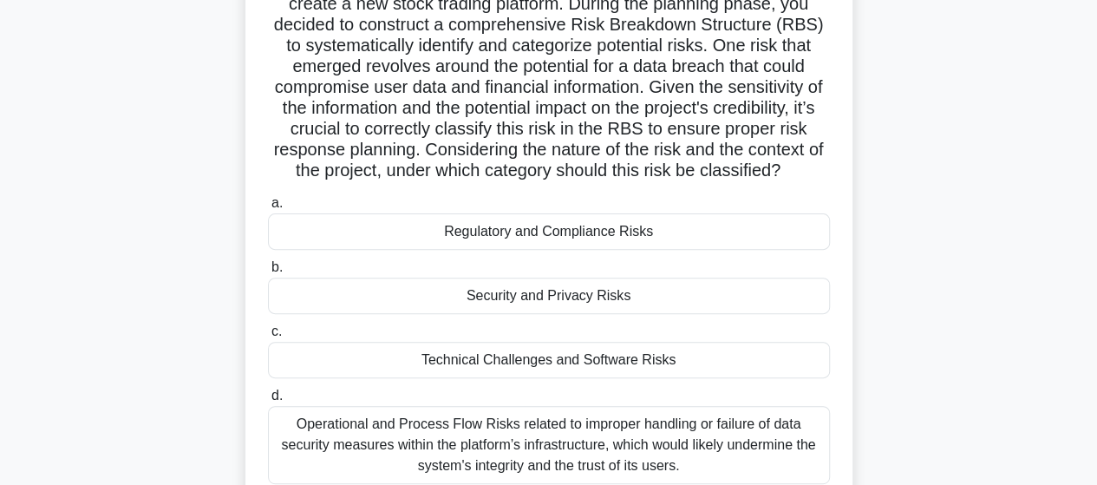
click at [558, 314] on div "Security and Privacy Risks" at bounding box center [549, 296] width 562 height 36
click at [268, 273] on input "b. Security and Privacy Risks" at bounding box center [268, 267] width 0 height 11
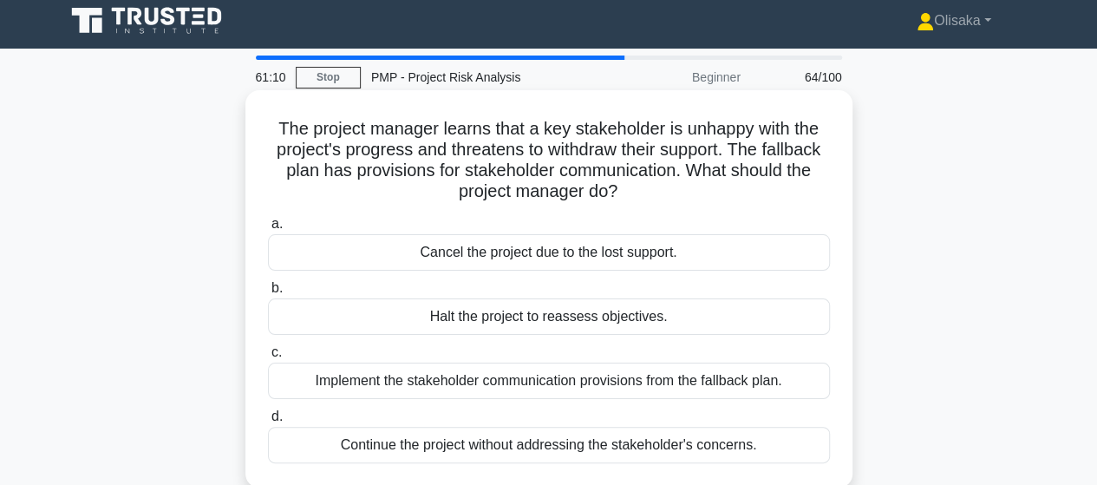
scroll to position [0, 0]
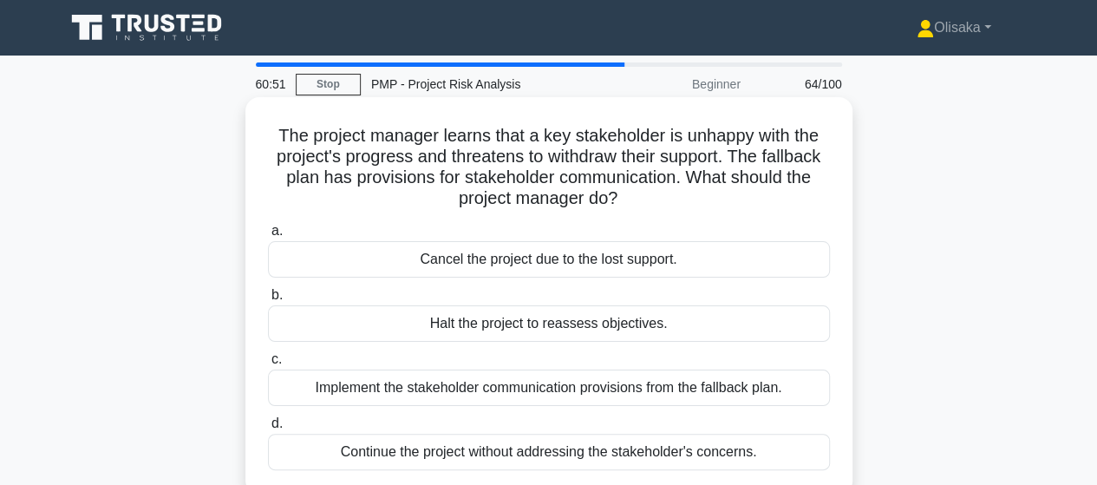
click at [659, 390] on div "Implement the stakeholder communication provisions from the fallback plan." at bounding box center [549, 388] width 562 height 36
click at [268, 365] on input "c. Implement the stakeholder communication provisions from the fallback plan." at bounding box center [268, 359] width 0 height 11
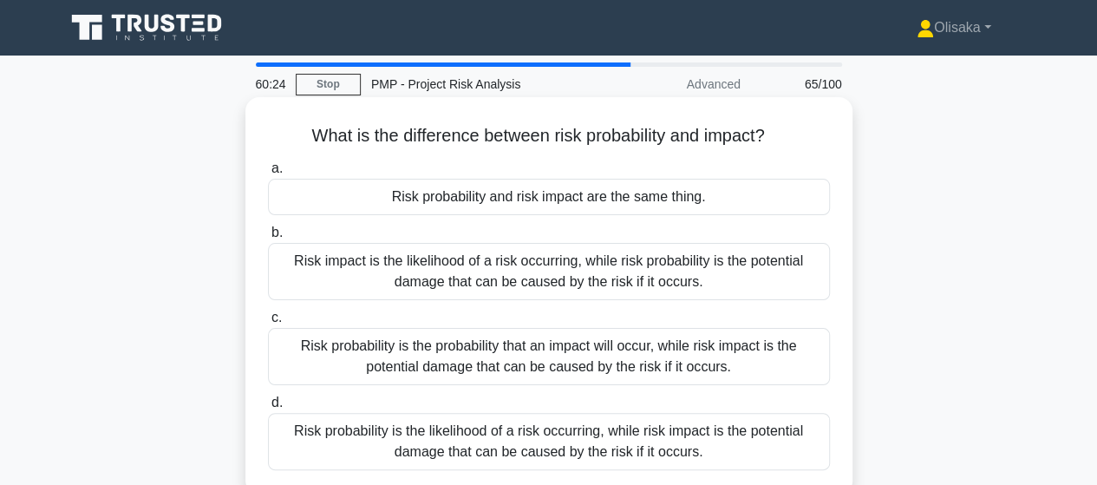
click at [579, 442] on div "Risk probability is the likelihood of a risk occurring, while risk impact is th…" at bounding box center [549, 441] width 562 height 57
click at [268, 409] on input "d. Risk probability is the likelihood of a risk occurring, while risk impact is…" at bounding box center [268, 402] width 0 height 11
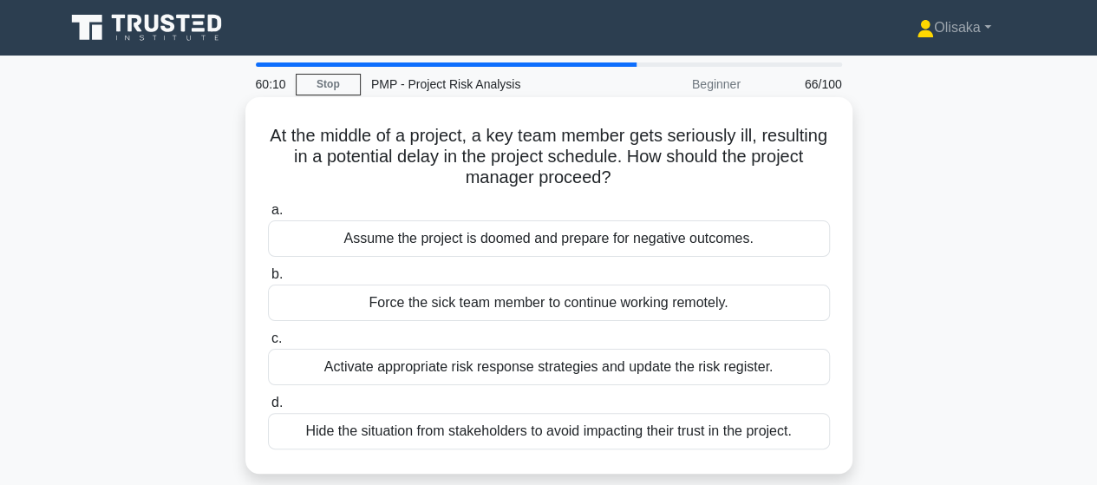
click at [455, 366] on div "Activate appropriate risk response strategies and update the risk register." at bounding box center [549, 367] width 562 height 36
click at [268, 344] on input "c. Activate appropriate risk response strategies and update the risk register." at bounding box center [268, 338] width 0 height 11
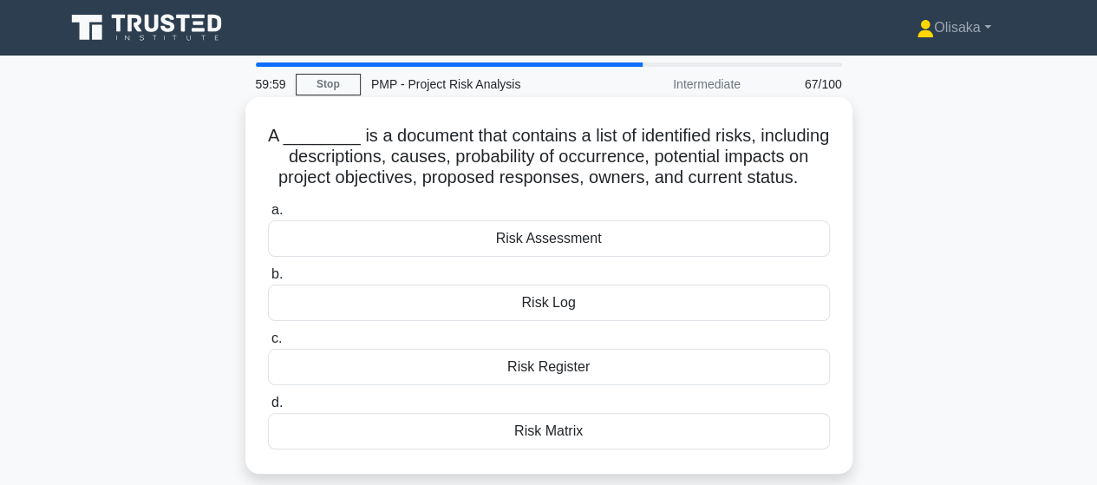
click at [552, 367] on div "Risk Register" at bounding box center [549, 367] width 562 height 36
click at [268, 344] on input "c. Risk Register" at bounding box center [268, 338] width 0 height 11
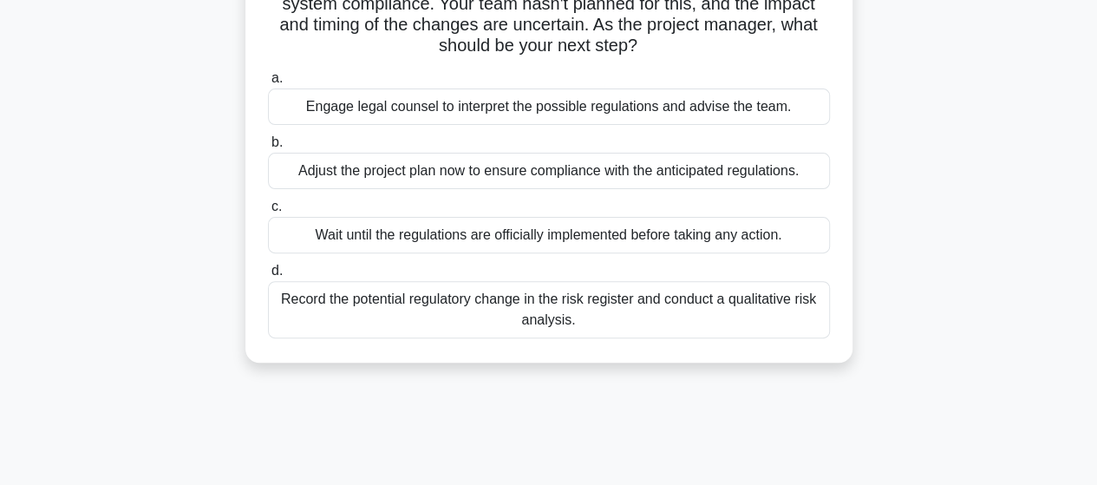
scroll to position [87, 0]
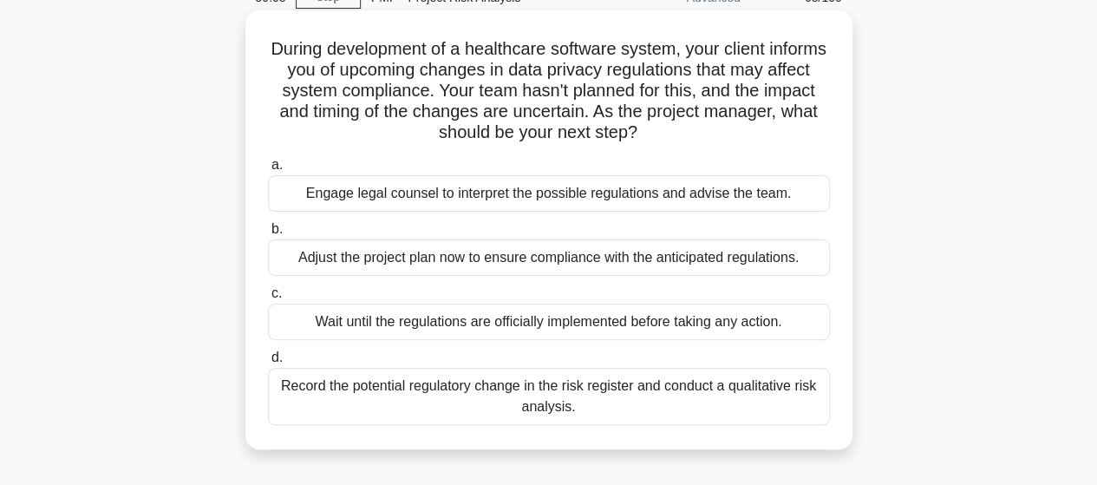
click at [444, 200] on div "Engage legal counsel to interpret the possible regulations and advise the team." at bounding box center [549, 193] width 562 height 36
click at [268, 171] on input "a. Engage legal counsel to interpret the possible regulations and advise the te…" at bounding box center [268, 165] width 0 height 11
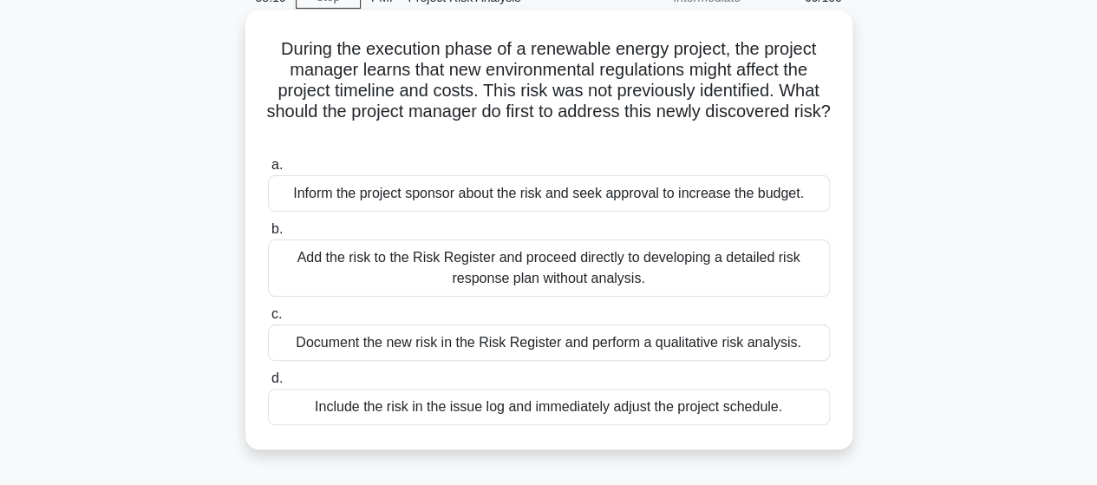
click at [497, 344] on div "Document the new risk in the Risk Register and perform a qualitative risk analy…" at bounding box center [549, 342] width 562 height 36
click at [268, 320] on input "c. Document the new risk in the Risk Register and perform a qualitative risk an…" at bounding box center [268, 314] width 0 height 11
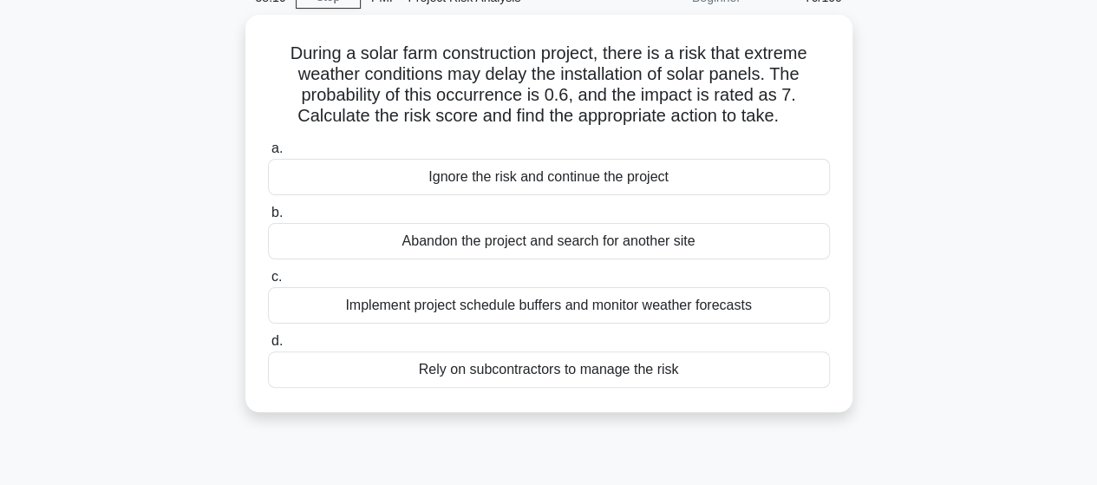
scroll to position [0, 0]
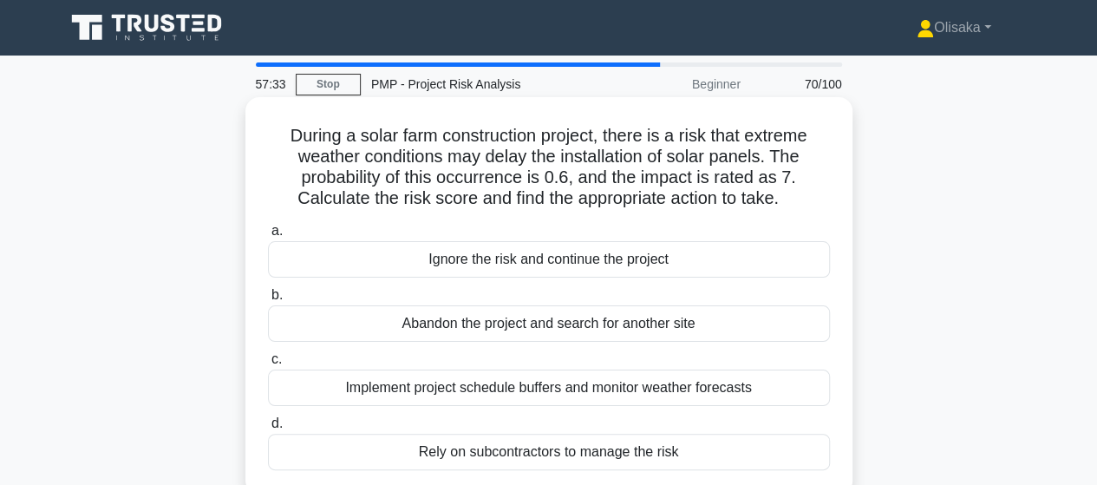
click at [481, 393] on div "Implement project schedule buffers and monitor weather forecasts" at bounding box center [549, 388] width 562 height 36
click at [268, 365] on input "c. Implement project schedule buffers and monitor weather forecasts" at bounding box center [268, 359] width 0 height 11
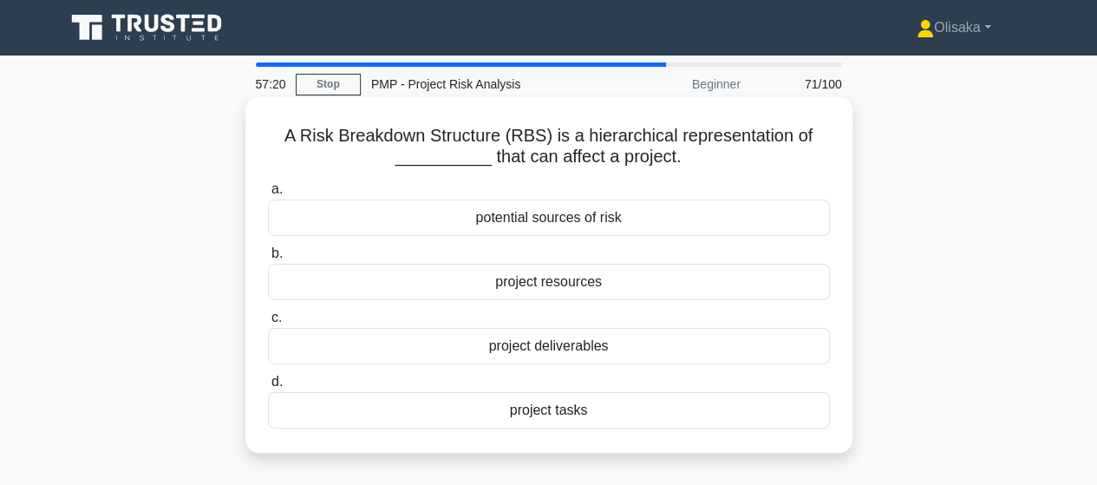
click at [523, 223] on div "potential sources of risk" at bounding box center [549, 218] width 562 height 36
click at [268, 195] on input "a. potential sources of risk" at bounding box center [268, 189] width 0 height 11
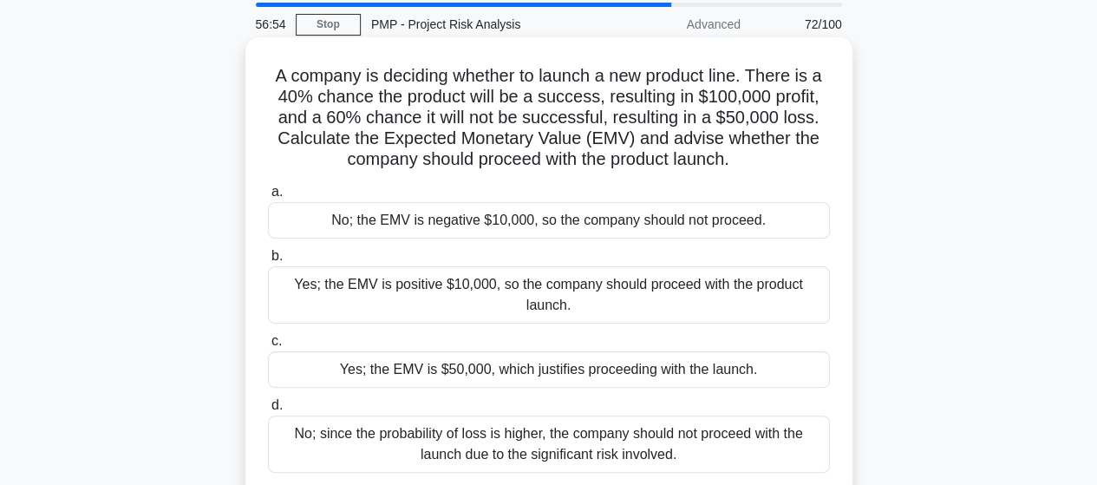
scroll to position [87, 0]
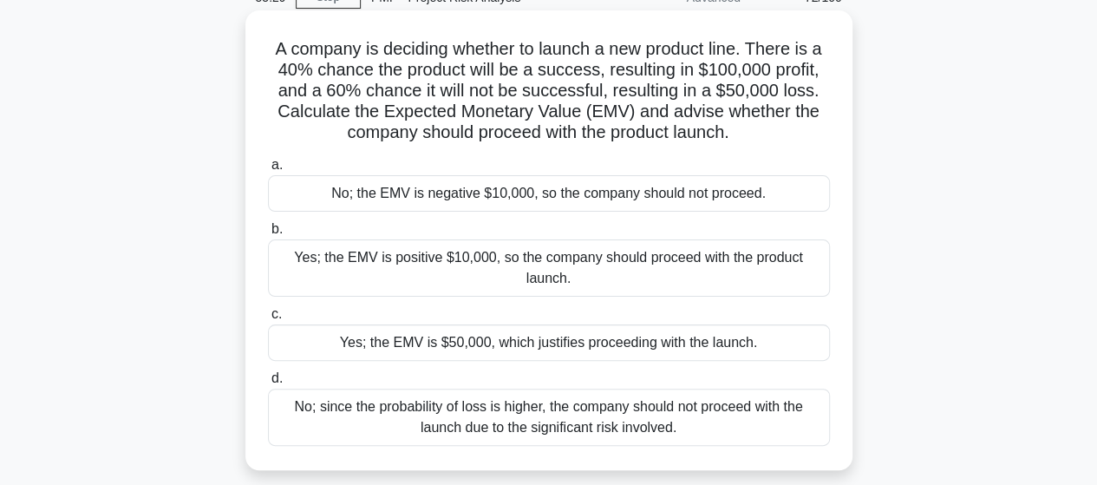
click at [540, 266] on div "Yes; the EMV is positive $10,000, so the company should proceed with the produc…" at bounding box center [549, 267] width 562 height 57
click at [268, 235] on input "b. Yes; the EMV is positive $10,000, so the company should proceed with the pro…" at bounding box center [268, 229] width 0 height 11
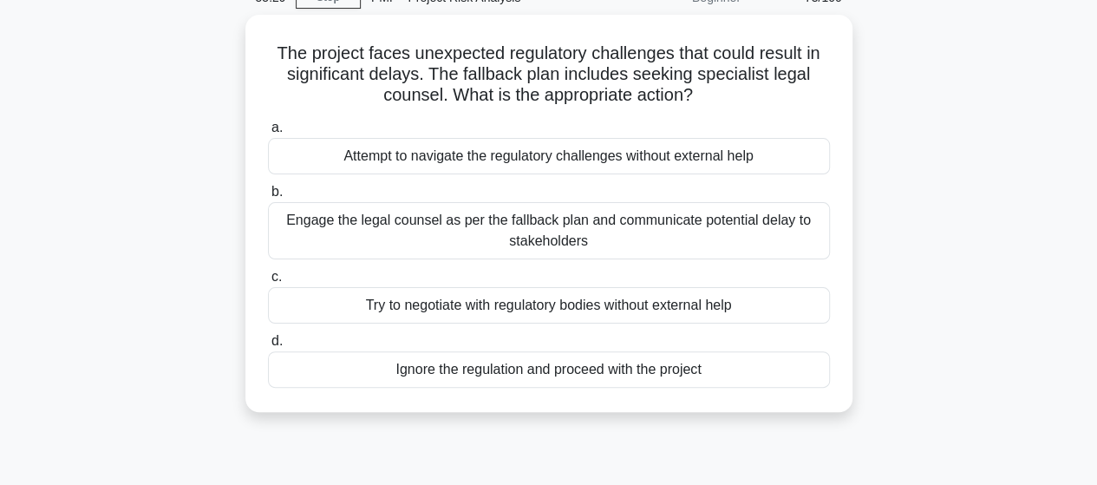
scroll to position [0, 0]
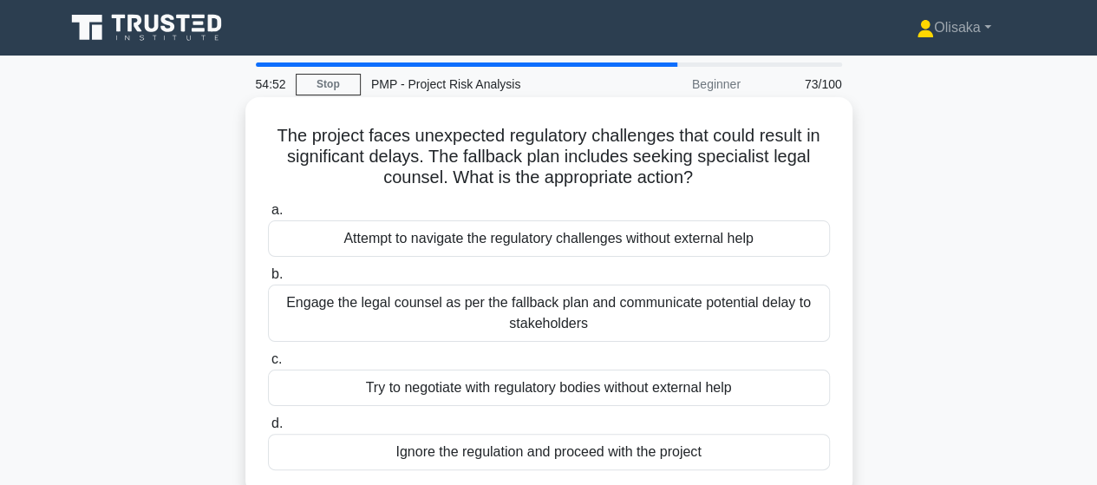
click at [514, 317] on div "Engage the legal counsel as per the fallback plan and communicate potential del…" at bounding box center [549, 313] width 562 height 57
click at [268, 280] on input "b. Engage the legal counsel as per the fallback plan and communicate potential …" at bounding box center [268, 274] width 0 height 11
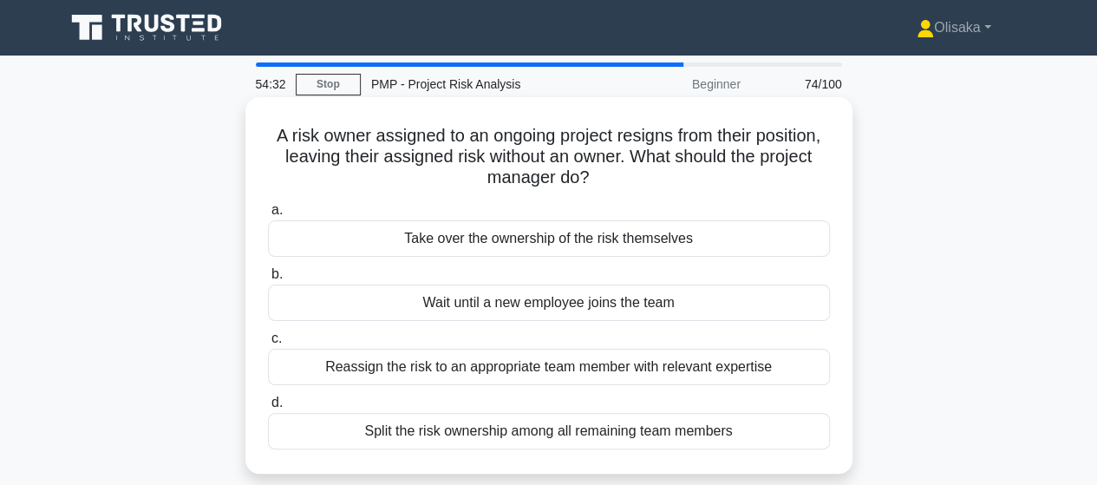
click at [477, 369] on div "Reassign the risk to an appropriate team member with relevant expertise" at bounding box center [549, 367] width 562 height 36
click at [268, 344] on input "c. Reassign the risk to an appropriate team member with relevant expertise" at bounding box center [268, 338] width 0 height 11
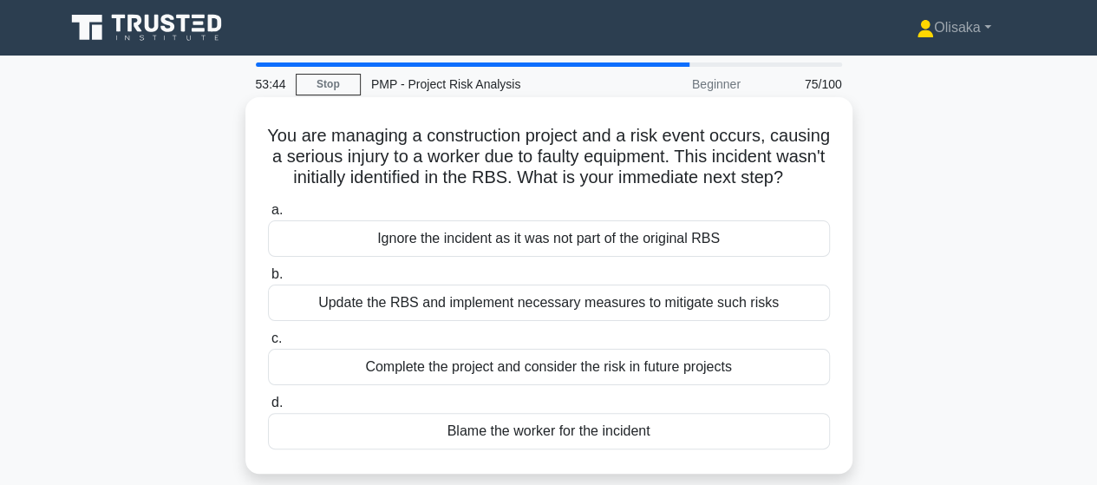
click at [489, 321] on div "Update the RBS and implement necessary measures to mitigate such risks" at bounding box center [549, 303] width 562 height 36
click at [268, 280] on input "b. Update the RBS and implement necessary measures to mitigate such risks" at bounding box center [268, 274] width 0 height 11
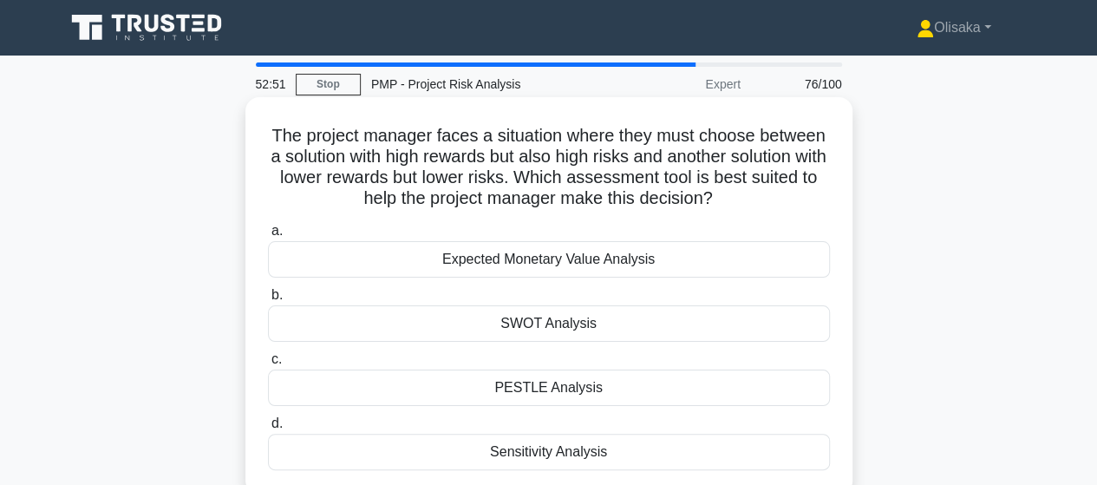
click at [534, 321] on div "SWOT Analysis" at bounding box center [549, 323] width 562 height 36
click at [268, 301] on input "b. SWOT Analysis" at bounding box center [268, 295] width 0 height 11
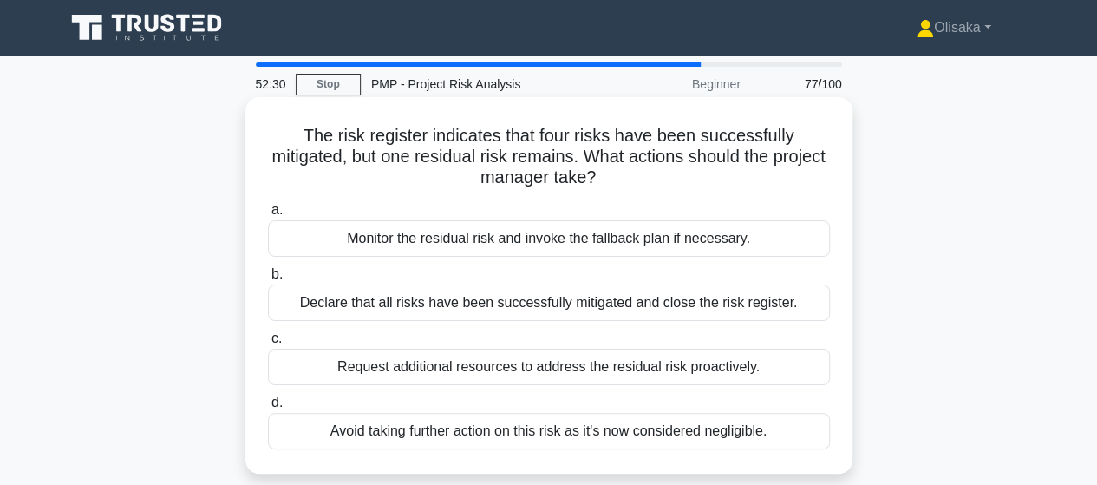
click at [506, 231] on div "Monitor the residual risk and invoke the fallback plan if necessary." at bounding box center [549, 238] width 562 height 36
click at [268, 216] on input "a. Monitor the residual risk and invoke the fallback plan if necessary." at bounding box center [268, 210] width 0 height 11
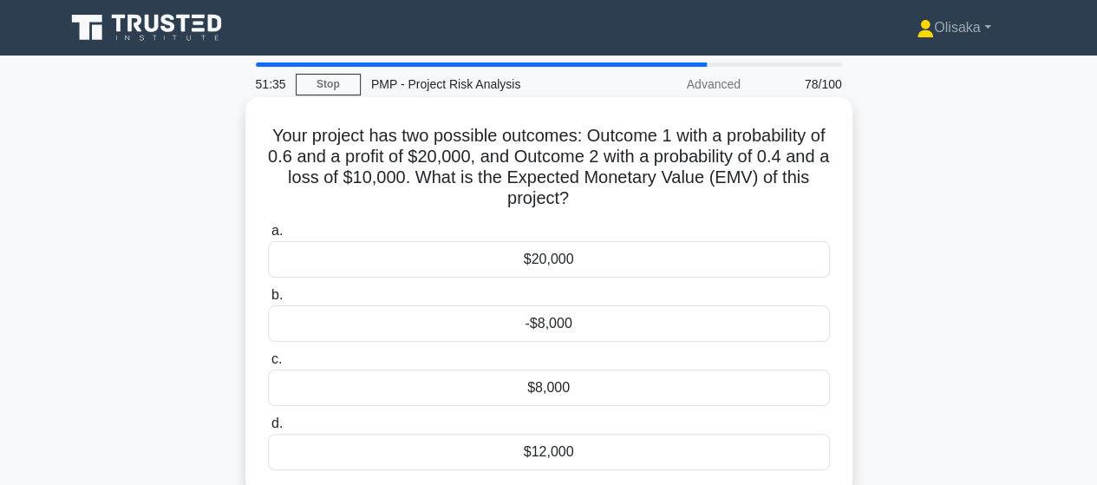
click at [545, 390] on div "$8,000" at bounding box center [549, 388] width 562 height 36
click at [268, 365] on input "c. $8,000" at bounding box center [268, 359] width 0 height 11
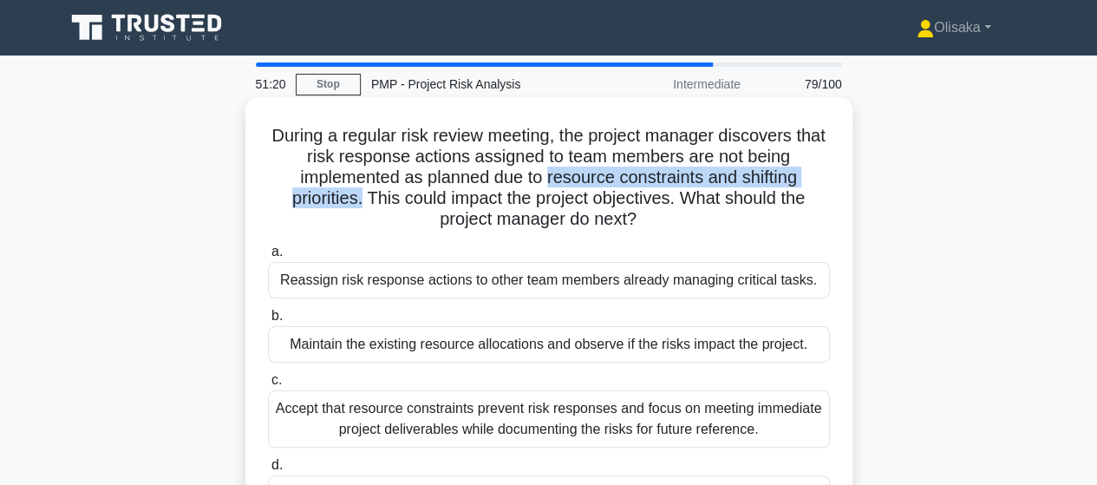
drag, startPoint x: 548, startPoint y: 179, endPoint x: 359, endPoint y: 197, distance: 190.0
click at [359, 197] on h5 "During a regular risk review meeting, the project manager discovers that risk r…" at bounding box center [549, 178] width 566 height 106
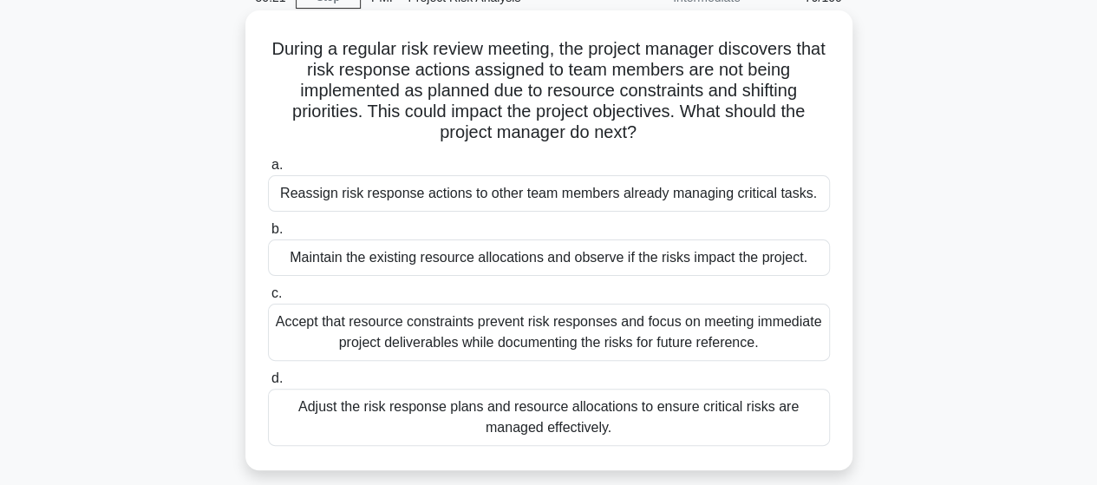
click at [461, 417] on div "Adjust the risk response plans and resource allocations to ensure critical risk…" at bounding box center [549, 417] width 562 height 57
click at [268, 384] on input "d. Adjust the risk response plans and resource allocations to ensure critical r…" at bounding box center [268, 378] width 0 height 11
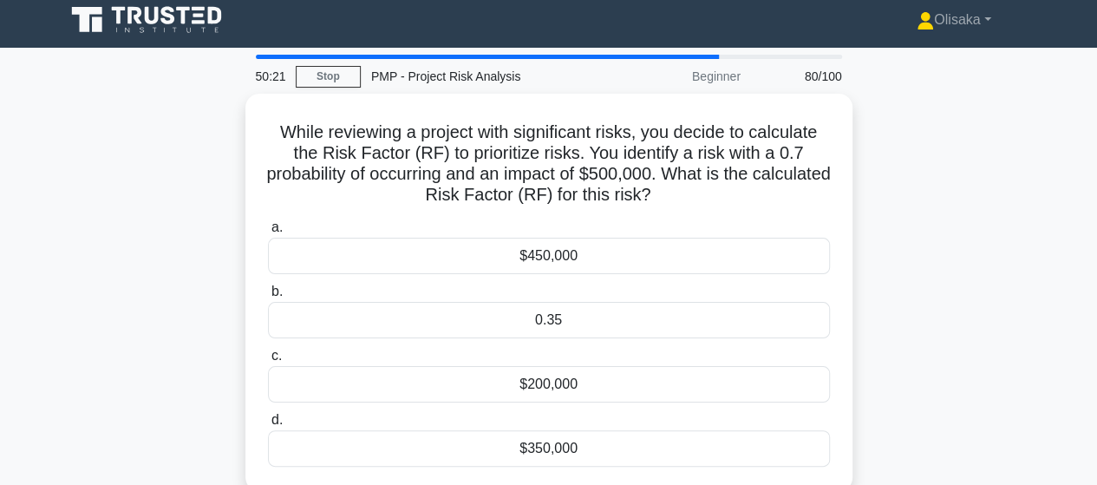
scroll to position [0, 0]
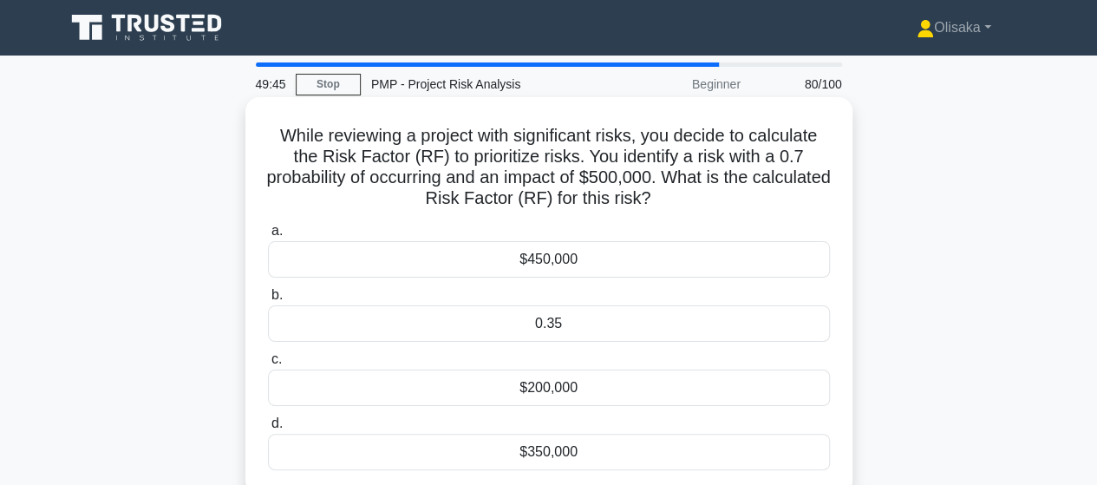
click at [538, 452] on div "$350,000" at bounding box center [549, 452] width 562 height 36
click at [268, 429] on input "d. $350,000" at bounding box center [268, 423] width 0 height 11
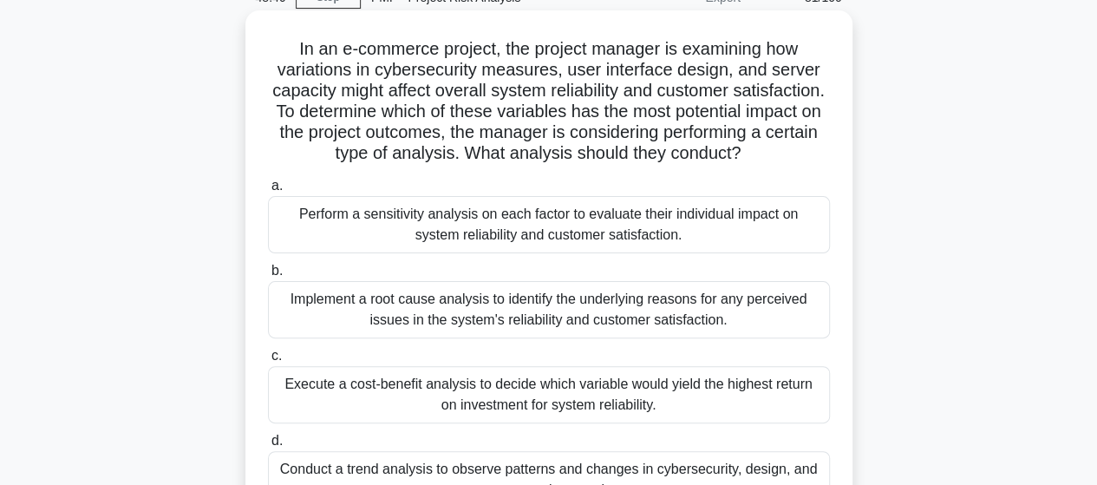
scroll to position [173, 0]
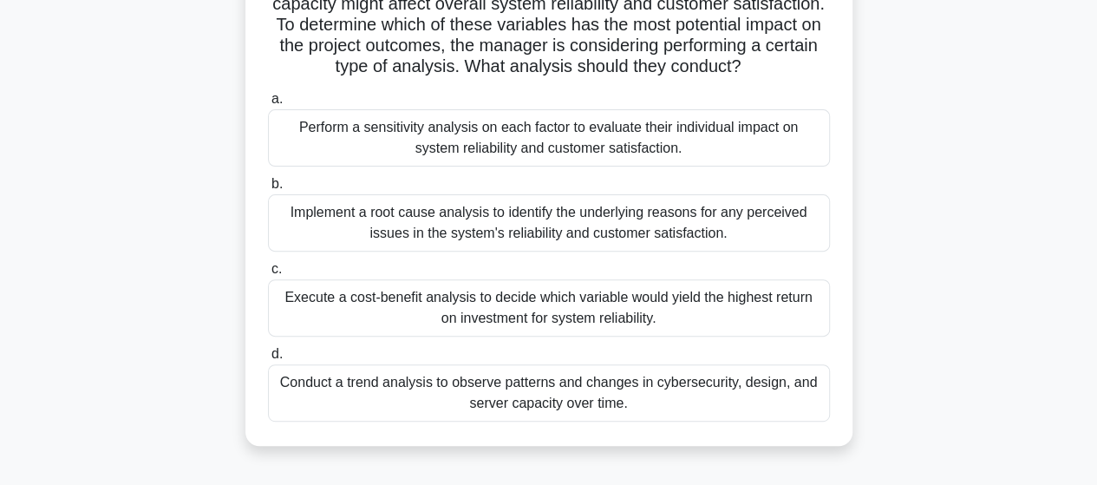
click at [470, 157] on div "Perform a sensitivity analysis on each factor to evaluate their individual impa…" at bounding box center [549, 137] width 562 height 57
click at [268, 105] on input "a. Perform a sensitivity analysis on each factor to evaluate their individual i…" at bounding box center [268, 99] width 0 height 11
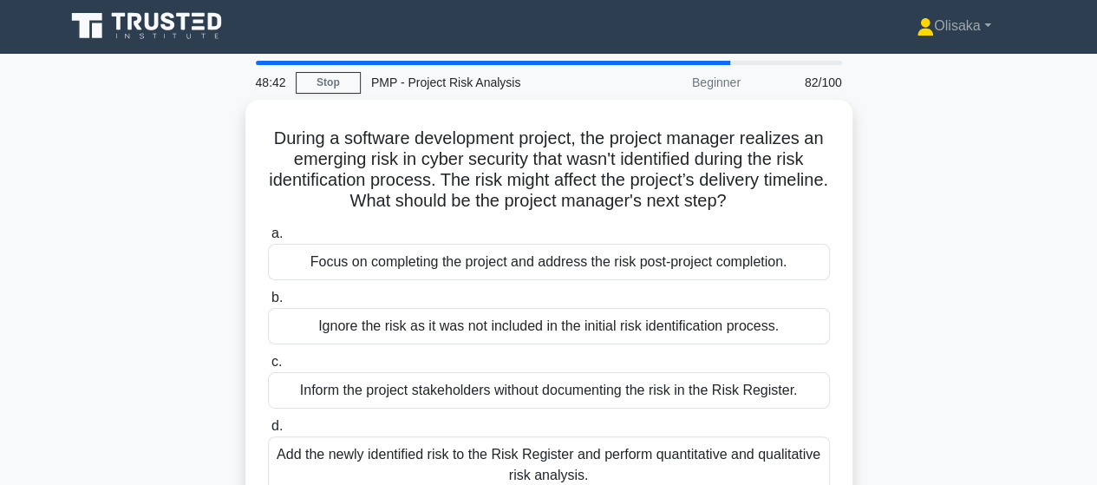
scroll to position [0, 0]
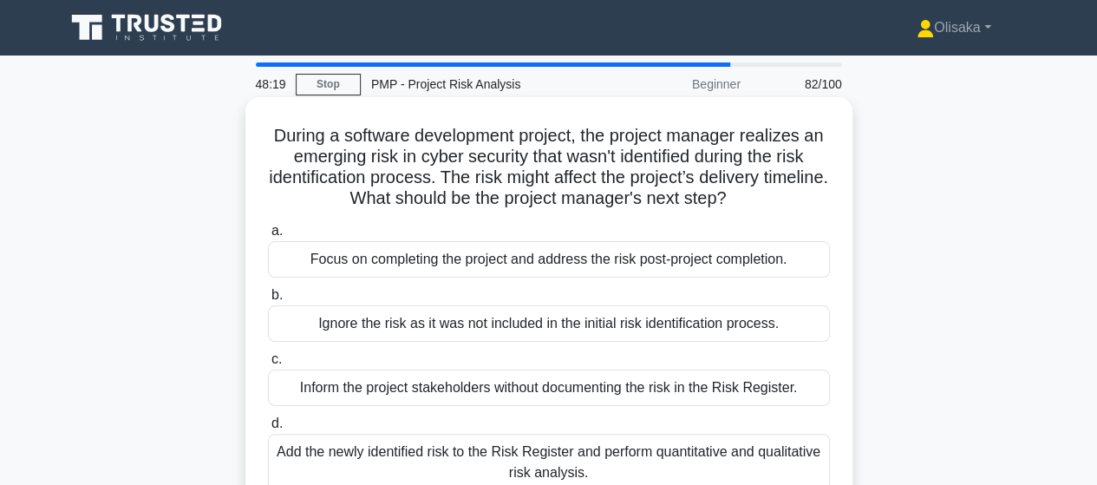
click at [524, 459] on div "Add the newly identified risk to the Risk Register and perform quantitative and…" at bounding box center [549, 462] width 562 height 57
click at [268, 429] on input "d. Add the newly identified risk to the Risk Register and perform quantitative …" at bounding box center [268, 423] width 0 height 11
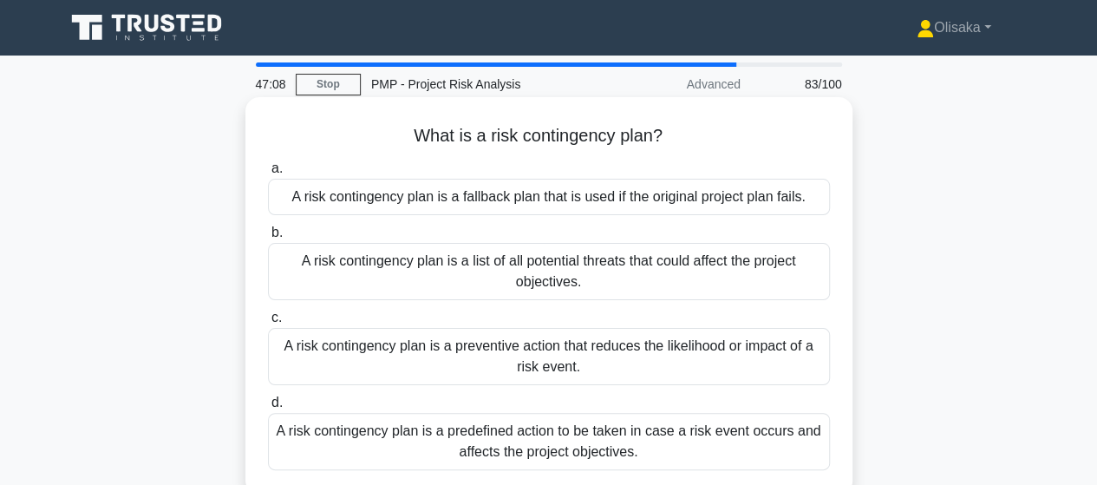
click at [520, 439] on div "A risk contingency plan is a predefined action to be taken in case a risk event…" at bounding box center [549, 441] width 562 height 57
click at [268, 409] on input "d. A risk contingency plan is a predefined action to be taken in case a risk ev…" at bounding box center [268, 402] width 0 height 11
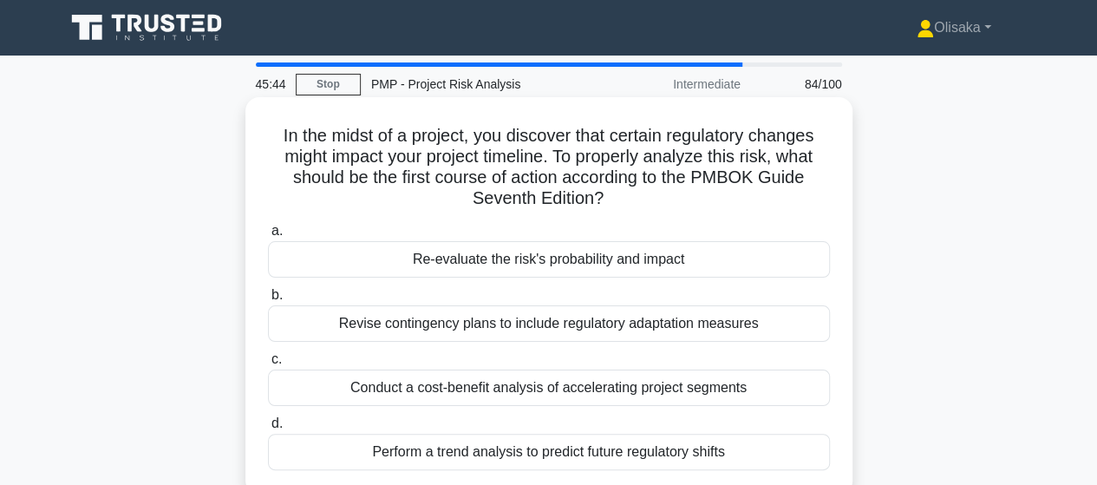
click at [545, 266] on div "Re-evaluate the risk's probability and impact" at bounding box center [549, 259] width 562 height 36
click at [268, 237] on input "a. Re-evaluate the risk's probability and impact" at bounding box center [268, 231] width 0 height 11
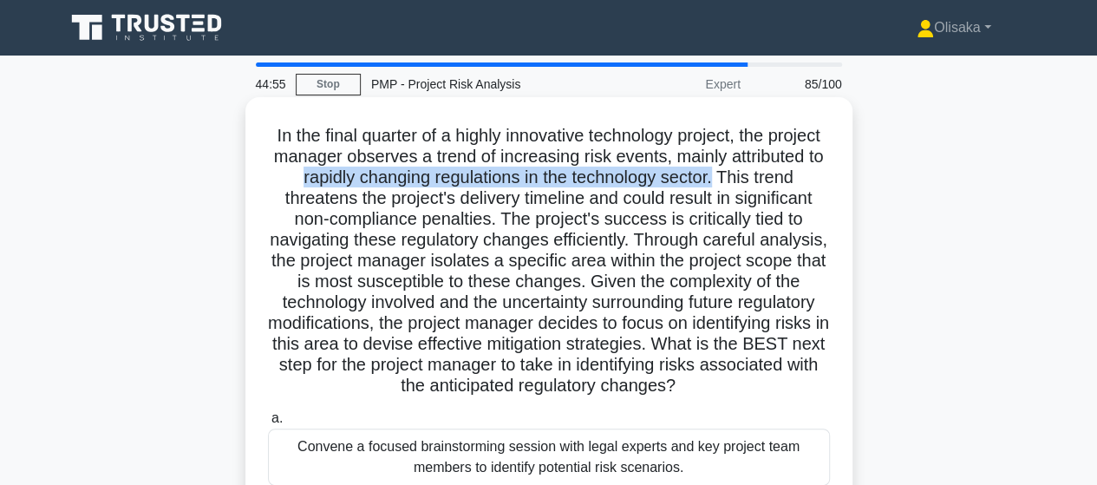
drag, startPoint x: 370, startPoint y: 181, endPoint x: 558, endPoint y: 342, distance: 247.4
click at [793, 179] on h5 "In the final quarter of a highly innovative technology project, the project man…" at bounding box center [549, 261] width 566 height 272
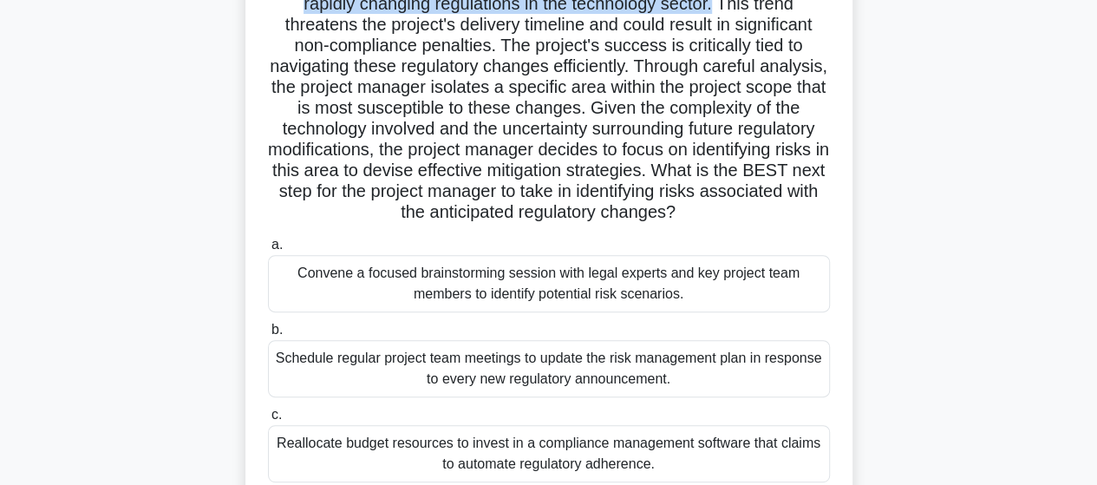
scroll to position [260, 0]
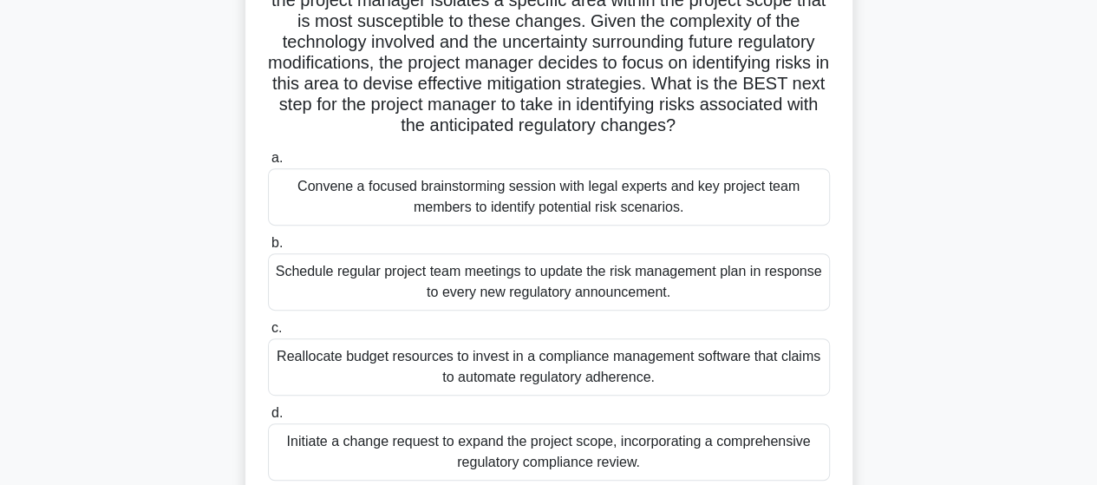
click at [515, 211] on div "Convene a focused brainstorming session with legal experts and key project team…" at bounding box center [549, 196] width 562 height 57
click at [268, 164] on input "a. Convene a focused brainstorming session with legal experts and key project t…" at bounding box center [268, 158] width 0 height 11
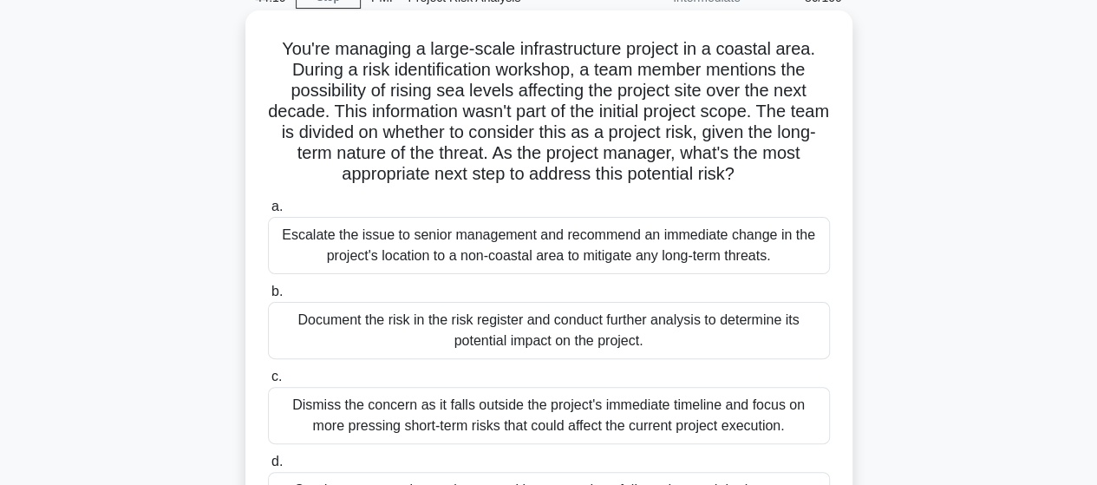
scroll to position [173, 0]
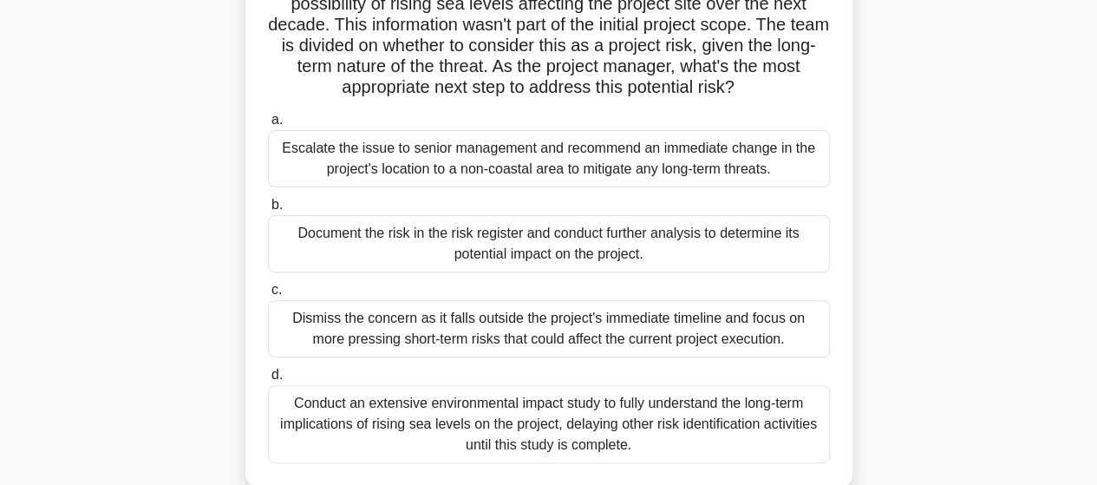
click at [560, 259] on div "Document the risk in the risk register and conduct further analysis to determin…" at bounding box center [549, 243] width 562 height 57
click at [268, 211] on input "b. Document the risk in the risk register and conduct further analysis to deter…" at bounding box center [268, 205] width 0 height 11
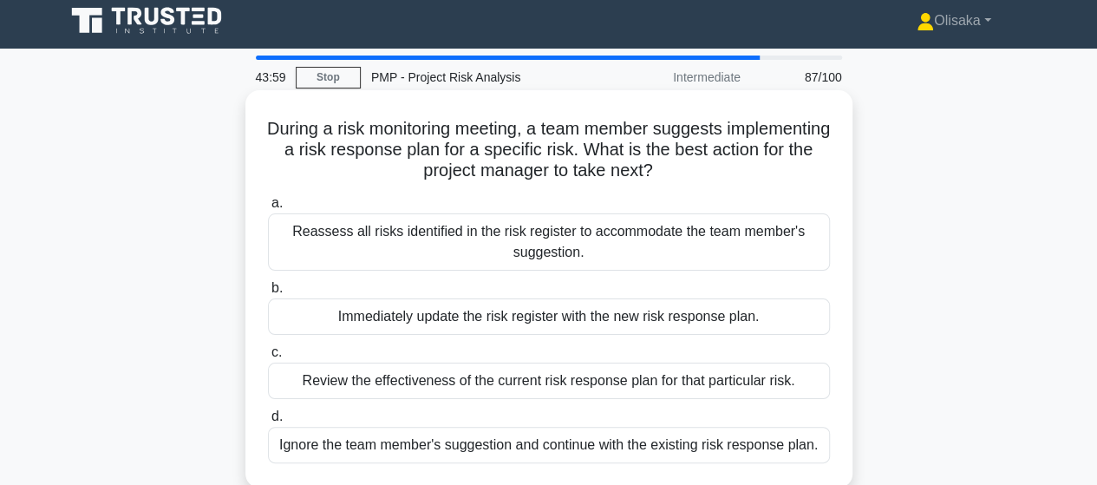
scroll to position [0, 0]
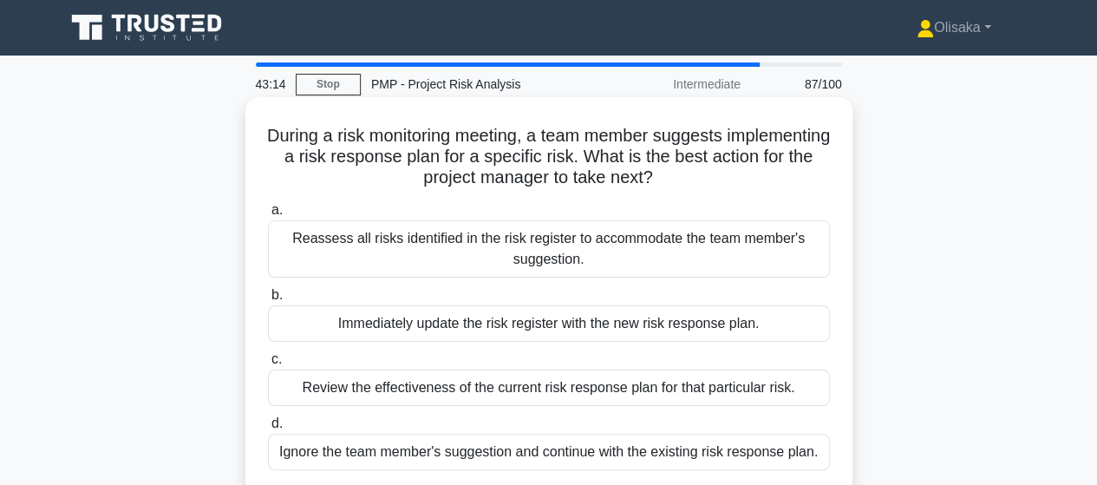
click at [579, 390] on div "Review the effectiveness of the current risk response plan for that particular …" at bounding box center [549, 388] width 562 height 36
click at [268, 365] on input "c. Review the effectiveness of the current risk response plan for that particul…" at bounding box center [268, 359] width 0 height 11
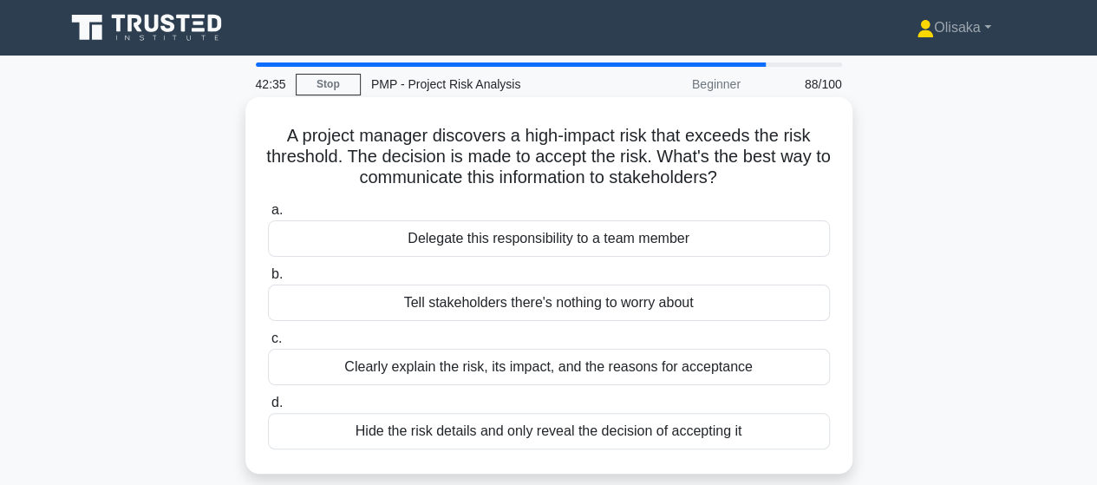
click at [575, 368] on div "Clearly explain the risk, its impact, and the reasons for acceptance" at bounding box center [549, 367] width 562 height 36
click at [268, 344] on input "c. Clearly explain the risk, its impact, and the reasons for acceptance" at bounding box center [268, 338] width 0 height 11
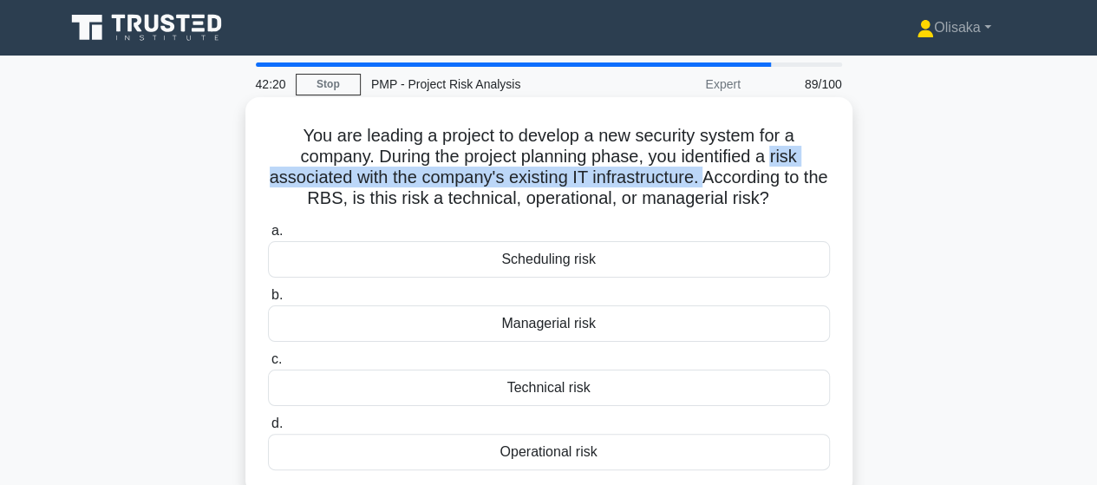
drag, startPoint x: 776, startPoint y: 157, endPoint x: 722, endPoint y: 176, distance: 57.9
click at [722, 176] on h5 "You are leading a project to develop a new security system for a company. Durin…" at bounding box center [549, 167] width 566 height 85
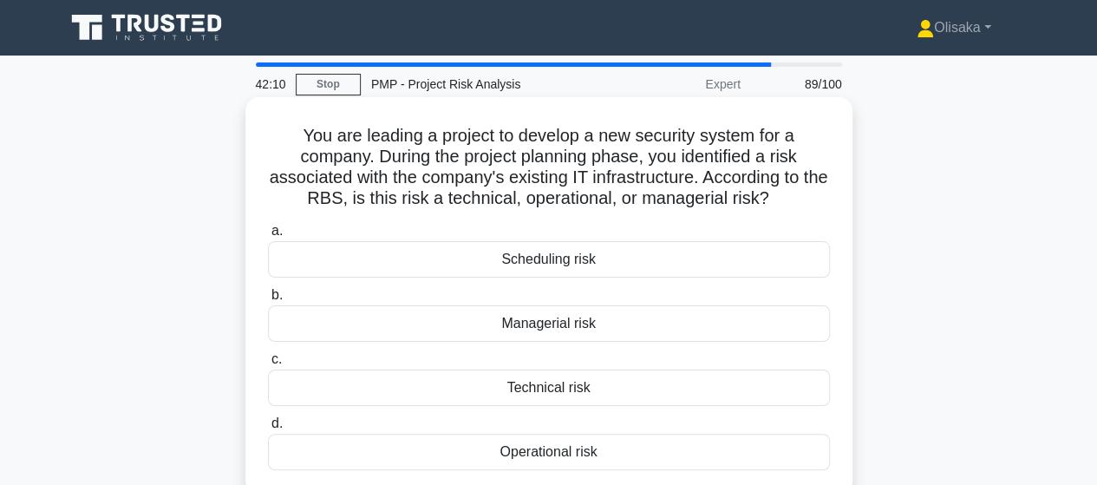
click at [540, 386] on div "Technical risk" at bounding box center [549, 388] width 562 height 36
click at [268, 365] on input "c. Technical risk" at bounding box center [268, 359] width 0 height 11
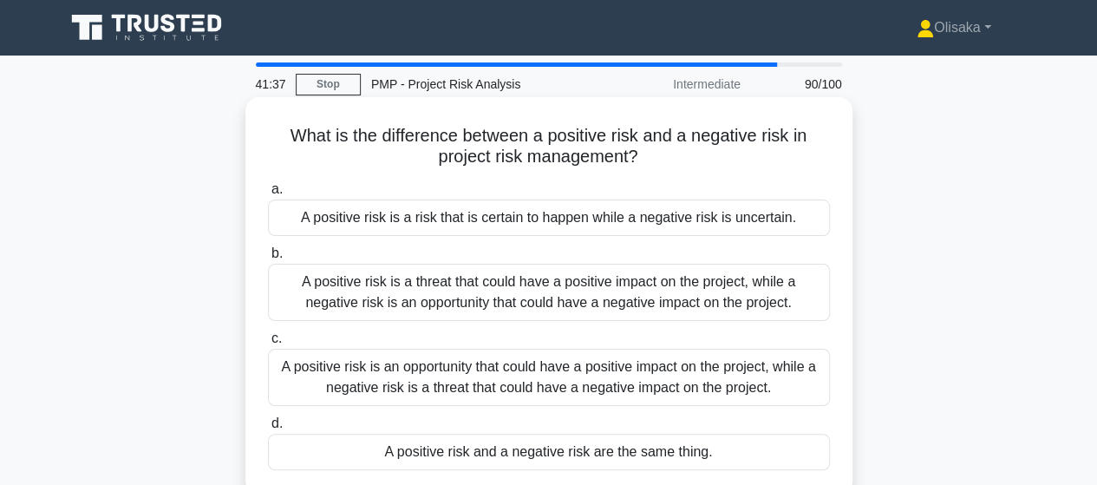
click at [464, 379] on div "A positive risk is an opportunity that could have a positive impact on the proj…" at bounding box center [549, 377] width 562 height 57
click at [268, 344] on input "c. A positive risk is an opportunity that could have a positive impact on the p…" at bounding box center [268, 338] width 0 height 11
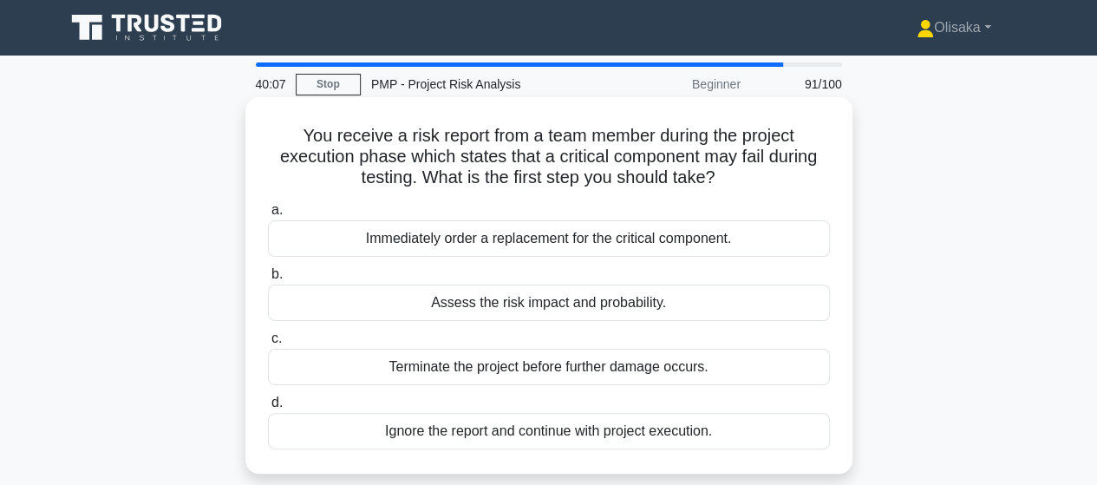
click at [524, 240] on div "Immediately order a replacement for the critical component." at bounding box center [549, 238] width 562 height 36
click at [268, 216] on input "a. Immediately order a replacement for the critical component." at bounding box center [268, 210] width 0 height 11
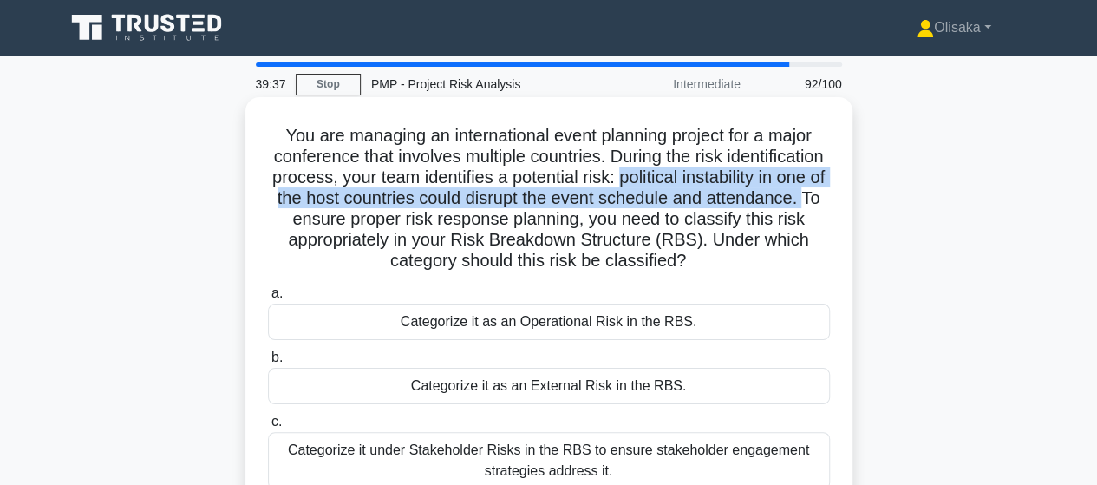
drag, startPoint x: 751, startPoint y: 184, endPoint x: 422, endPoint y: 240, distance: 334.4
click at [404, 219] on h5 "You are managing an international event planning project for a major conference…" at bounding box center [549, 198] width 566 height 147
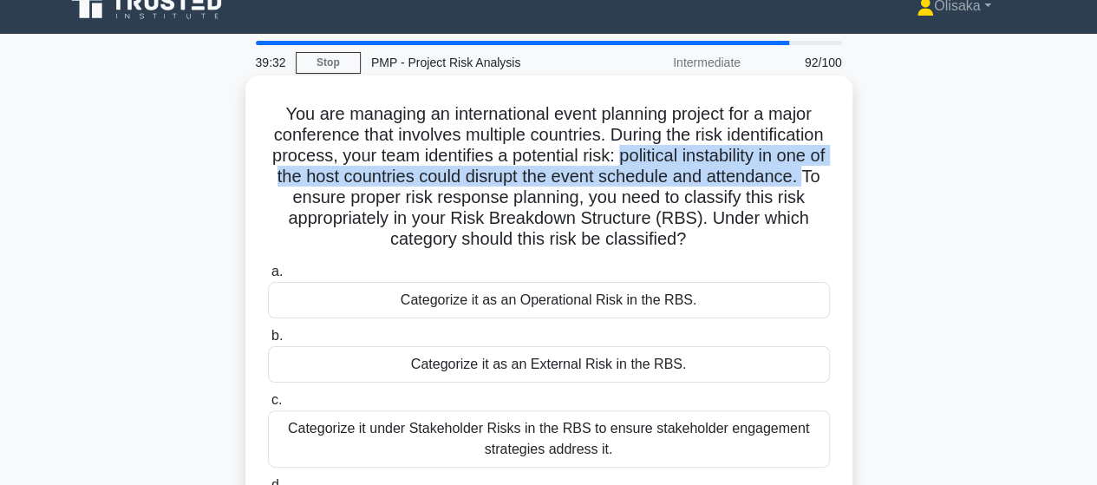
scroll to position [87, 0]
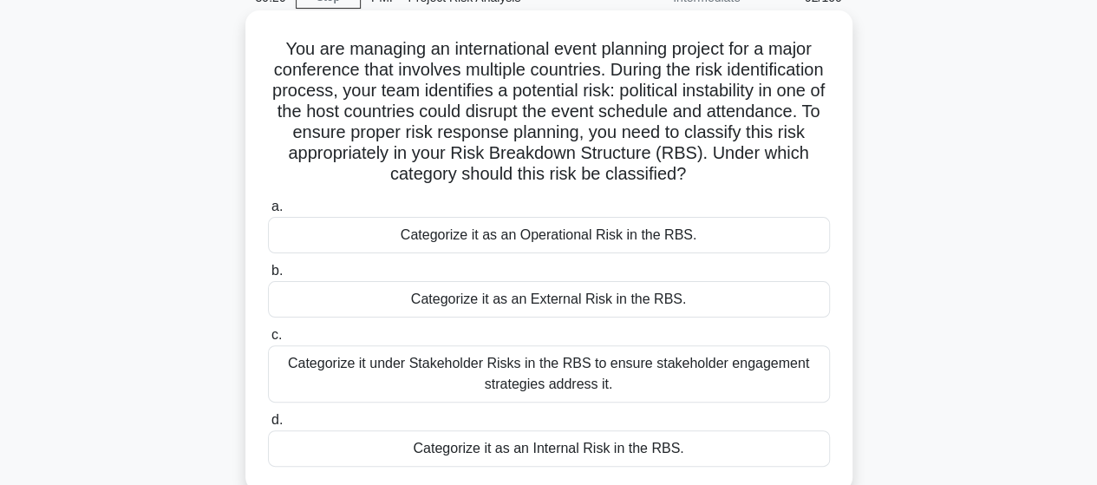
click at [557, 301] on div "Categorize it as an External Risk in the RBS." at bounding box center [549, 299] width 562 height 36
click at [268, 277] on input "b. Categorize it as an External Risk in the RBS." at bounding box center [268, 270] width 0 height 11
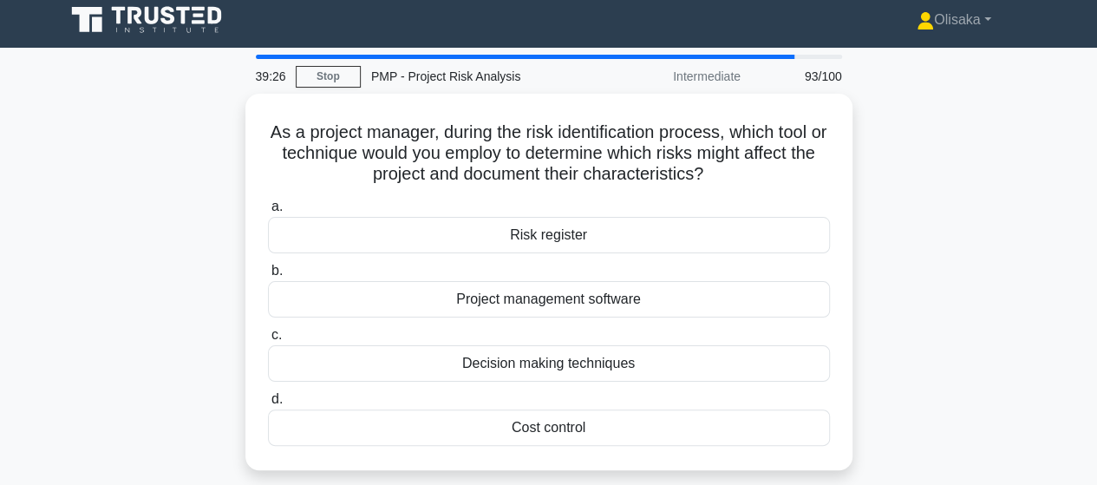
scroll to position [0, 0]
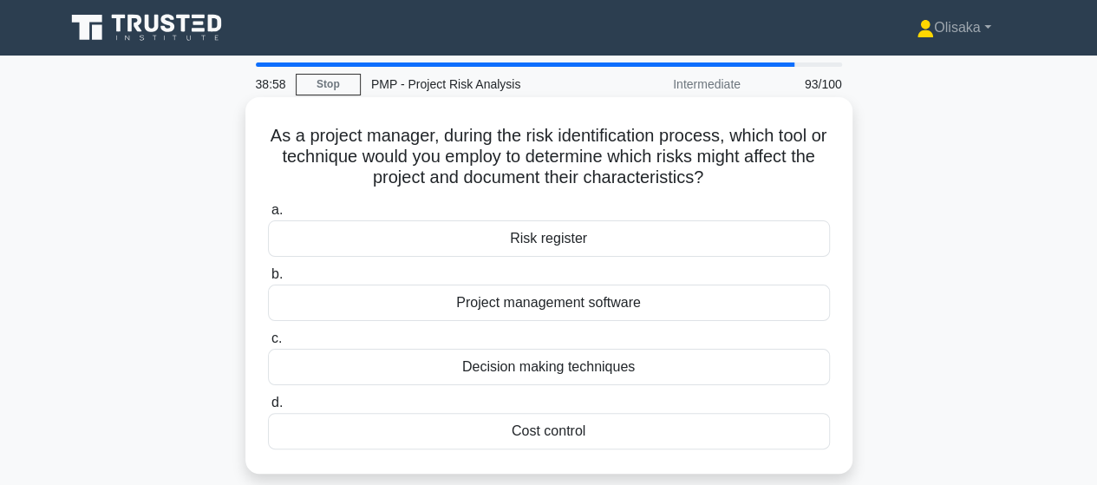
click at [567, 243] on div "Risk register" at bounding box center [549, 238] width 562 height 36
click at [268, 216] on input "a. Risk register" at bounding box center [268, 210] width 0 height 11
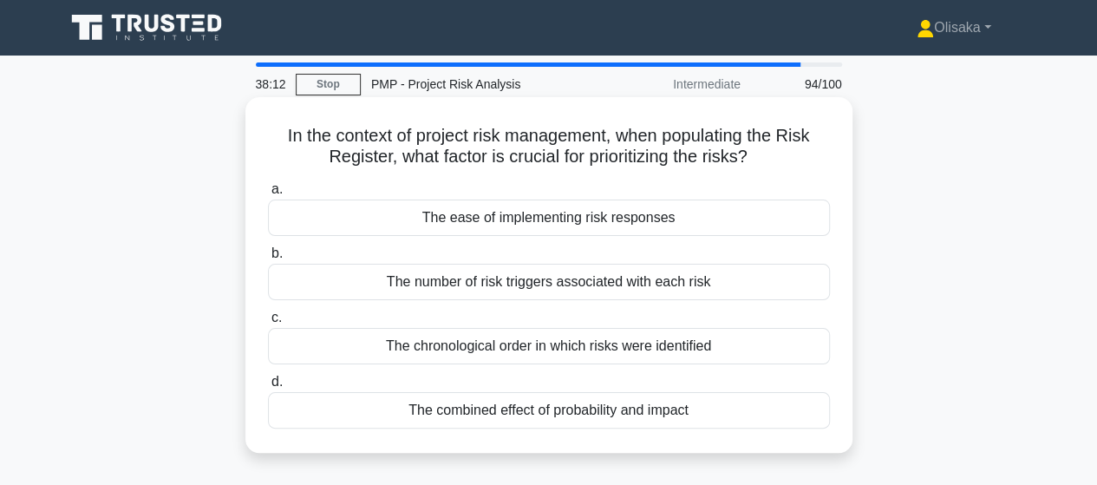
click at [503, 410] on div "The combined effect of probability and impact" at bounding box center [549, 410] width 562 height 36
click at [268, 388] on input "d. The combined effect of probability and impact" at bounding box center [268, 381] width 0 height 11
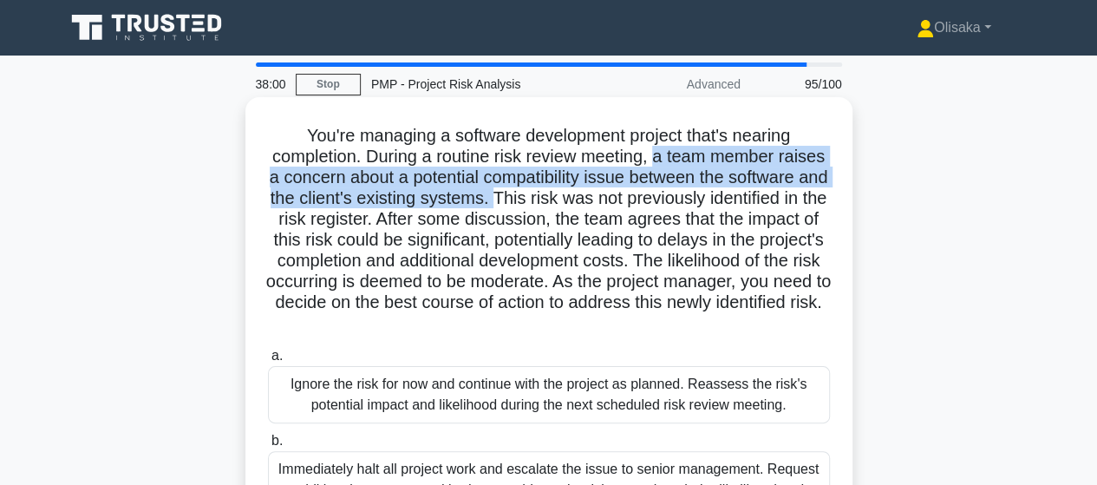
drag, startPoint x: 684, startPoint y: 157, endPoint x: 607, endPoint y: 207, distance: 91.4
click at [607, 207] on h5 "You're managing a software development project that's nearing completion. Durin…" at bounding box center [549, 230] width 566 height 210
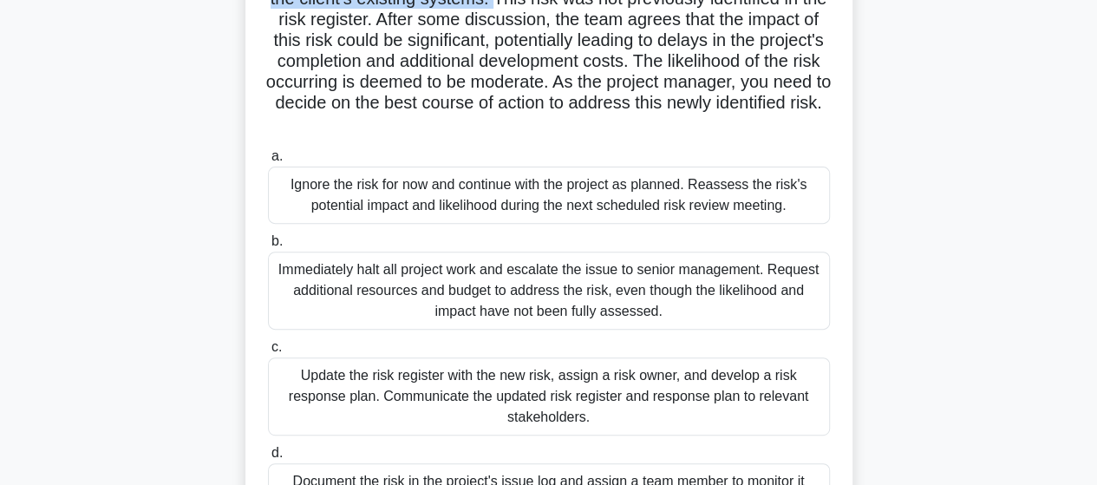
scroll to position [173, 0]
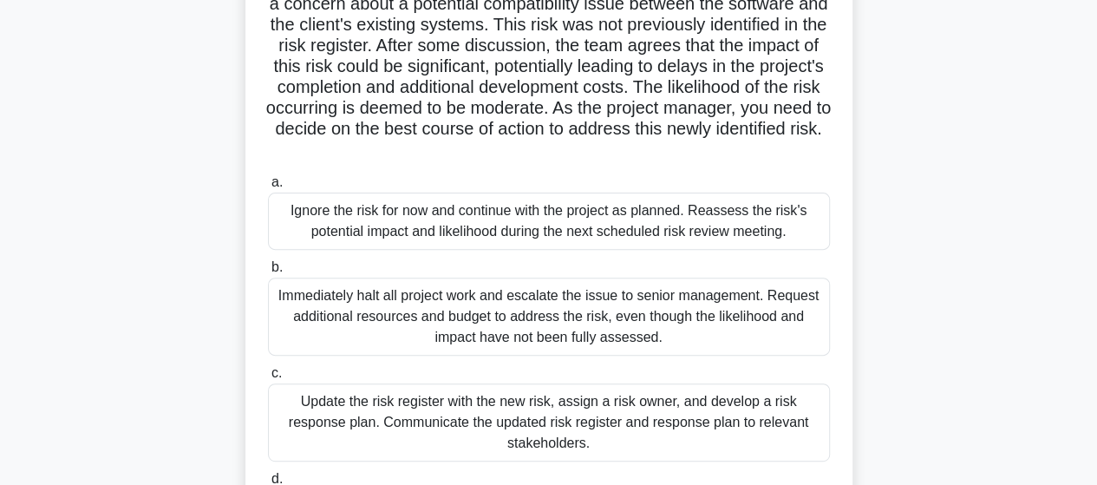
click at [546, 422] on div "Update the risk register with the new risk, assign a risk owner, and develop a …" at bounding box center [549, 422] width 562 height 78
click at [268, 379] on input "c. Update the risk register with the new risk, assign a risk owner, and develop…" at bounding box center [268, 373] width 0 height 11
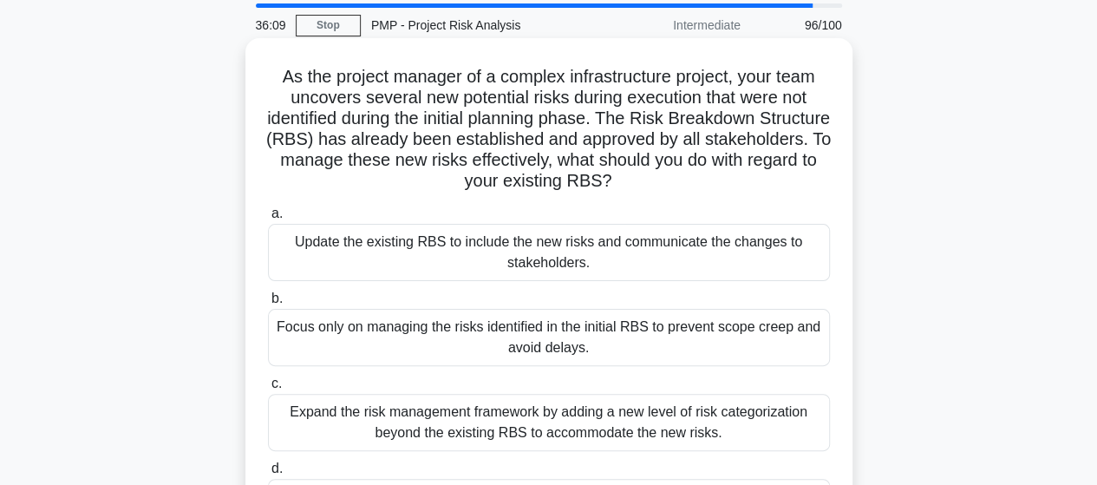
scroll to position [87, 0]
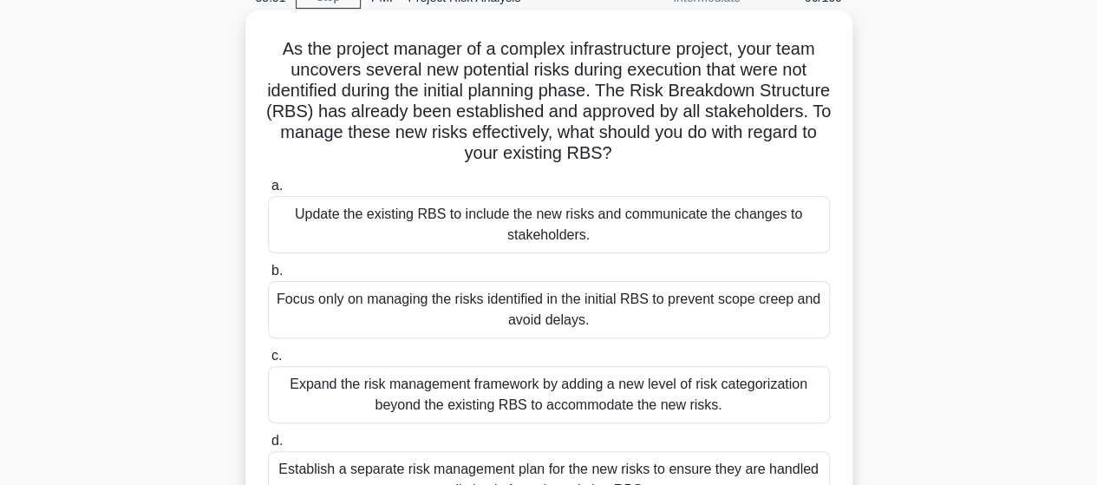
click at [579, 235] on div "Update the existing RBS to include the new risks and communicate the changes to…" at bounding box center [549, 224] width 562 height 57
click at [268, 192] on input "a. Update the existing RBS to include the new risks and communicate the changes…" at bounding box center [268, 185] width 0 height 11
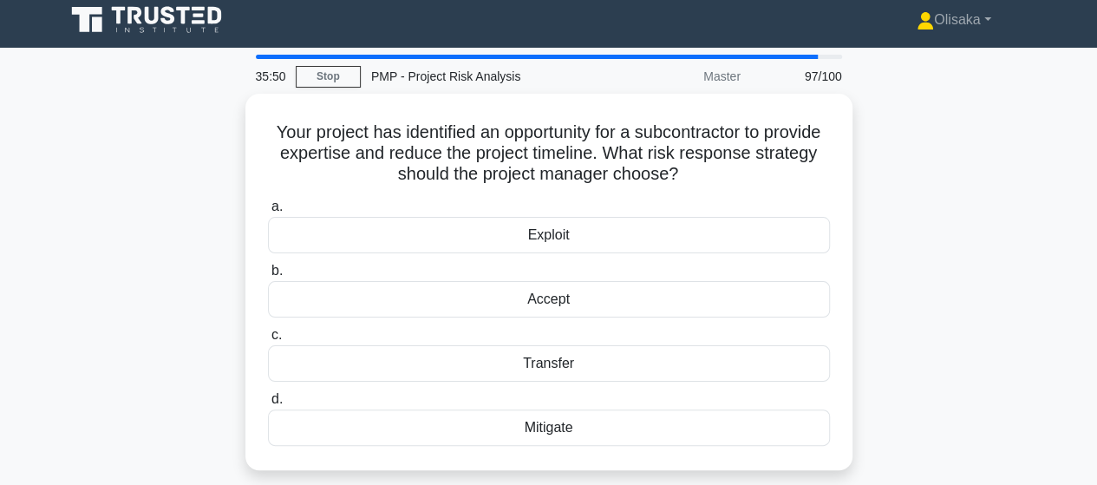
scroll to position [0, 0]
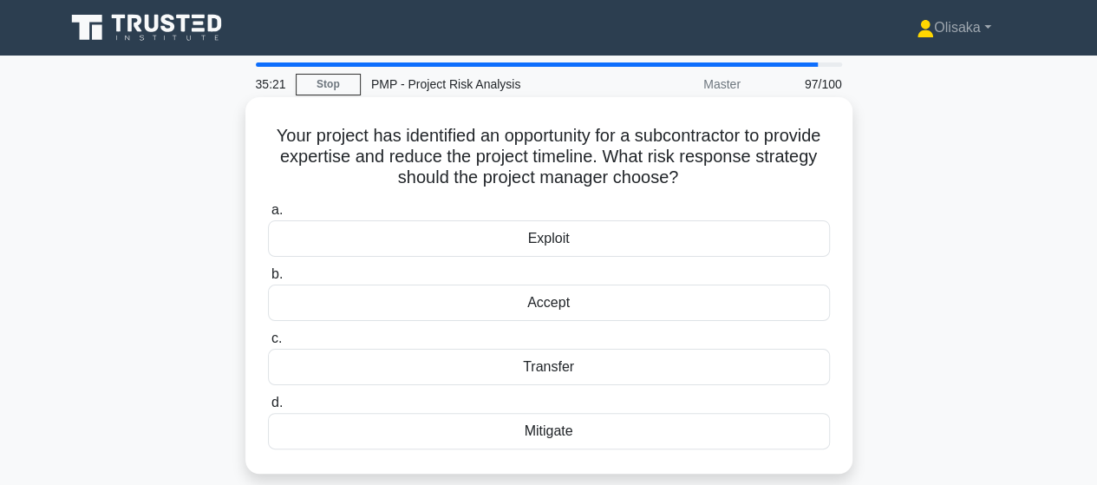
click at [533, 244] on div "Exploit" at bounding box center [549, 238] width 562 height 36
click at [268, 216] on input "a. Exploit" at bounding box center [268, 210] width 0 height 11
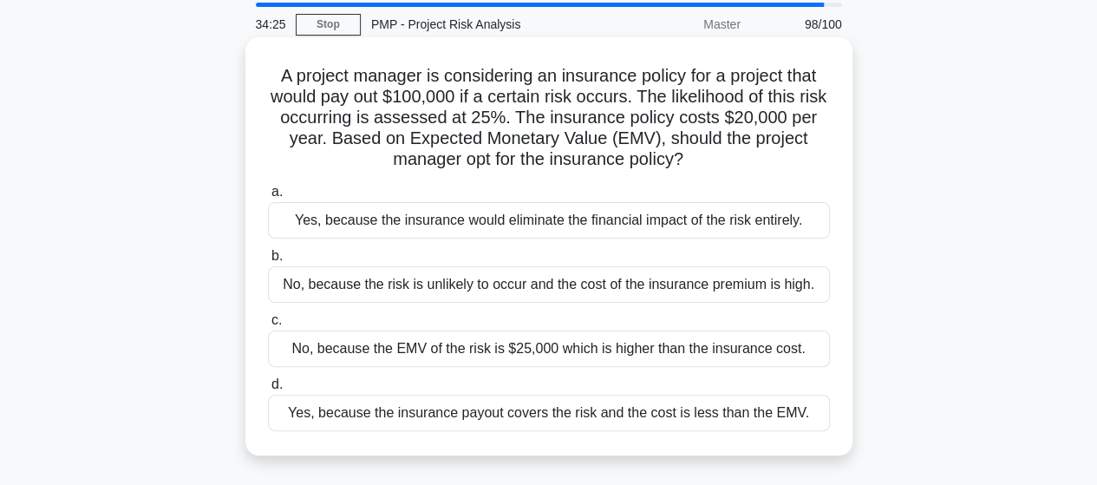
scroll to position [87, 0]
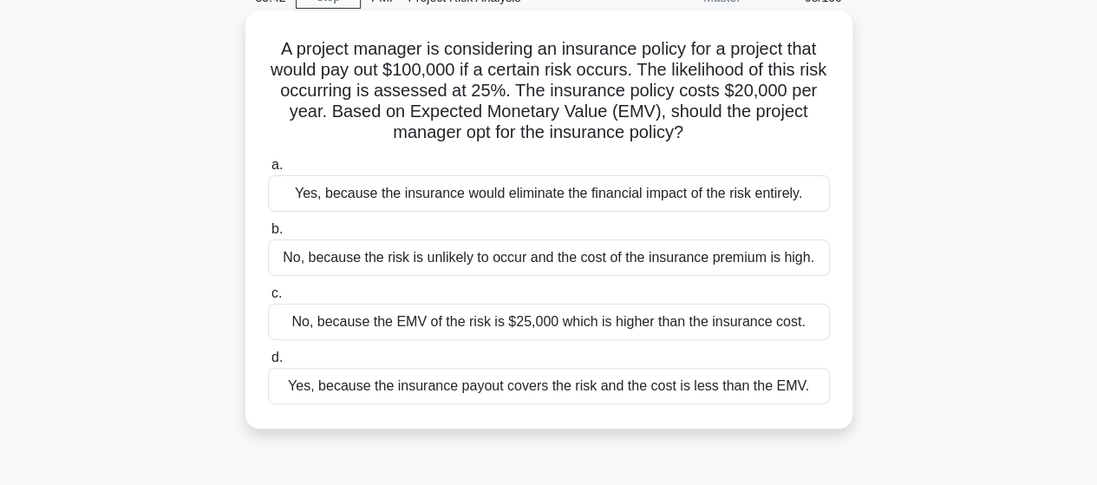
click at [461, 327] on div "No, because the EMV of the risk is $25,000 which is higher than the insurance c…" at bounding box center [549, 322] width 562 height 36
click at [268, 299] on input "c. No, because the EMV of the risk is $25,000 which is higher than the insuranc…" at bounding box center [268, 293] width 0 height 11
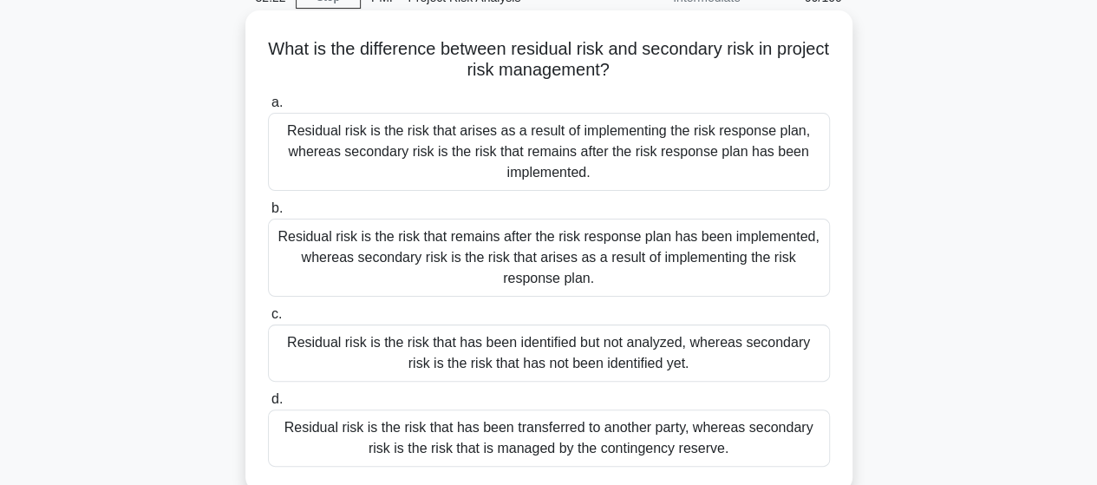
click at [500, 277] on div "Residual risk is the risk that remains after the risk response plan has been im…" at bounding box center [549, 258] width 562 height 78
click at [268, 214] on input "b. Residual risk is the risk that remains after the risk response plan has been…" at bounding box center [268, 208] width 0 height 11
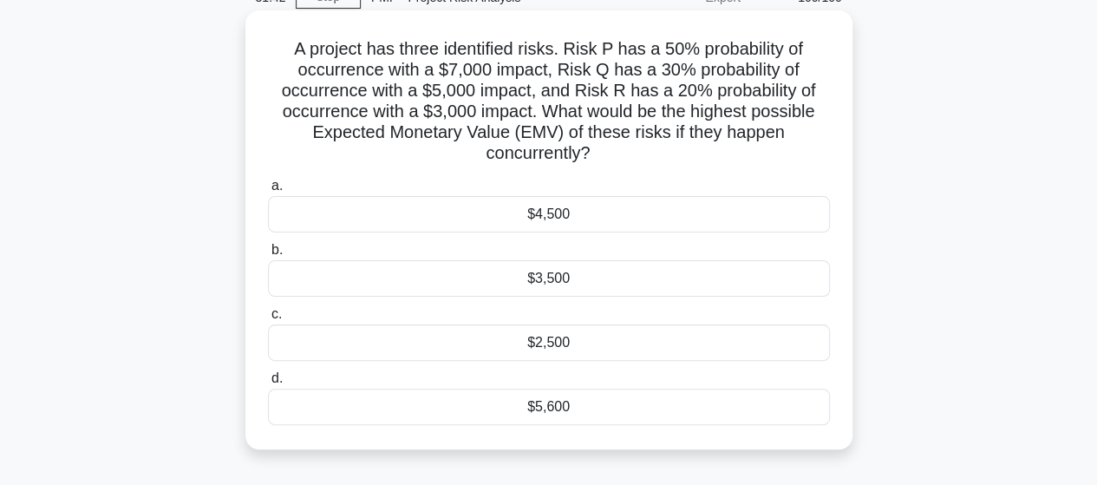
click at [545, 410] on div "$5,600" at bounding box center [549, 407] width 562 height 36
click at [268, 384] on input "d. $5,600" at bounding box center [268, 378] width 0 height 11
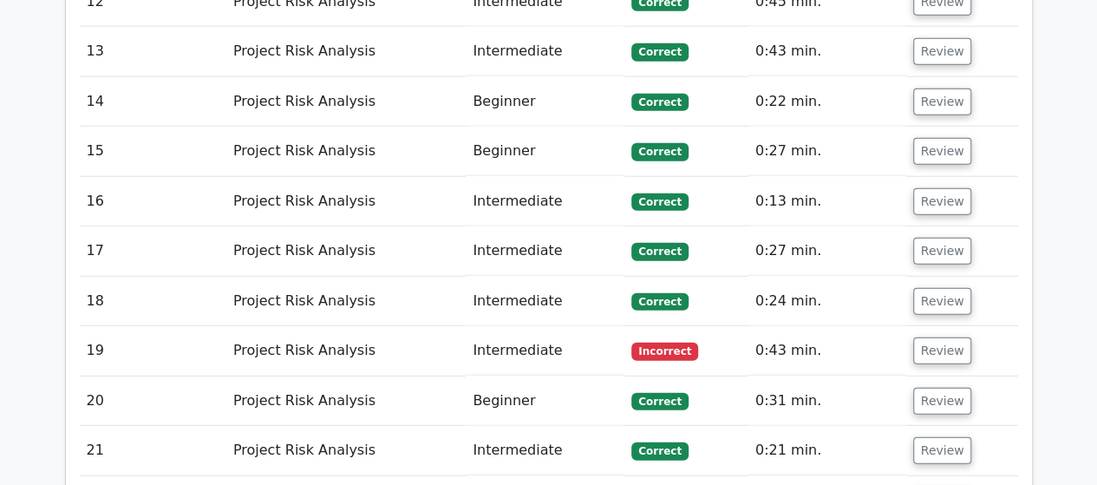
scroll to position [2169, 0]
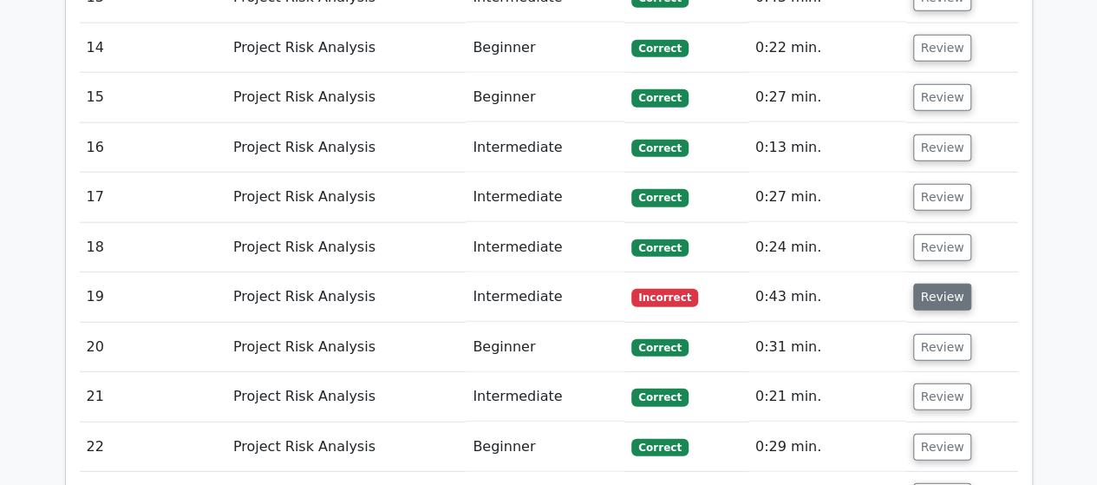
click at [925, 285] on button "Review" at bounding box center [942, 297] width 59 height 27
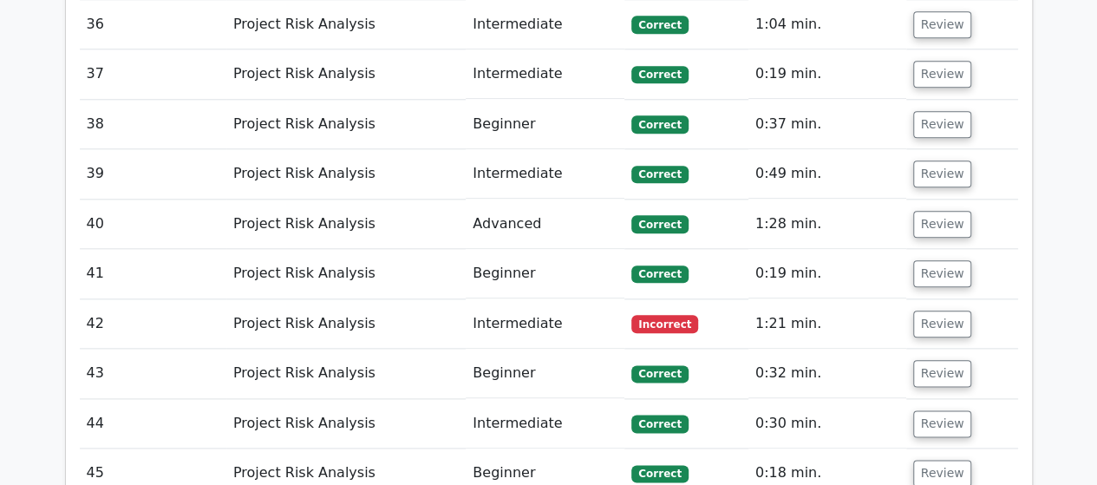
scroll to position [4164, 0]
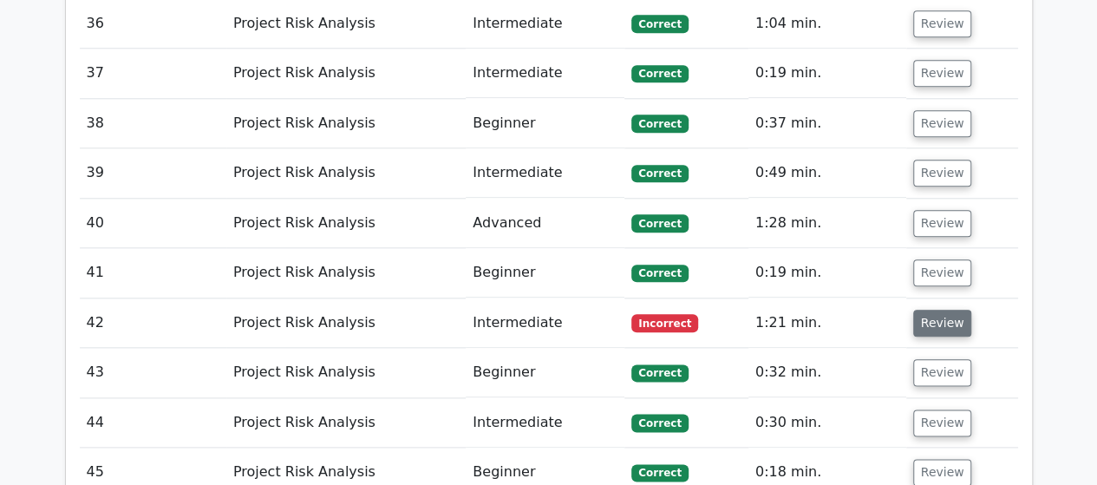
click at [929, 310] on button "Review" at bounding box center [942, 323] width 59 height 27
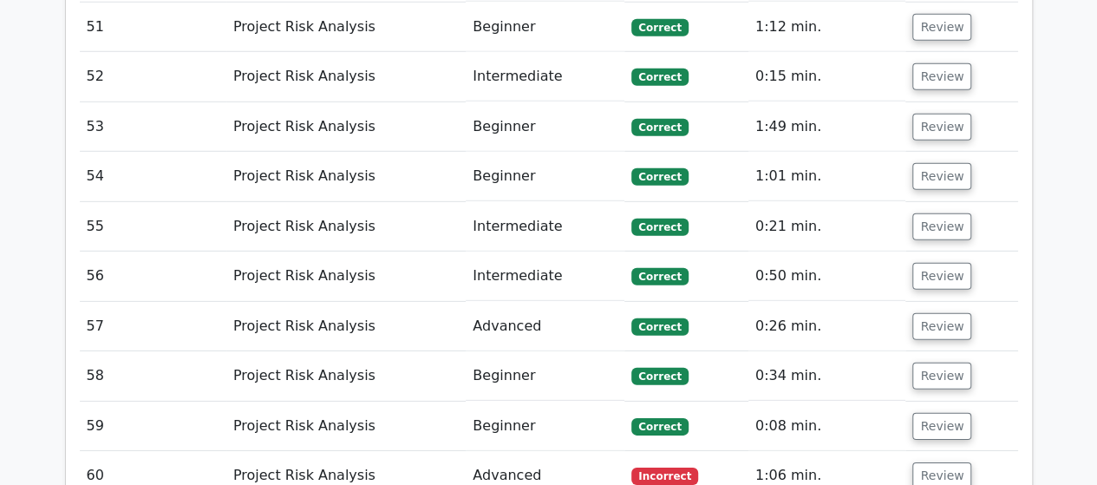
scroll to position [5899, 0]
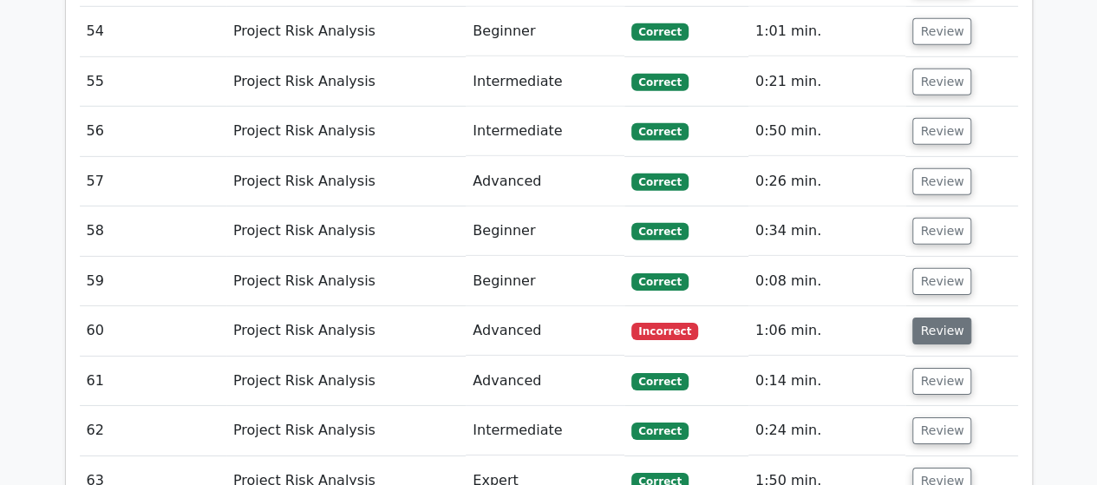
click at [927, 318] on button "Review" at bounding box center [942, 331] width 59 height 27
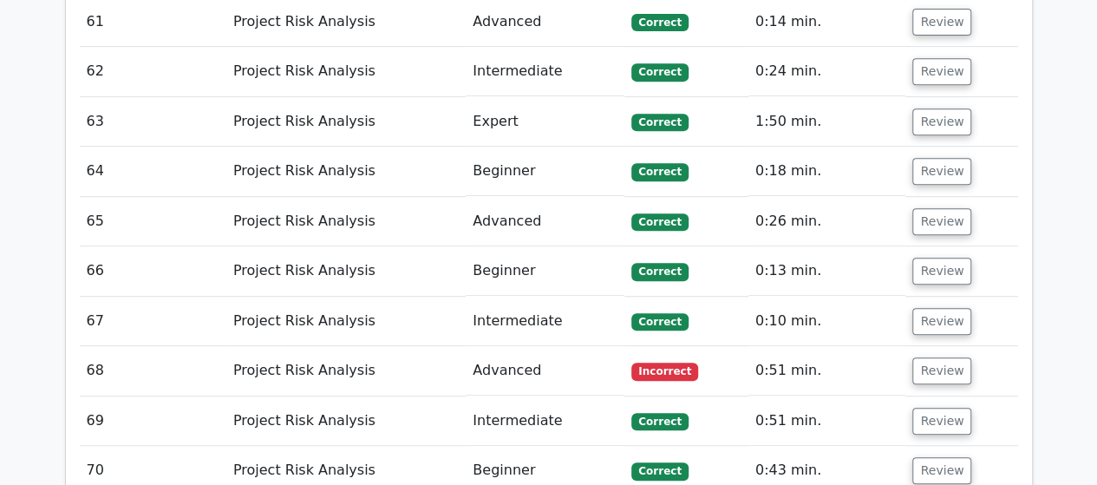
scroll to position [6940, 0]
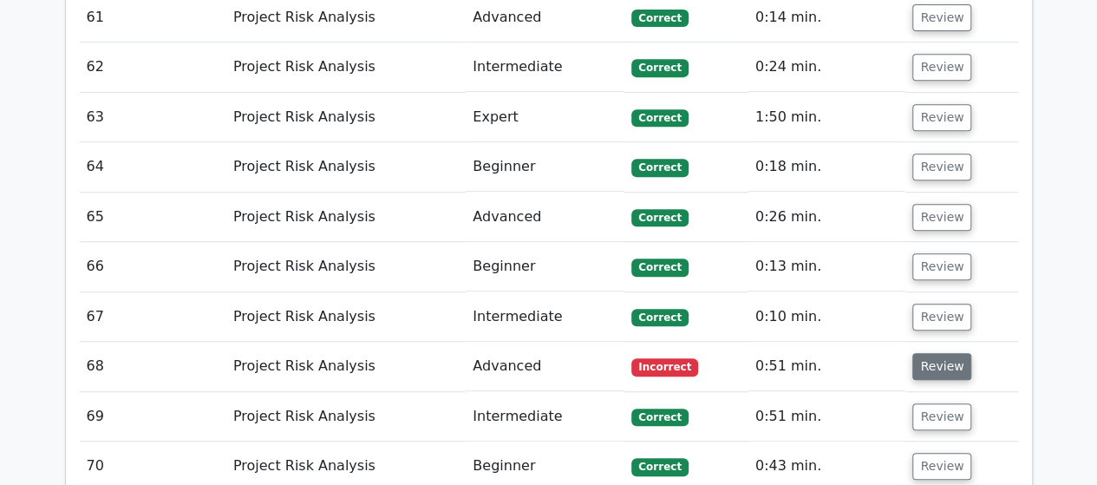
click at [930, 353] on button "Review" at bounding box center [942, 366] width 59 height 27
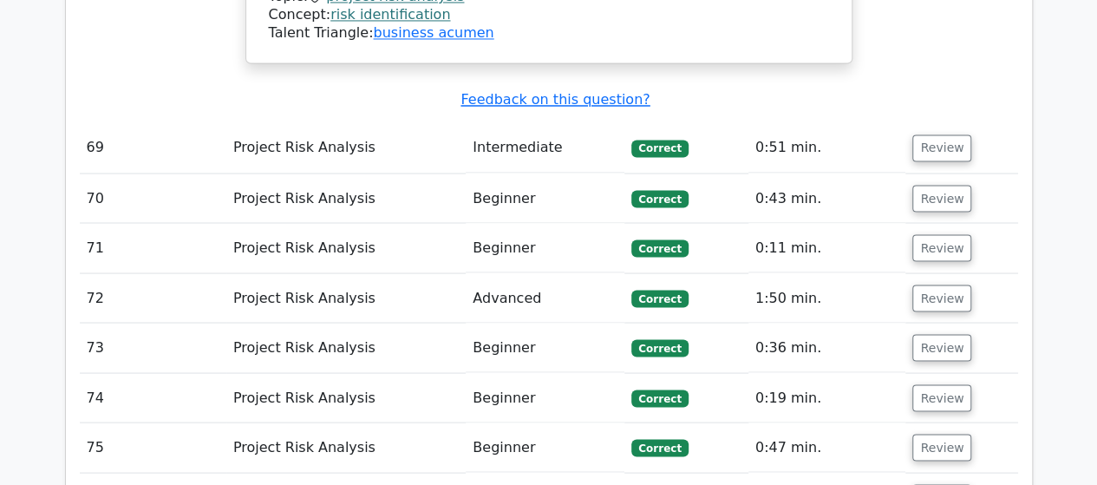
scroll to position [8154, 0]
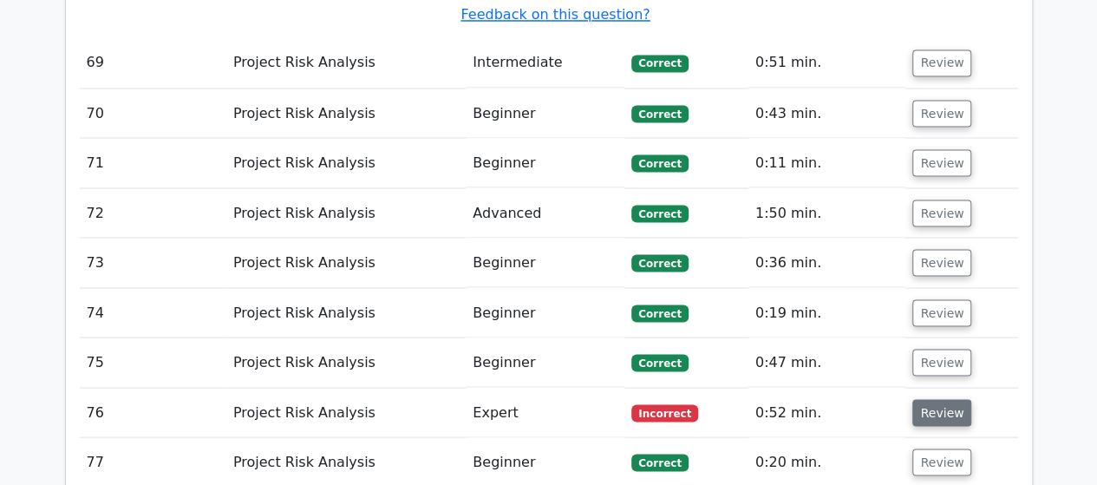
click at [929, 399] on button "Review" at bounding box center [942, 412] width 59 height 27
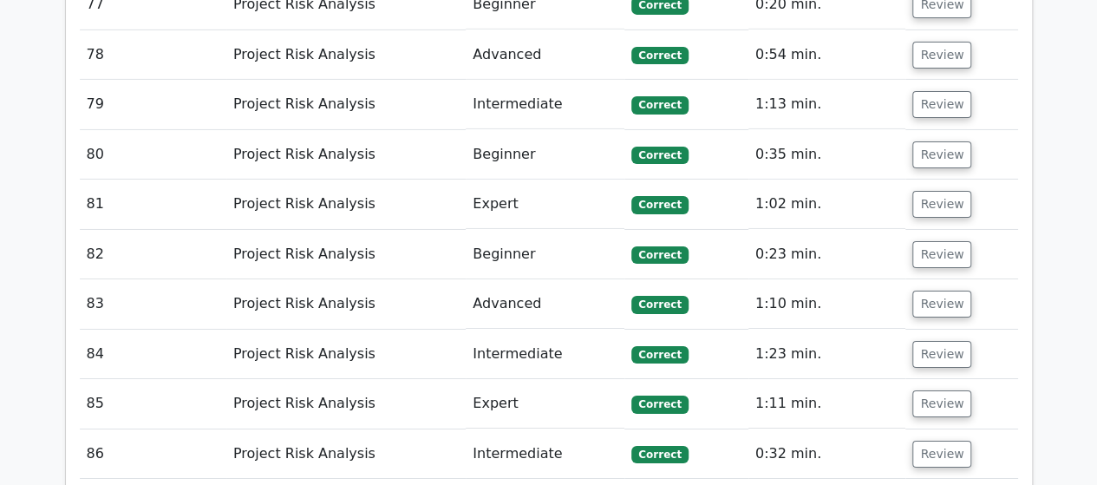
scroll to position [9542, 0]
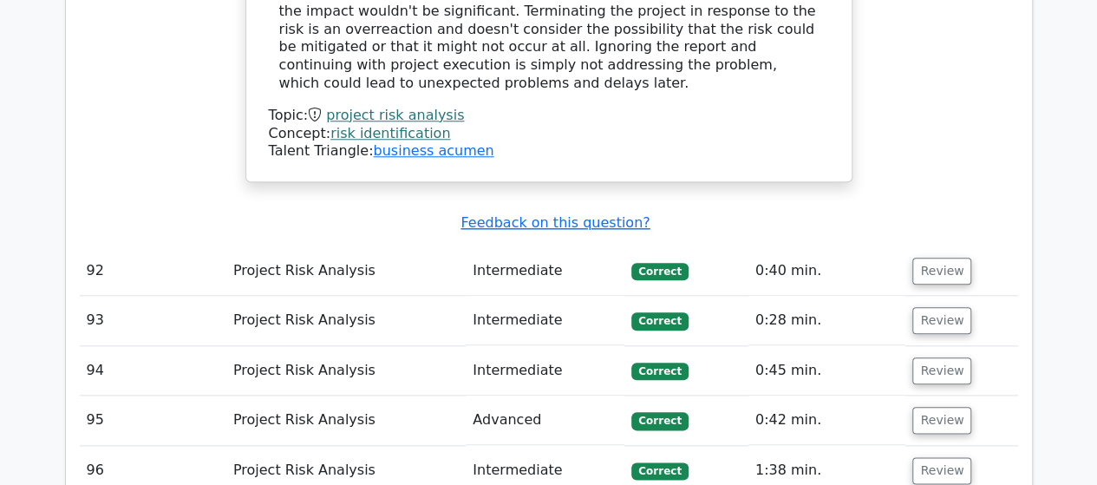
scroll to position [10757, 0]
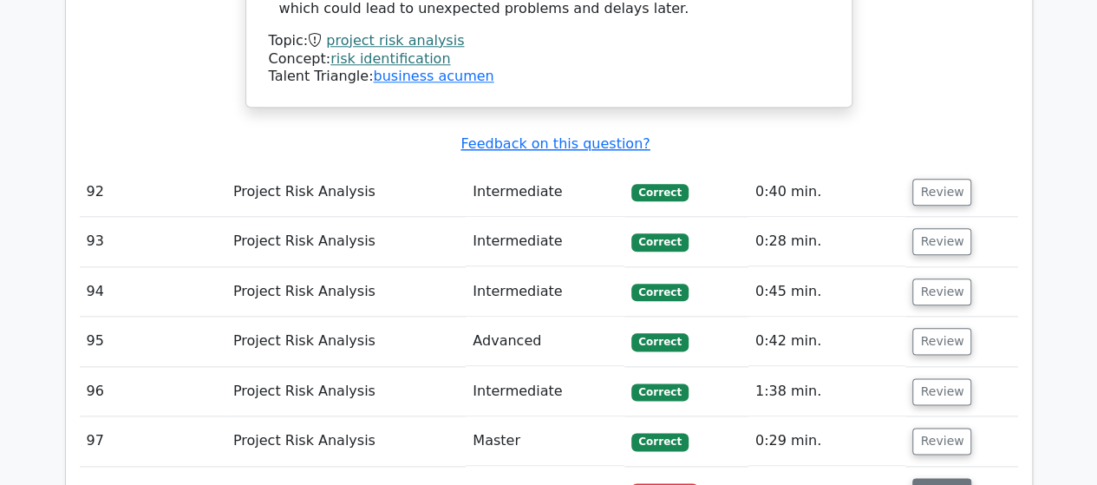
click at [929, 478] on button "Review" at bounding box center [942, 491] width 59 height 27
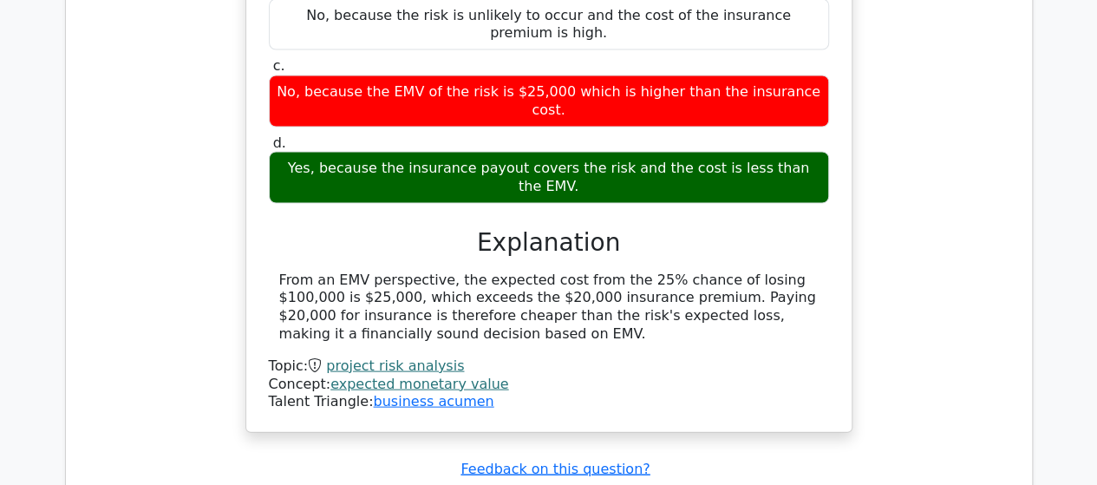
scroll to position [11605, 0]
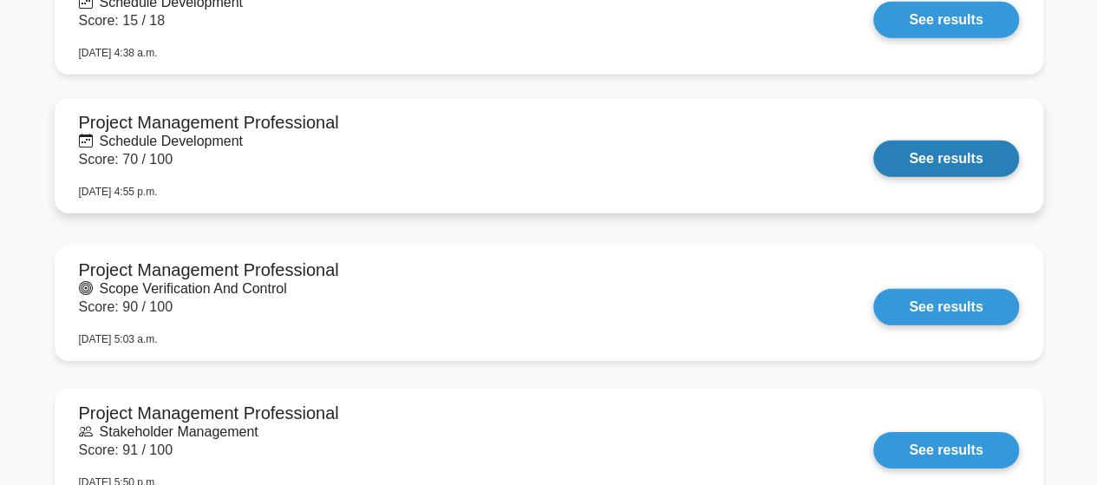
scroll to position [2429, 0]
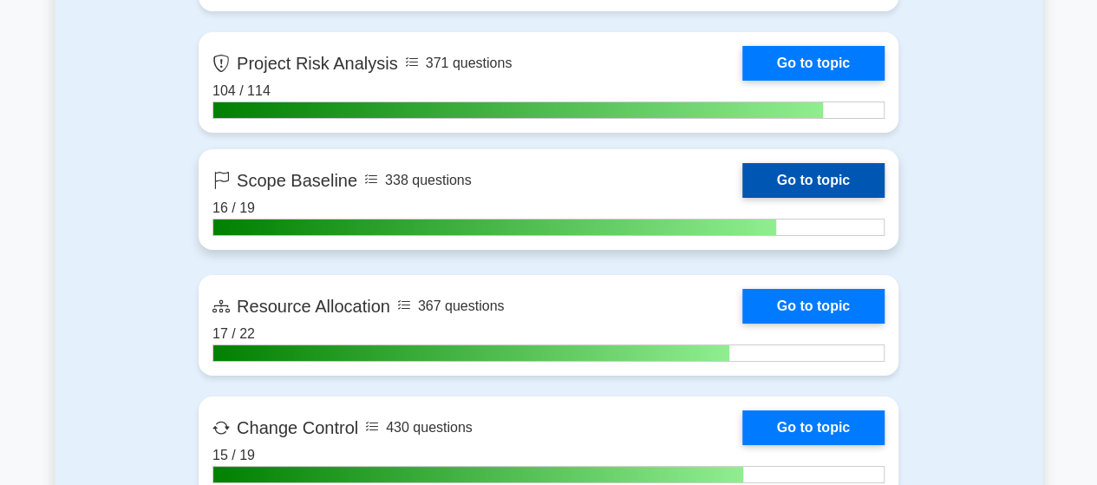
scroll to position [3123, 0]
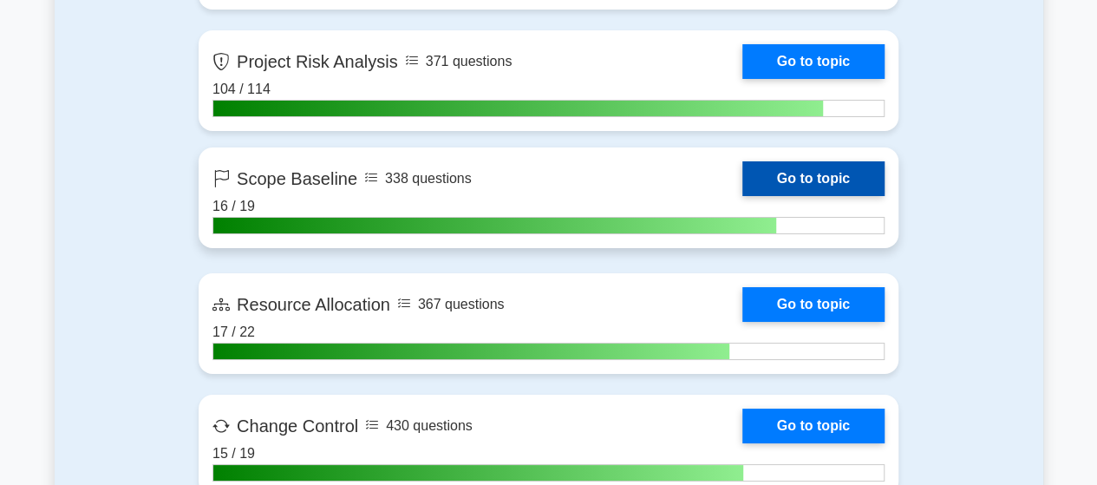
click at [743, 185] on link "Go to topic" at bounding box center [814, 178] width 142 height 35
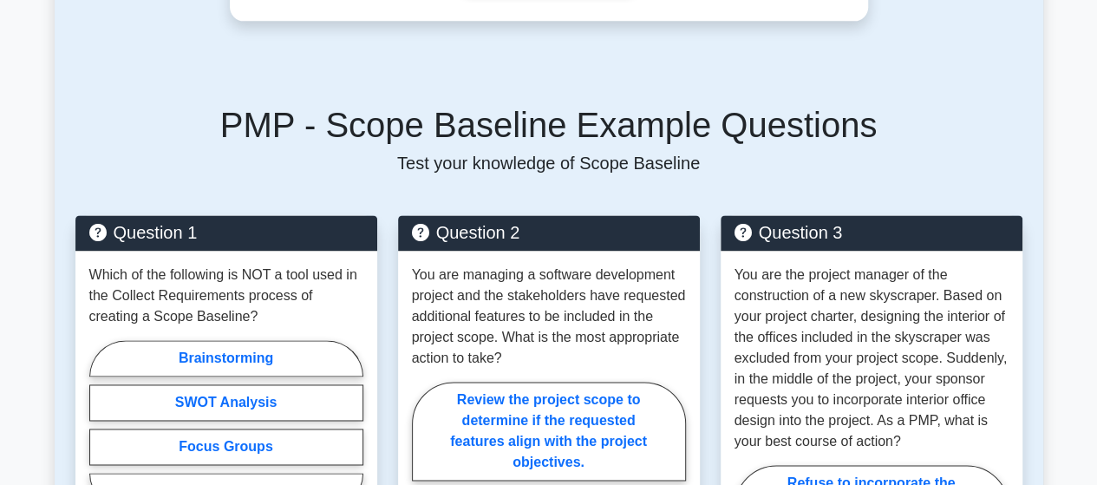
scroll to position [1214, 0]
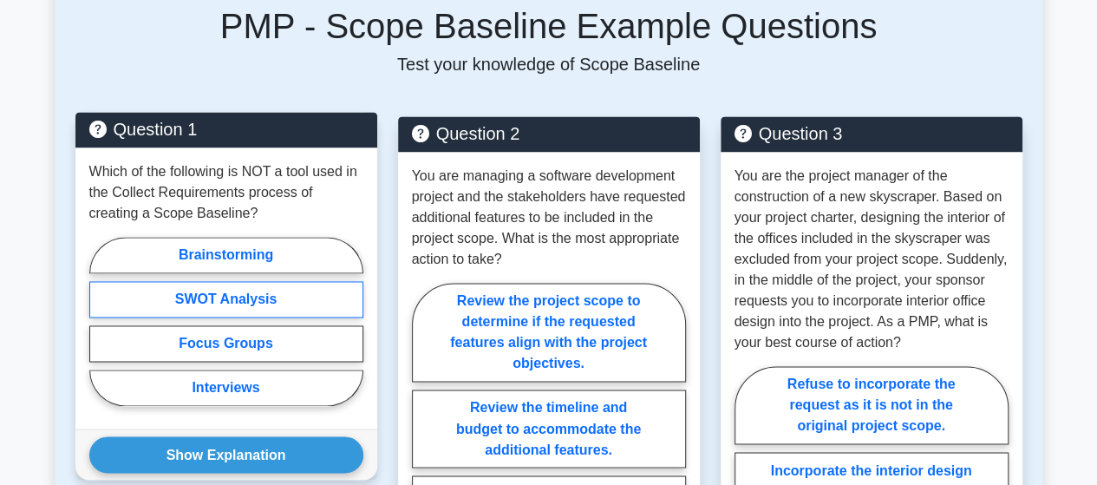
click at [208, 281] on label "SWOT Analysis" at bounding box center [226, 299] width 274 height 36
click at [101, 321] on input "SWOT Analysis" at bounding box center [94, 326] width 11 height 11
radio input "true"
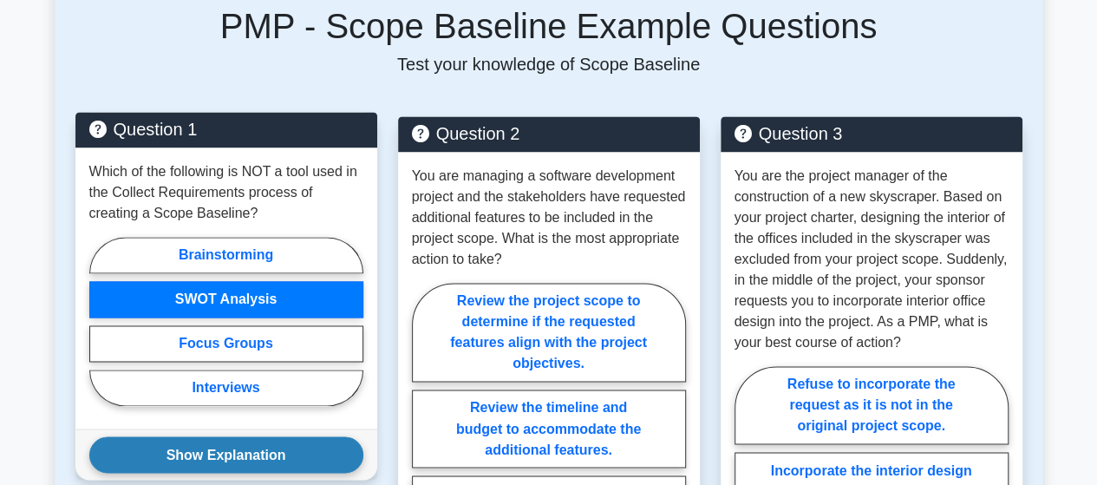
click at [227, 436] on button "Show Explanation" at bounding box center [226, 454] width 274 height 36
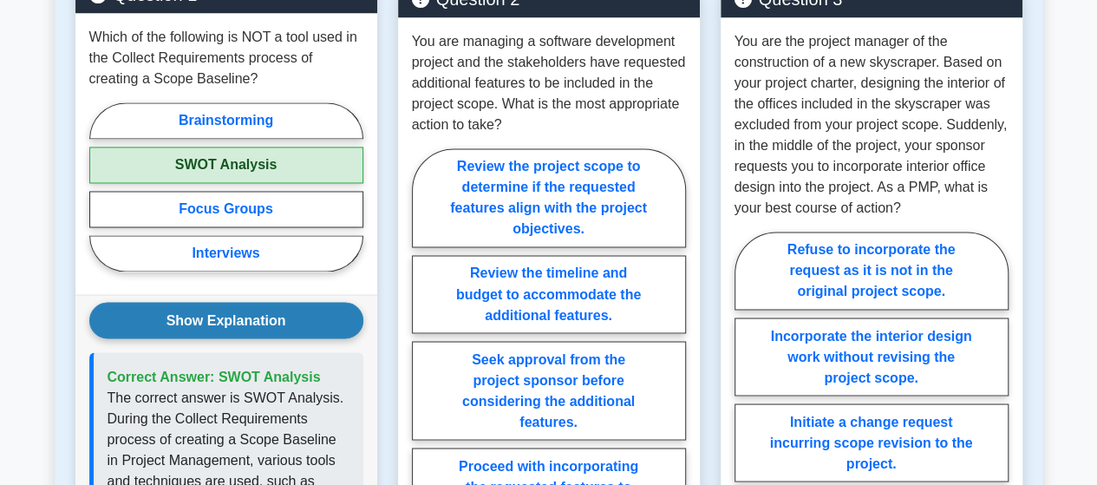
scroll to position [1388, 0]
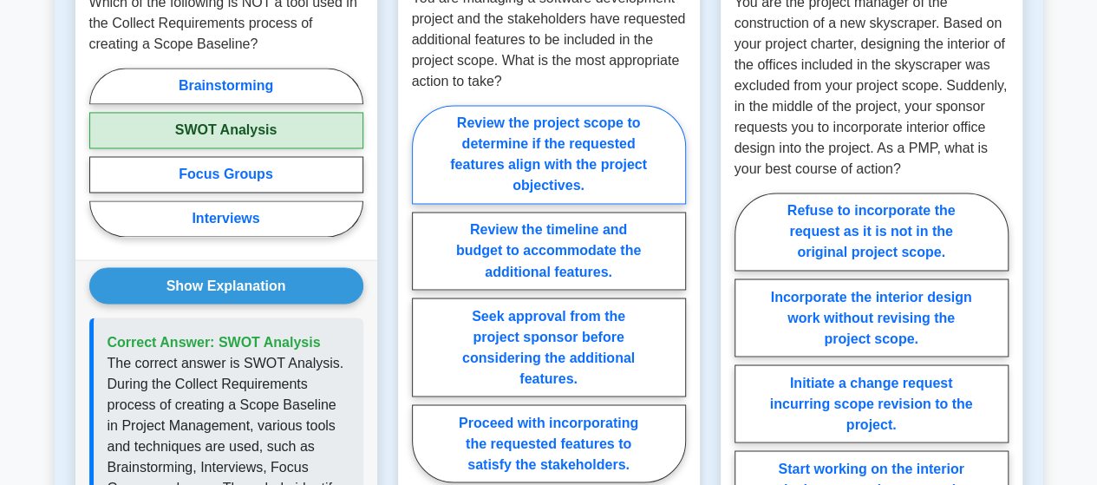
click at [531, 133] on label "Review the project scope to determine if the requested features align with the …" at bounding box center [549, 154] width 274 height 99
click at [423, 293] on input "Review the project scope to determine if the requested features align with the …" at bounding box center [417, 298] width 11 height 11
radio input "true"
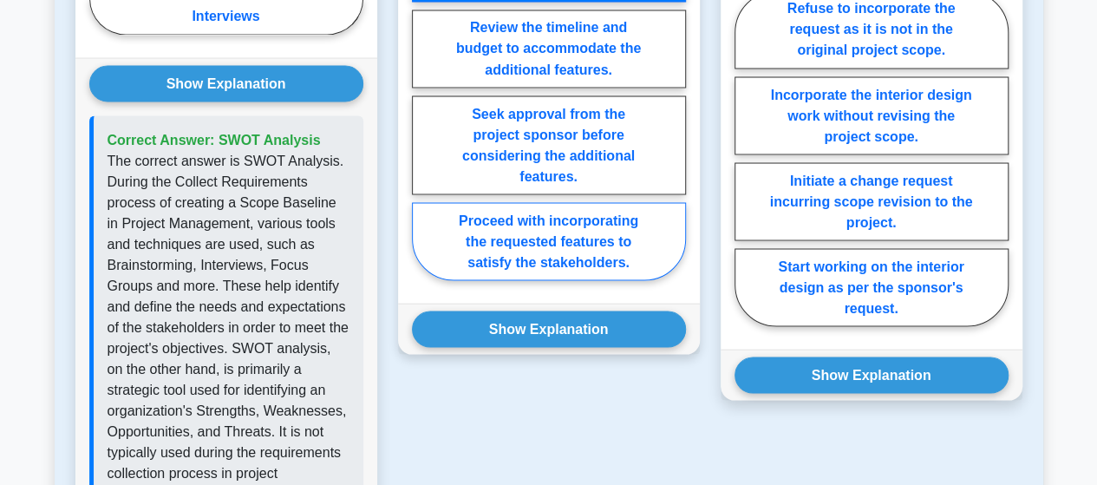
scroll to position [1648, 0]
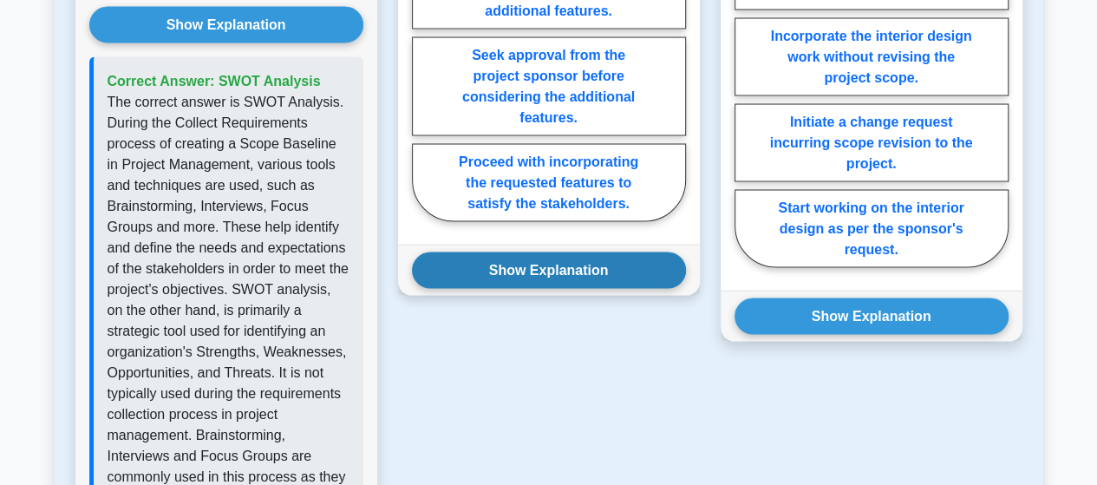
click at [534, 252] on button "Show Explanation" at bounding box center [549, 270] width 274 height 36
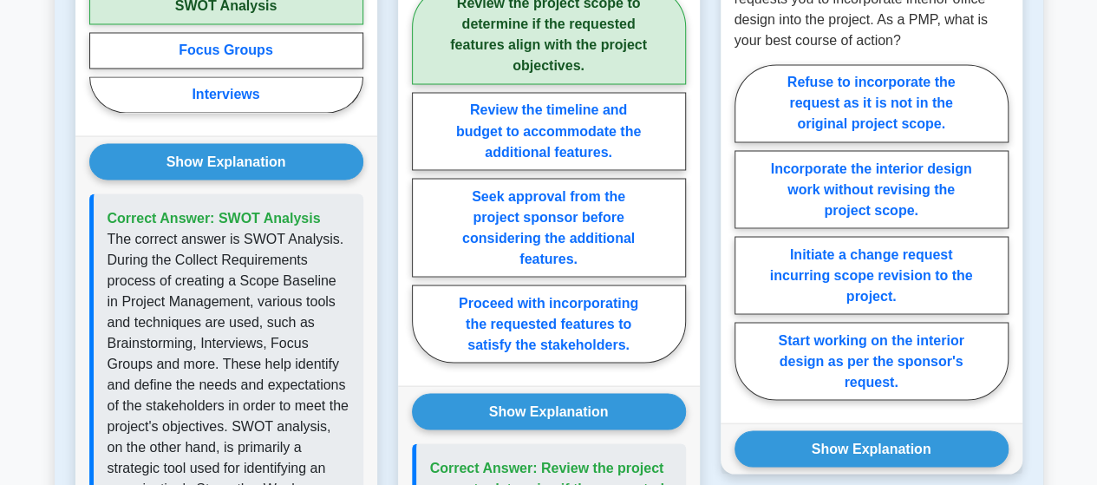
scroll to position [1561, 0]
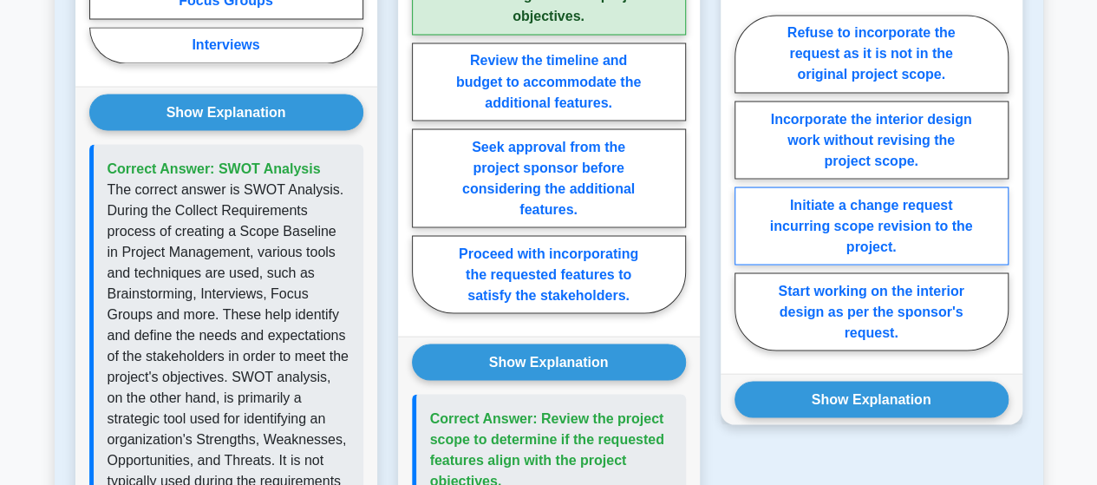
click at [856, 209] on label "Initiate a change request incurring scope revision to the project." at bounding box center [872, 226] width 274 height 78
click at [746, 193] on input "Initiate a change request incurring scope revision to the project." at bounding box center [740, 187] width 11 height 11
radio input "true"
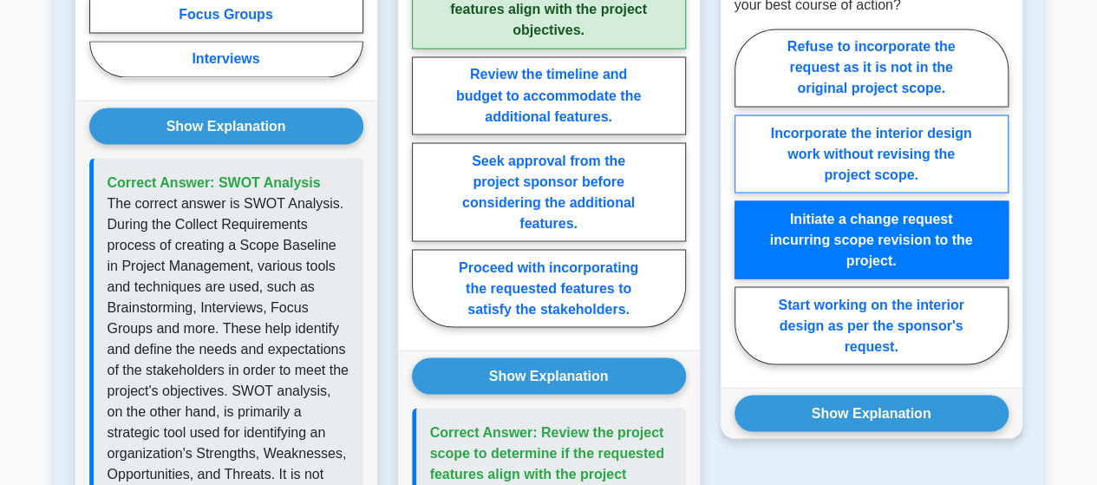
scroll to position [1648, 0]
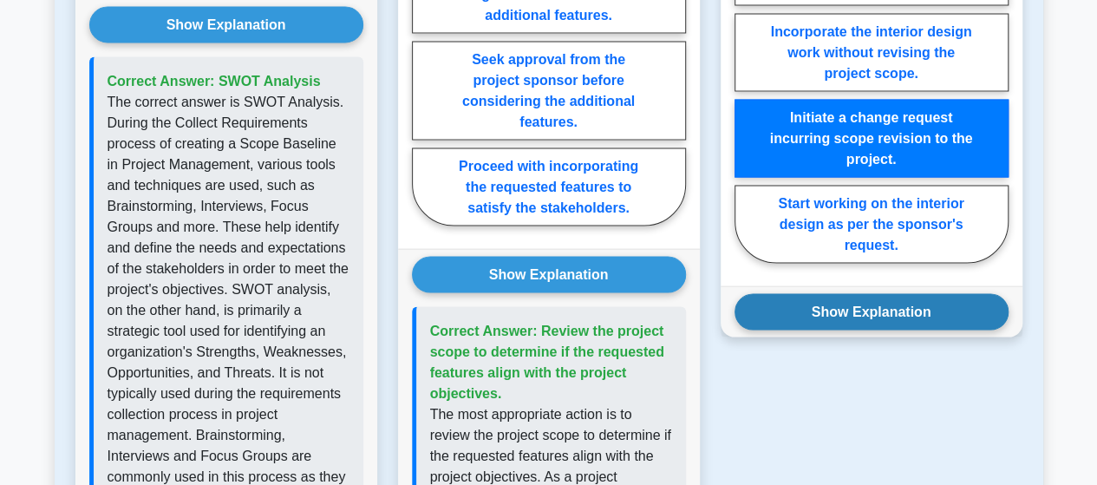
click at [859, 294] on button "Show Explanation" at bounding box center [872, 312] width 274 height 36
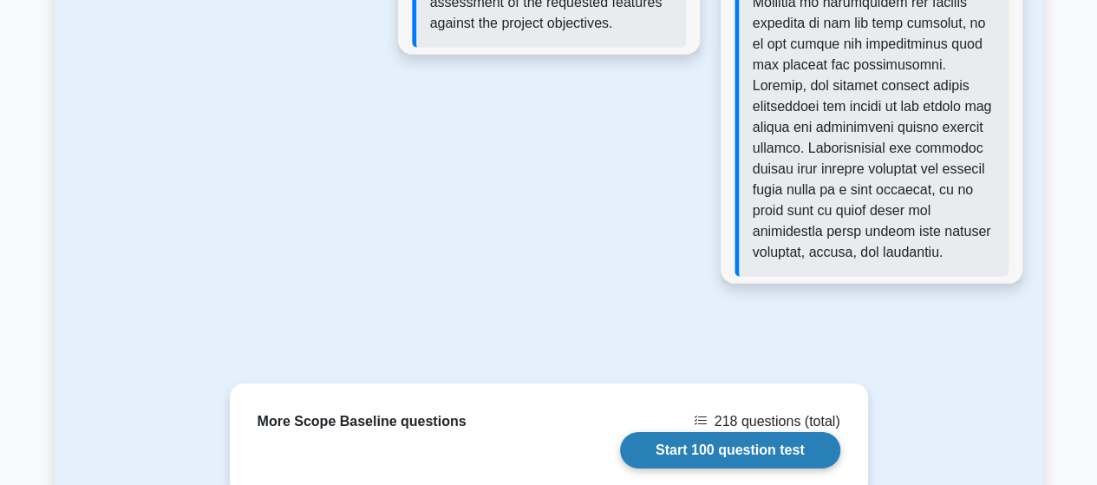
scroll to position [2457, 0]
